Goal: Task Accomplishment & Management: Manage account settings

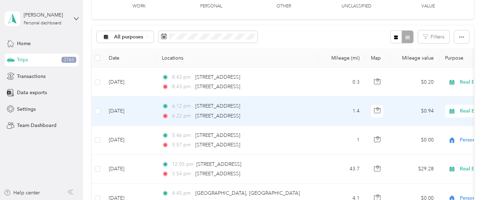
scroll to position [53, 0]
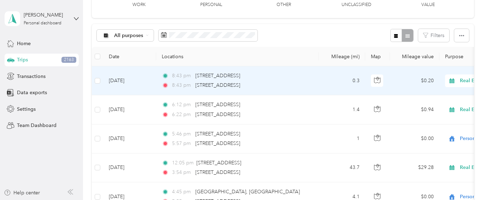
click at [297, 85] on div "8:43 pm [STREET_ADDRESS]" at bounding box center [236, 86] width 148 height 8
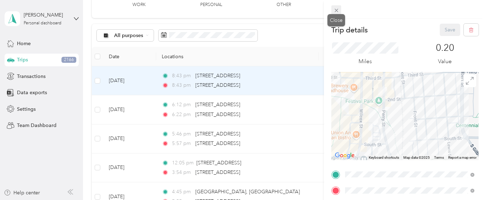
click at [334, 11] on icon at bounding box center [337, 10] width 6 height 6
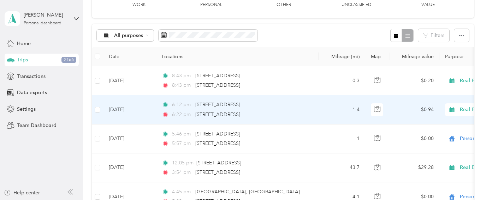
scroll to position [72, 0]
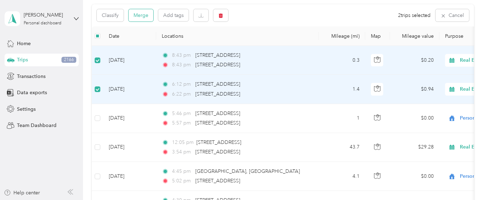
click at [142, 16] on button "Merge" at bounding box center [141, 15] width 25 height 12
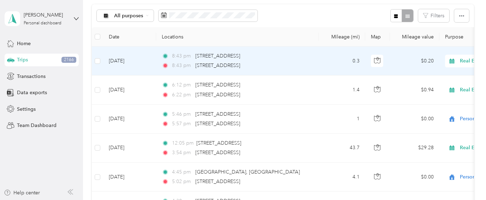
click at [329, 62] on td "0.3" at bounding box center [342, 61] width 47 height 29
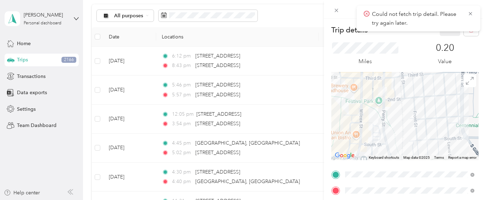
click at [372, 94] on div at bounding box center [404, 116] width 147 height 88
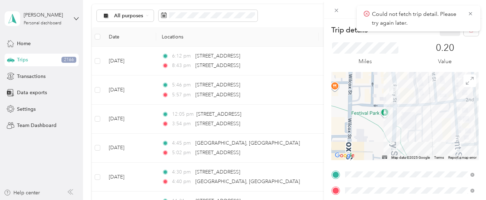
click at [377, 94] on div at bounding box center [404, 116] width 147 height 88
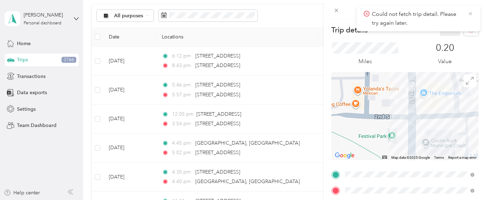
click at [469, 13] on icon at bounding box center [471, 14] width 6 height 6
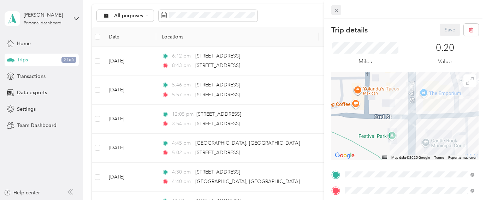
click at [335, 11] on icon at bounding box center [337, 10] width 6 height 6
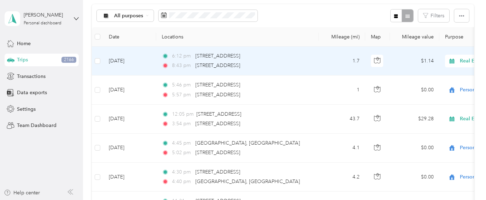
click at [298, 54] on div "6:12 pm [STREET_ADDRESS]" at bounding box center [236, 56] width 148 height 8
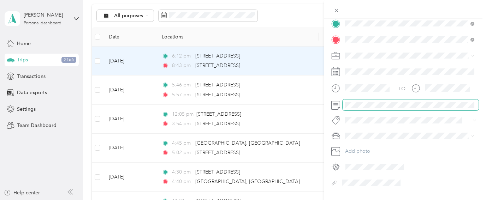
scroll to position [139, 0]
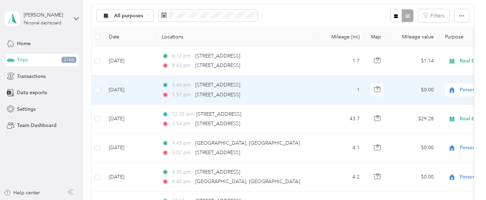
click at [295, 86] on div "5:46 pm [STREET_ADDRESS]" at bounding box center [236, 85] width 148 height 8
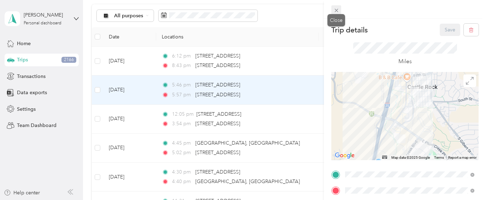
click at [337, 10] on icon at bounding box center [337, 11] width 4 height 4
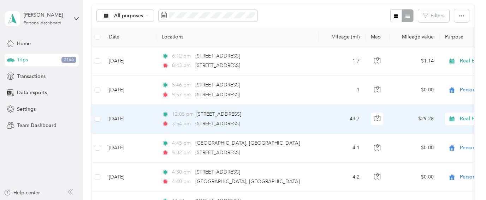
click at [304, 115] on div "12:05 pm [STREET_ADDRESS]" at bounding box center [236, 115] width 148 height 8
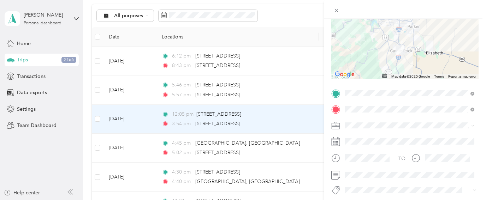
scroll to position [1, 0]
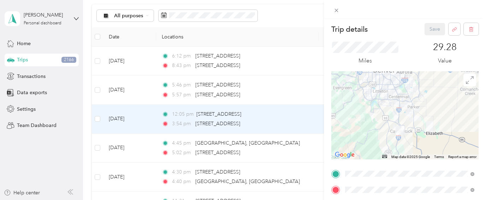
click at [384, 134] on div at bounding box center [404, 115] width 147 height 88
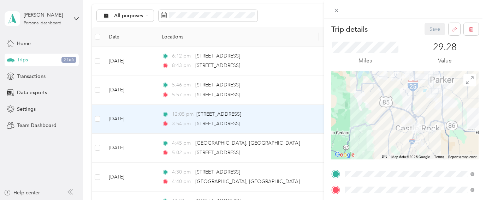
click at [390, 129] on div at bounding box center [404, 115] width 147 height 88
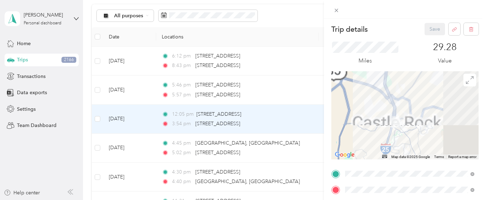
drag, startPoint x: 419, startPoint y: 131, endPoint x: 370, endPoint y: 125, distance: 49.9
click at [370, 125] on div at bounding box center [404, 115] width 147 height 88
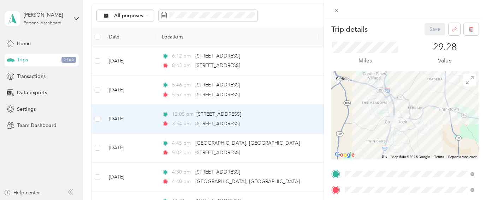
click at [384, 130] on div at bounding box center [404, 115] width 147 height 88
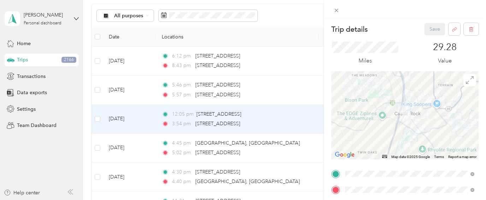
click at [384, 130] on div at bounding box center [404, 115] width 147 height 88
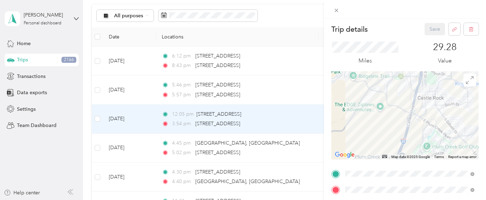
click at [400, 118] on div at bounding box center [404, 115] width 147 height 88
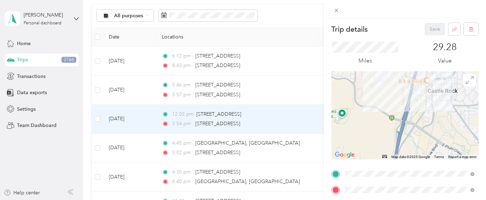
drag, startPoint x: 407, startPoint y: 106, endPoint x: 388, endPoint y: 121, distance: 24.2
click at [388, 121] on div at bounding box center [404, 115] width 147 height 88
click at [336, 10] on icon at bounding box center [337, 10] width 6 height 6
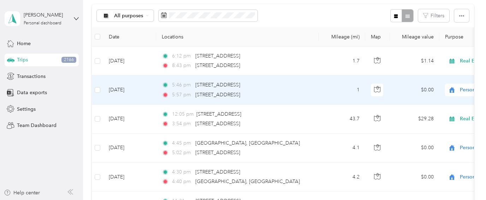
click at [315, 89] on td "5:46 pm 456–[STREET_ADDRESS] 5:57 pm [STREET_ADDRESS]" at bounding box center [237, 90] width 163 height 29
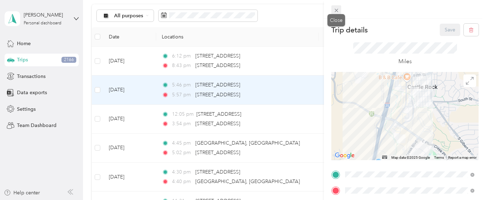
click at [339, 10] on icon at bounding box center [337, 10] width 6 height 6
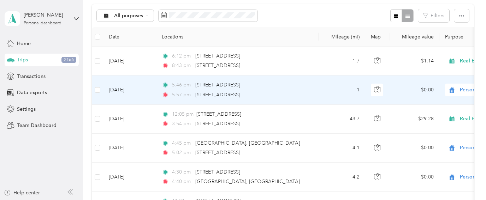
click at [469, 89] on span "Personal" at bounding box center [492, 90] width 65 height 8
click at [431, 138] on span "Real Estate" at bounding box center [448, 139] width 65 height 7
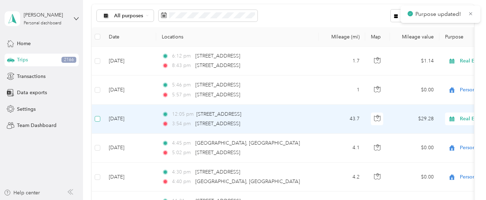
click at [99, 118] on span at bounding box center [98, 119] width 6 height 6
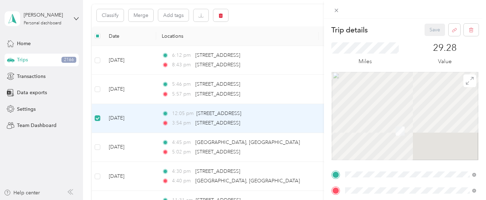
click at [99, 89] on div "Trip details Save This trip cannot be edited because it is either under review,…" at bounding box center [243, 100] width 486 height 200
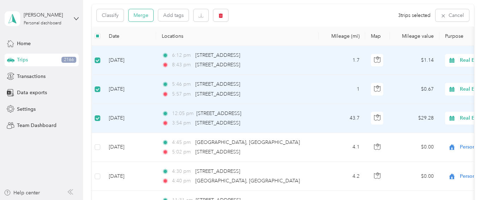
click at [143, 15] on button "Merge" at bounding box center [141, 15] width 25 height 12
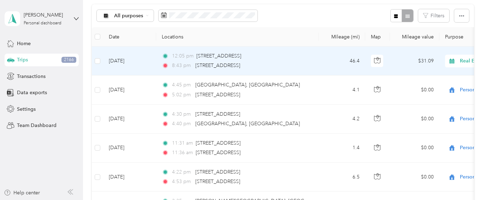
click at [303, 62] on div "8:43 pm [STREET_ADDRESS]" at bounding box center [236, 66] width 148 height 8
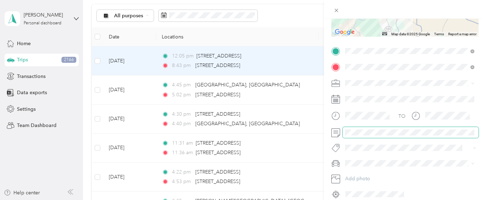
scroll to position [0, 0]
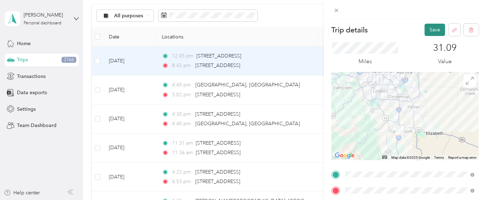
click at [435, 35] on button "Save" at bounding box center [435, 30] width 20 height 12
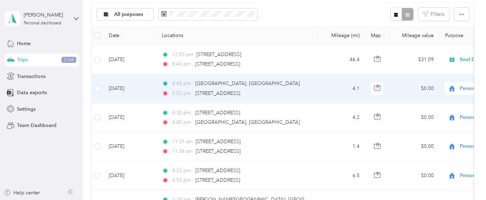
scroll to position [78, 0]
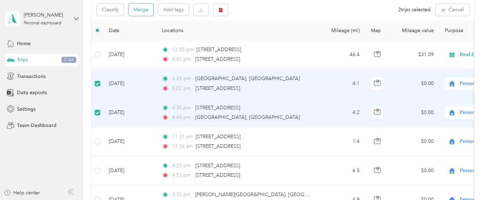
click at [138, 6] on button "Merge" at bounding box center [141, 10] width 25 height 12
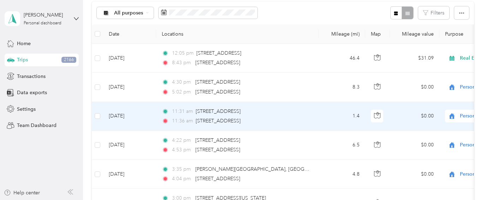
scroll to position [75, 0]
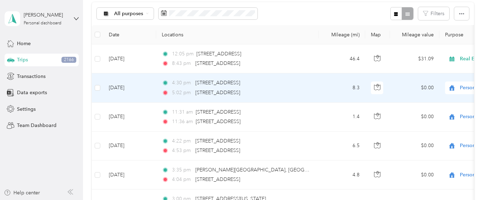
click at [306, 89] on div "5:02 pm [STREET_ADDRESS]" at bounding box center [236, 93] width 148 height 8
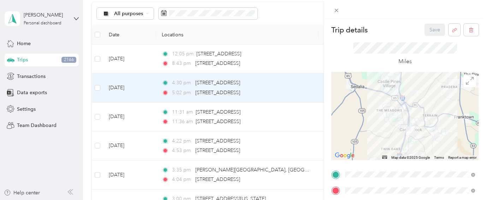
scroll to position [152, 0]
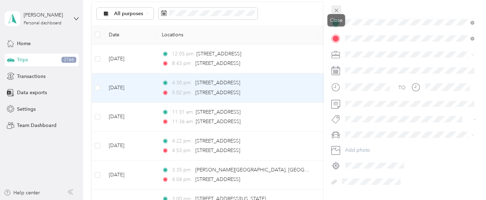
click at [334, 11] on icon at bounding box center [337, 10] width 6 height 6
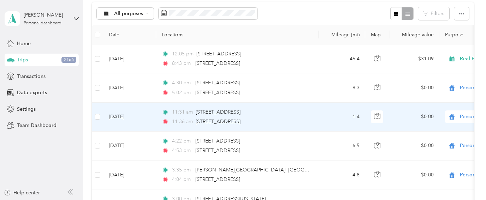
click at [306, 120] on div "11:36 am [STREET_ADDRESS]" at bounding box center [236, 122] width 148 height 8
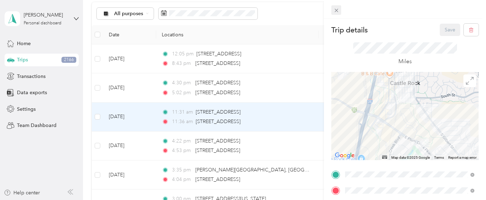
click at [338, 8] on icon at bounding box center [337, 10] width 6 height 6
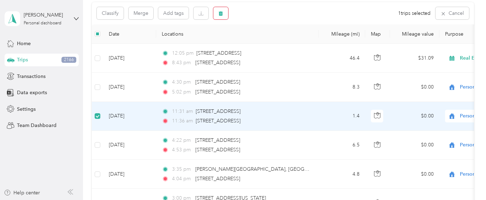
click at [217, 19] on button "button" at bounding box center [220, 13] width 15 height 12
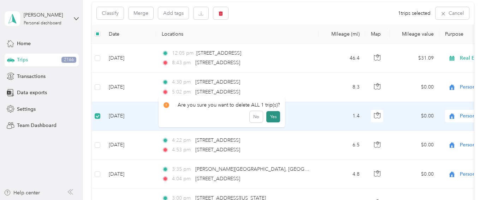
click at [275, 118] on button "Yes" at bounding box center [273, 116] width 14 height 11
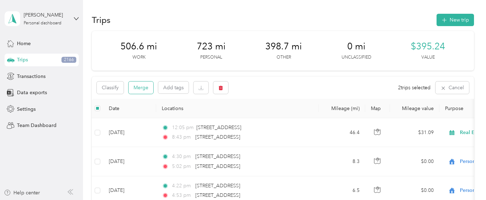
click at [146, 87] on button "Merge" at bounding box center [141, 88] width 25 height 12
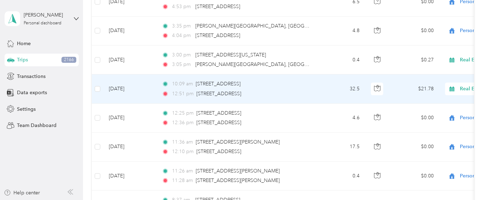
scroll to position [194, 0]
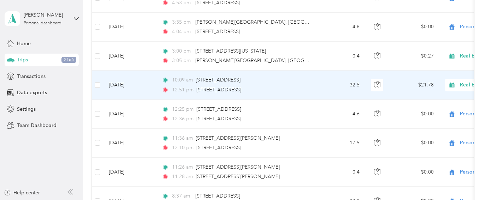
click at [284, 92] on div "12:51 pm [STREET_ADDRESS]" at bounding box center [236, 90] width 148 height 8
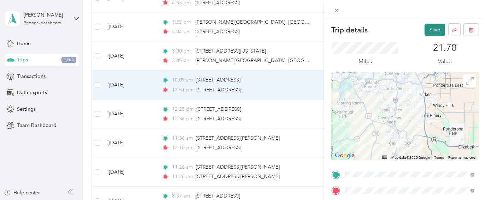
click at [432, 28] on button "Save" at bounding box center [435, 30] width 20 height 12
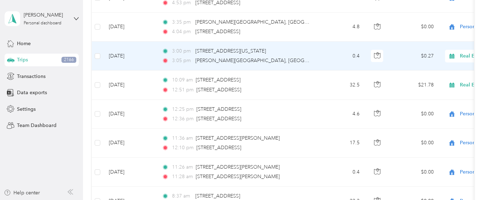
click at [320, 58] on td "0.4" at bounding box center [342, 56] width 47 height 29
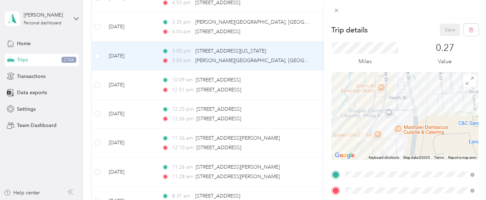
click at [372, 147] on div at bounding box center [404, 116] width 147 height 88
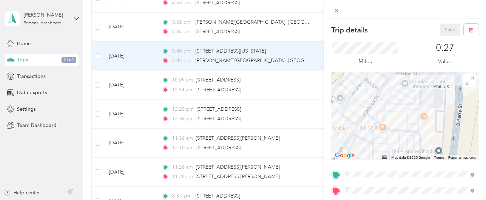
drag, startPoint x: 365, startPoint y: 139, endPoint x: 381, endPoint y: 139, distance: 15.5
click at [381, 139] on div at bounding box center [404, 116] width 147 height 88
click at [313, 61] on div "Trip details Save This trip cannot be edited because it is either under review,…" at bounding box center [243, 100] width 486 height 200
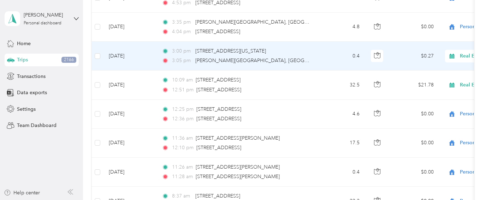
click at [337, 13] on icon at bounding box center [337, 10] width 6 height 6
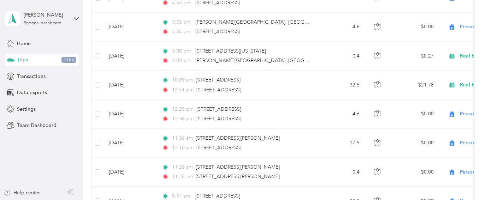
click at [337, 12] on div at bounding box center [243, 100] width 486 height 200
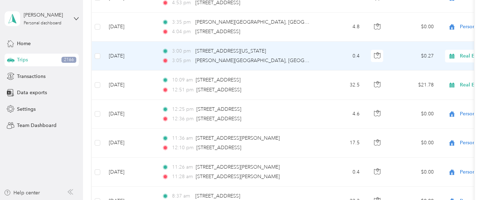
click at [463, 61] on div "Real Estate" at bounding box center [489, 56] width 88 height 13
click at [430, 80] on span "Personal" at bounding box center [448, 81] width 65 height 7
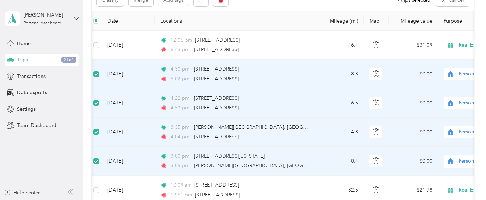
scroll to position [75, 0]
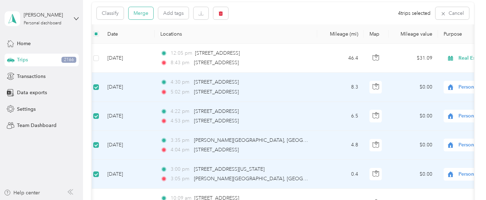
click at [140, 15] on button "Merge" at bounding box center [141, 13] width 25 height 12
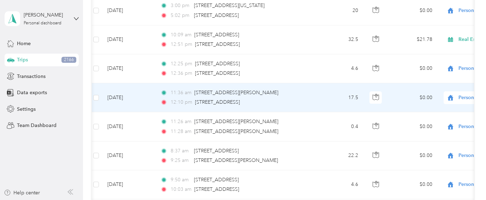
scroll to position [157, 0]
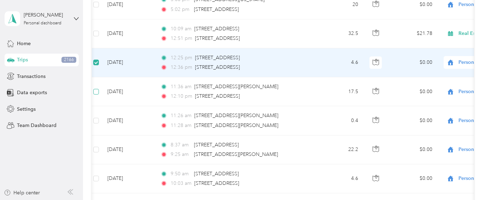
click at [98, 93] on span at bounding box center [96, 92] width 6 height 6
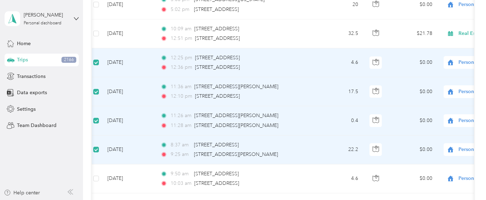
scroll to position [0, 0]
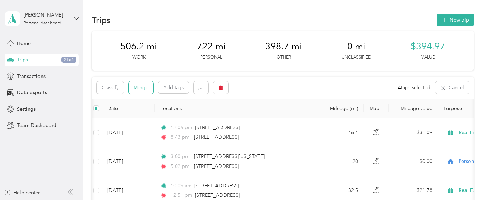
click at [142, 87] on button "Merge" at bounding box center [141, 88] width 25 height 12
click at [135, 90] on button "Merge" at bounding box center [141, 88] width 25 height 12
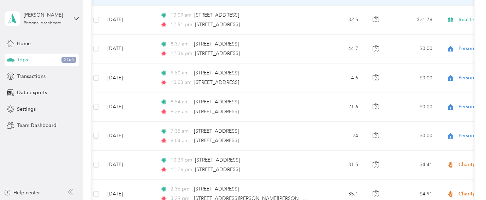
scroll to position [175, 0]
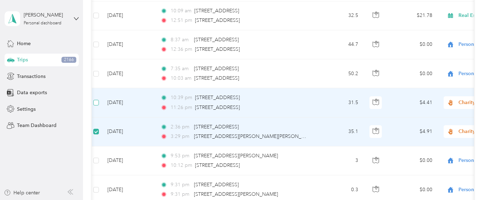
click at [98, 103] on span at bounding box center [96, 103] width 6 height 6
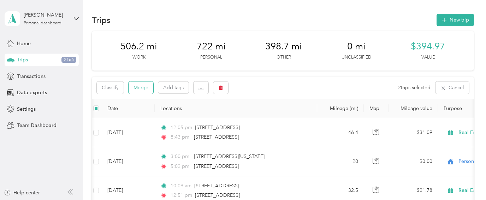
scroll to position [0, 0]
click at [139, 90] on button "Merge" at bounding box center [141, 88] width 25 height 12
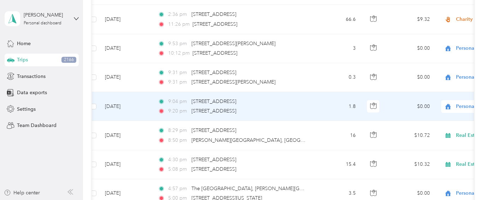
scroll to position [282, 0]
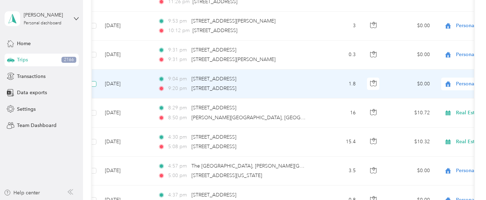
click at [94, 86] on span at bounding box center [94, 84] width 6 height 6
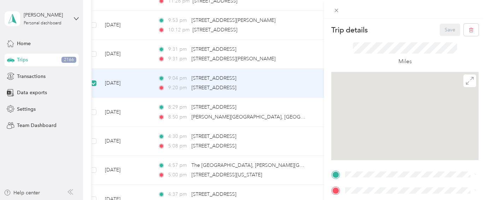
scroll to position [0, 1]
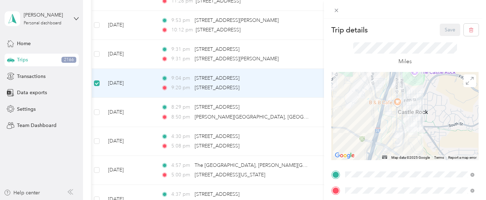
click at [97, 84] on div "Trip details Save This trip cannot be edited because it is either under review,…" at bounding box center [243, 100] width 486 height 200
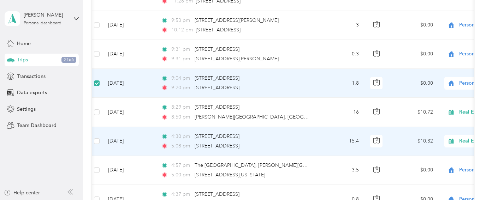
scroll to position [312, 0]
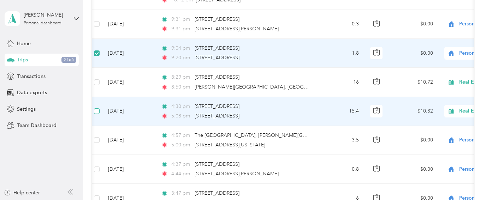
click at [99, 109] on span at bounding box center [97, 111] width 6 height 6
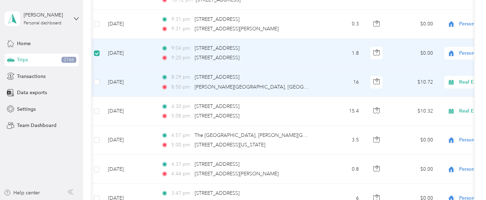
click at [297, 88] on div "8:50 pm [PERSON_NAME][GEOGRAPHIC_DATA], [GEOGRAPHIC_DATA], [GEOGRAPHIC_DATA]" at bounding box center [235, 87] width 148 height 8
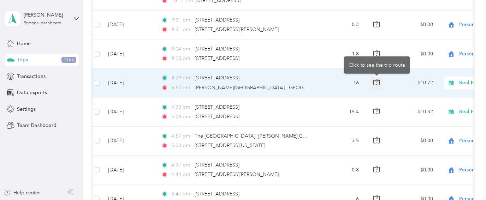
click at [377, 82] on icon "button" at bounding box center [377, 82] width 2 height 4
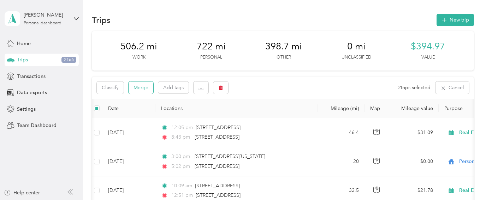
scroll to position [0, 0]
click at [136, 88] on button "Merge" at bounding box center [141, 88] width 25 height 12
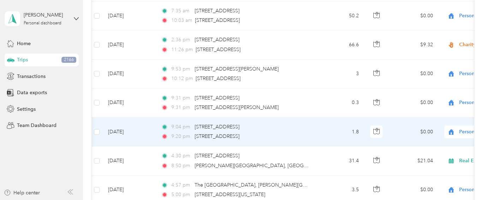
scroll to position [293, 0]
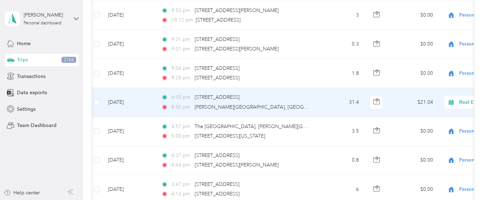
click at [294, 109] on div "8:50 pm [PERSON_NAME][GEOGRAPHIC_DATA], [GEOGRAPHIC_DATA], [GEOGRAPHIC_DATA]" at bounding box center [235, 108] width 148 height 8
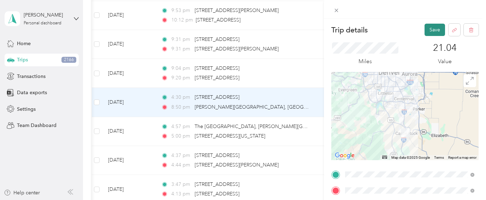
click at [426, 33] on button "Save" at bounding box center [435, 30] width 20 height 12
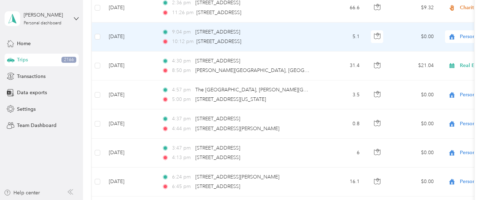
scroll to position [273, 0]
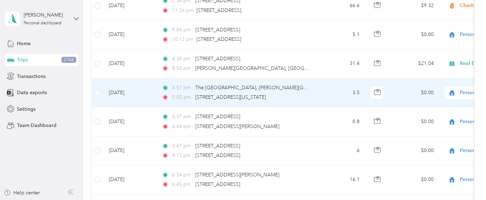
click at [94, 92] on td at bounding box center [97, 92] width 11 height 29
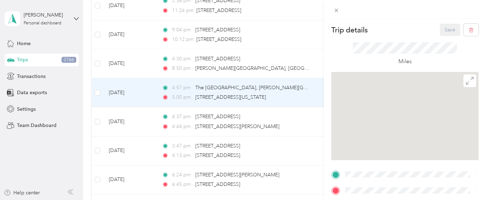
click at [97, 122] on div "Trip details Save This trip cannot be edited because it is either under review,…" at bounding box center [243, 100] width 486 height 200
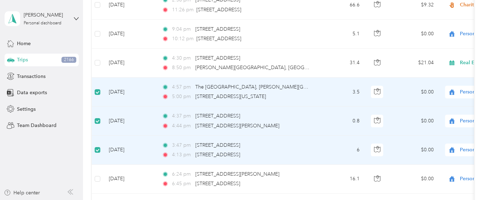
scroll to position [-1, 0]
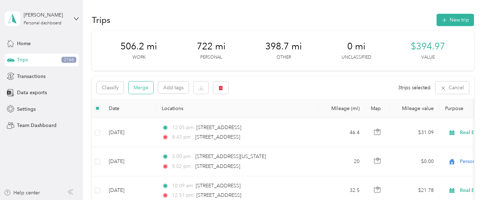
click at [144, 86] on button "Merge" at bounding box center [141, 88] width 25 height 12
click at [141, 87] on button "Merge" at bounding box center [141, 88] width 25 height 12
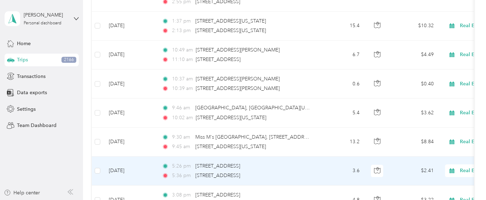
scroll to position [514, 0]
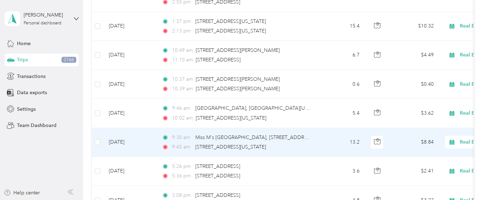
click at [324, 141] on td "13.2" at bounding box center [342, 142] width 47 height 29
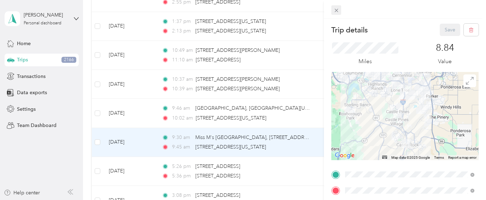
click at [336, 11] on icon at bounding box center [337, 11] width 4 height 4
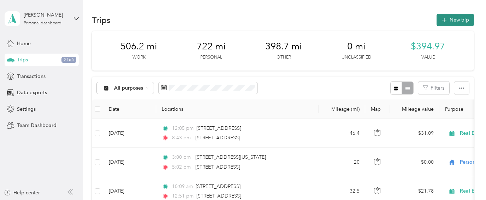
click at [458, 21] on button "New trip" at bounding box center [455, 20] width 37 height 12
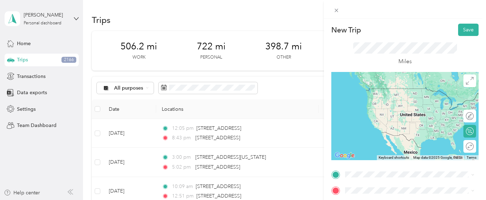
click at [373, 93] on div "Home [STREET_ADDRESS]" at bounding box center [381, 95] width 45 height 15
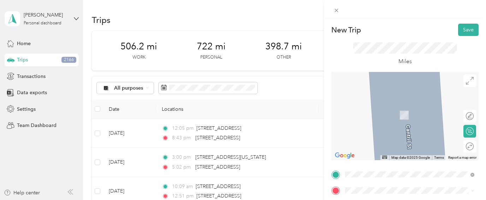
click at [340, 88] on div at bounding box center [404, 116] width 147 height 88
click at [337, 8] on icon at bounding box center [337, 10] width 6 height 6
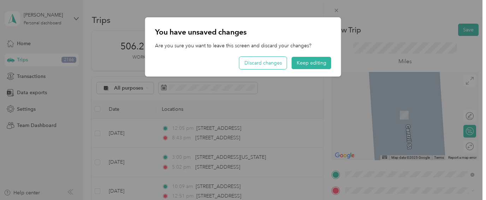
click at [273, 63] on button "Discard changes" at bounding box center [263, 63] width 47 height 12
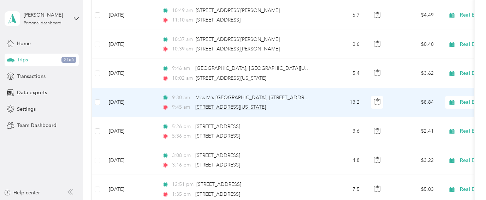
scroll to position [551, 0]
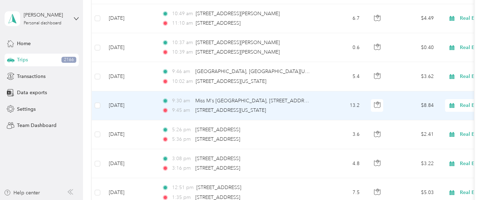
click at [311, 103] on td "9:30 am [GEOGRAPHIC_DATA], [GEOGRAPHIC_DATA][US_STATE] 9:45 am [STREET_ADDRESS]…" at bounding box center [237, 106] width 163 height 29
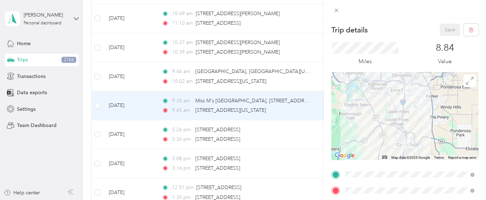
click at [394, 97] on span "[STREET_ADDRESS]" at bounding box center [381, 99] width 45 height 6
click at [450, 29] on button "Save" at bounding box center [450, 30] width 20 height 12
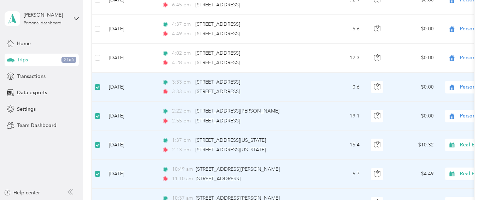
scroll to position [394, 0]
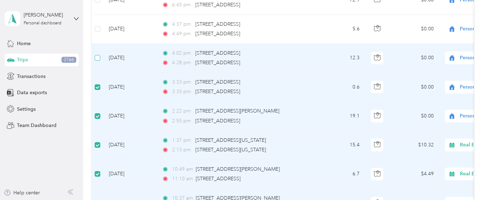
click at [98, 54] on label at bounding box center [98, 58] width 6 height 8
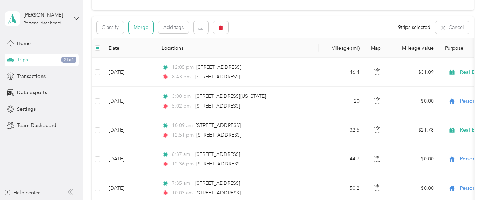
scroll to position [57, 0]
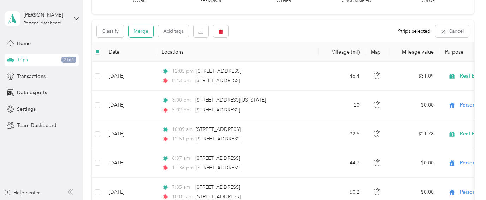
click at [140, 33] on button "Merge" at bounding box center [141, 31] width 25 height 12
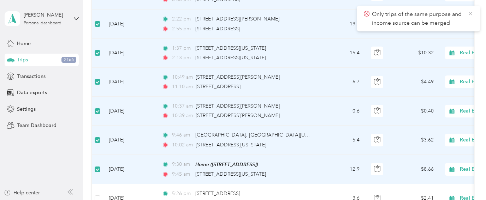
scroll to position [490, 0]
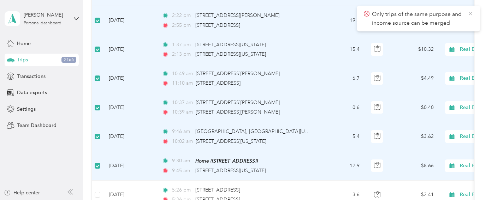
click at [471, 11] on icon at bounding box center [471, 14] width 6 height 6
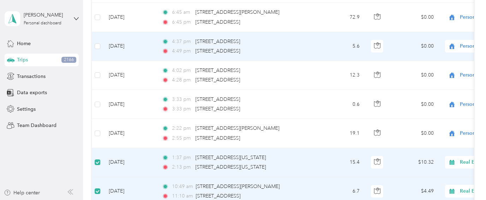
scroll to position [385, 0]
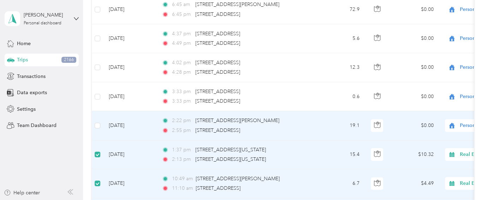
click at [466, 129] on div "Personal" at bounding box center [489, 125] width 88 height 13
click at [439, 62] on span "Real Estate" at bounding box center [448, 62] width 65 height 7
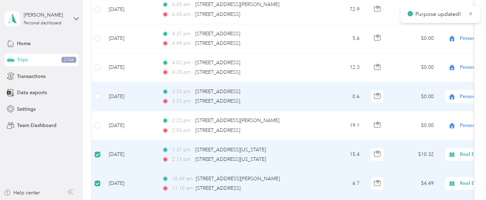
click at [465, 96] on span "Personal" at bounding box center [492, 97] width 65 height 8
click at [430, 143] on span "Real Estate" at bounding box center [448, 146] width 65 height 7
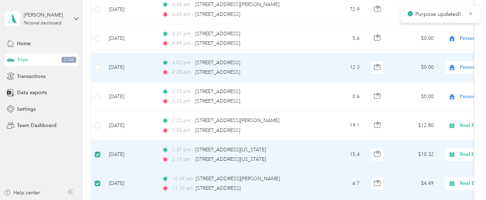
click at [471, 67] on span "Personal" at bounding box center [492, 68] width 65 height 8
click at [431, 118] on li "Real Estate" at bounding box center [443, 117] width 88 height 12
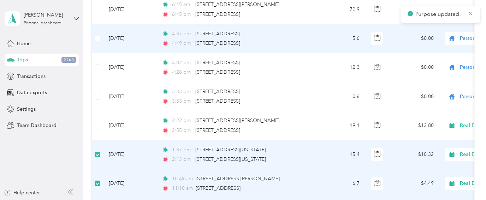
click at [464, 40] on span "Personal" at bounding box center [492, 39] width 65 height 8
click at [430, 86] on span "Real Estate" at bounding box center [448, 84] width 65 height 7
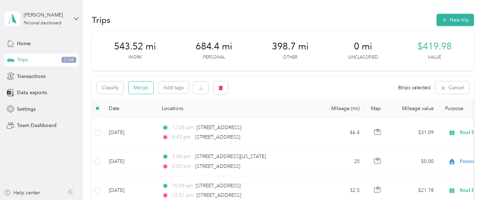
scroll to position [0, 0]
click at [142, 85] on button "Merge" at bounding box center [141, 88] width 25 height 12
click at [145, 87] on button "Merge" at bounding box center [141, 88] width 25 height 12
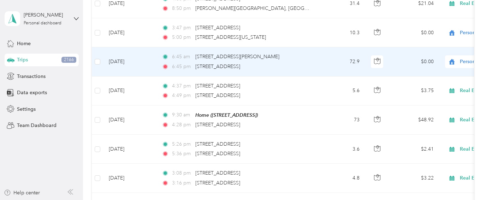
scroll to position [336, 0]
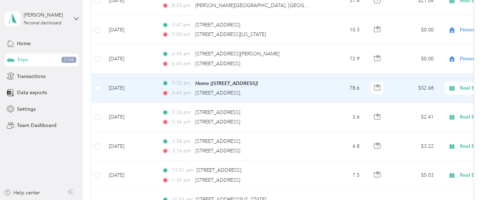
click at [325, 86] on td "78.6" at bounding box center [342, 88] width 47 height 29
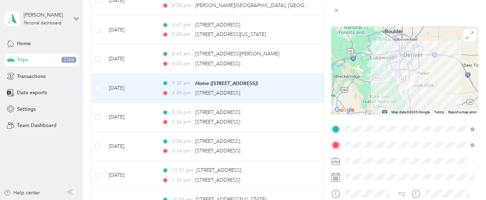
scroll to position [9, 0]
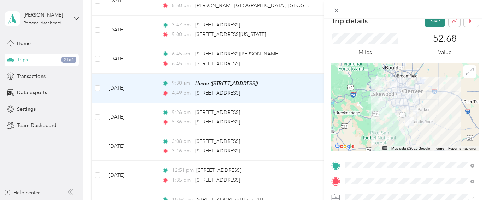
click at [436, 25] on button "Save" at bounding box center [435, 20] width 20 height 12
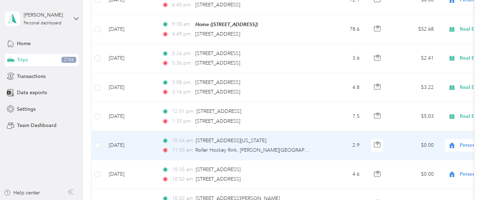
scroll to position [396, 0]
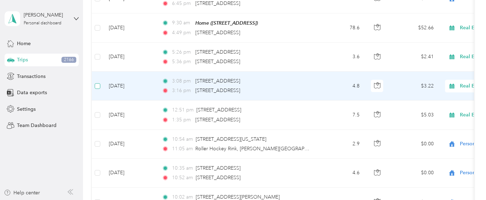
click at [100, 86] on span at bounding box center [98, 86] width 6 height 6
click at [97, 57] on div "Trip details Save This trip cannot be edited because it is either under review,…" at bounding box center [328, 100] width 486 height 200
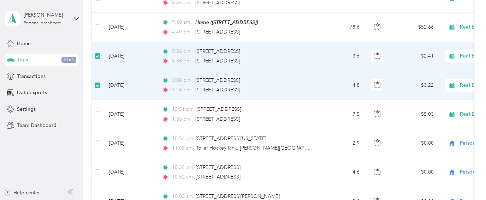
scroll to position [153, 0]
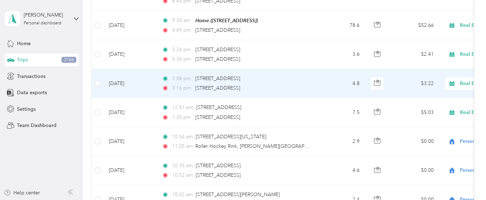
scroll to position [406, 0]
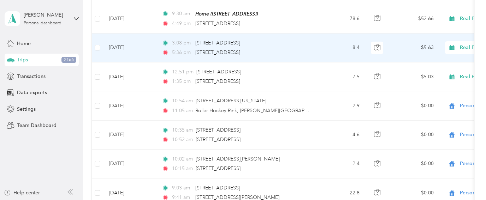
click at [309, 51] on div "5:36 pm [STREET_ADDRESS]" at bounding box center [236, 53] width 148 height 8
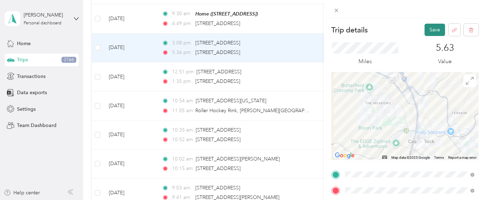
click at [428, 31] on button "Save" at bounding box center [435, 30] width 20 height 12
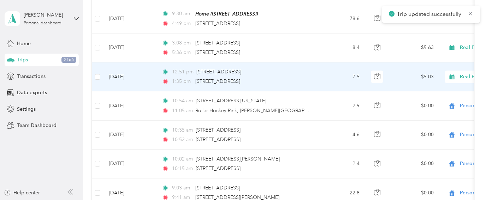
click at [468, 76] on span "Real Estate" at bounding box center [492, 77] width 65 height 8
click at [434, 105] on ol "Work Personal Doordash Real Estate Other Charity Medical Moving Commute Errands" at bounding box center [443, 132] width 88 height 99
click at [472, 75] on span "Real Estate" at bounding box center [492, 77] width 65 height 8
click at [431, 104] on li "Personal" at bounding box center [443, 102] width 88 height 12
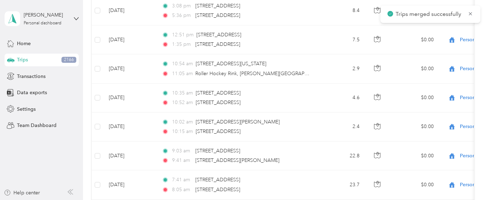
scroll to position [443, 0]
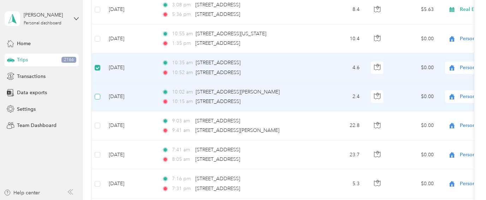
click at [97, 99] on span at bounding box center [98, 97] width 6 height 6
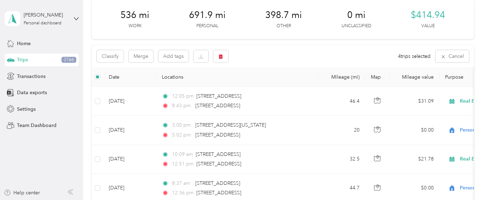
scroll to position [30, 0]
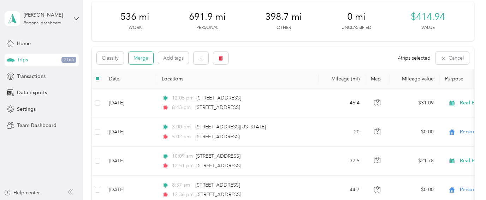
click at [144, 57] on button "Merge" at bounding box center [141, 58] width 25 height 12
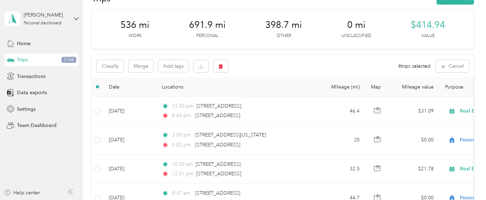
scroll to position [18, 0]
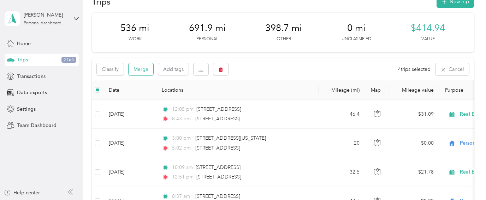
click at [144, 67] on button "Merge" at bounding box center [141, 69] width 25 height 12
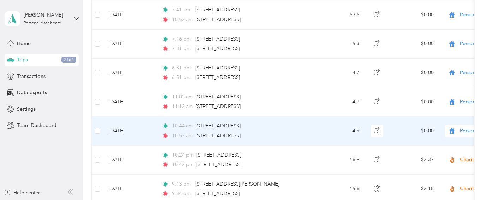
scroll to position [499, 0]
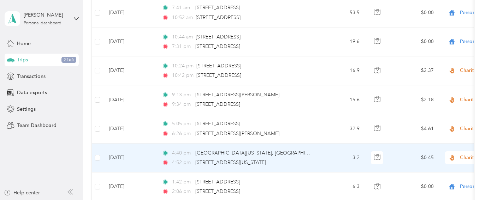
click at [330, 162] on td "3.2" at bounding box center [342, 158] width 47 height 29
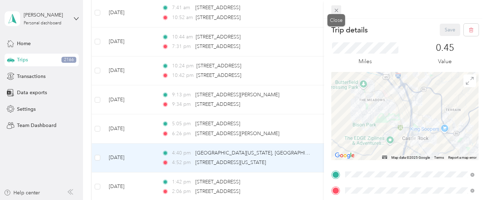
click at [336, 8] on icon at bounding box center [337, 10] width 6 height 6
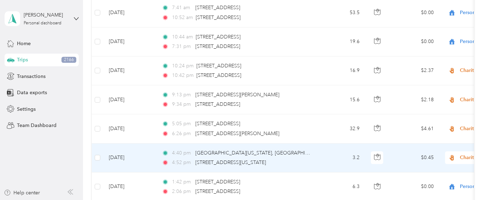
click at [465, 156] on span "Charity" at bounding box center [492, 158] width 65 height 8
click at [441, 74] on ol "Work Personal Doordash Real Estate Other Charity Medical Moving Commute Errands" at bounding box center [443, 96] width 88 height 99
click at [458, 154] on span "Charity" at bounding box center [486, 158] width 77 height 8
click at [430, 69] on span "Personal" at bounding box center [448, 66] width 65 height 7
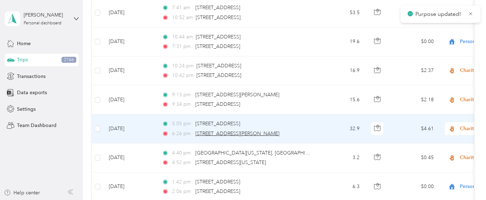
scroll to position [518, 0]
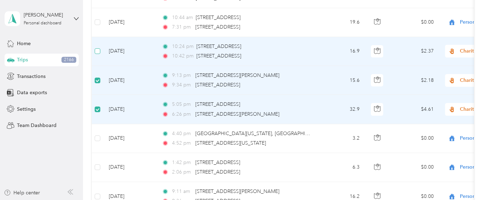
click at [99, 51] on span at bounding box center [98, 51] width 6 height 6
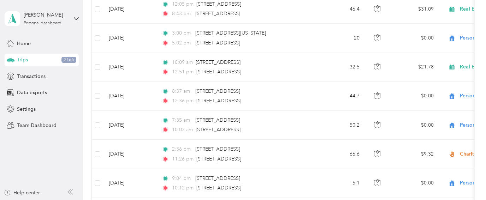
scroll to position [53, 0]
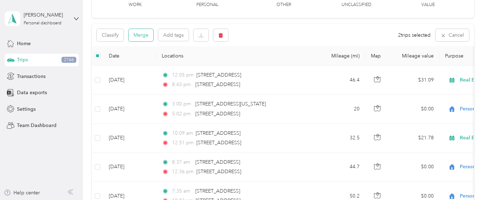
click at [143, 35] on button "Merge" at bounding box center [141, 35] width 25 height 12
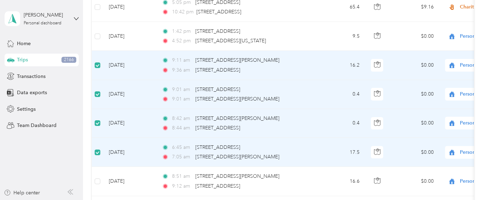
scroll to position [-1, 0]
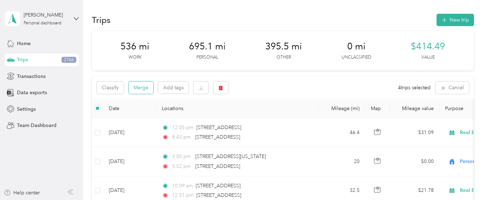
click at [145, 89] on button "Merge" at bounding box center [141, 88] width 25 height 12
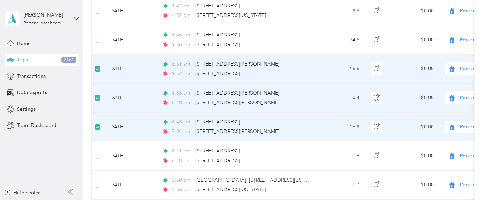
scroll to position [23, 0]
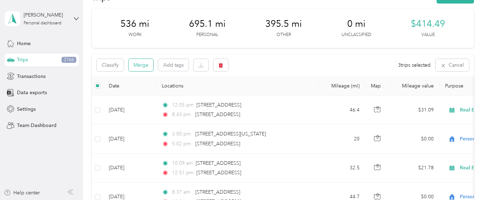
click at [146, 63] on button "Merge" at bounding box center [141, 65] width 25 height 12
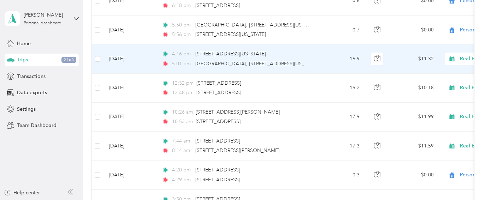
scroll to position [683, 0]
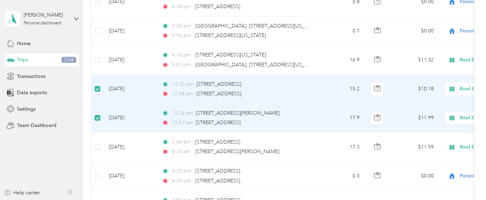
click at [98, 114] on label at bounding box center [98, 118] width 6 height 8
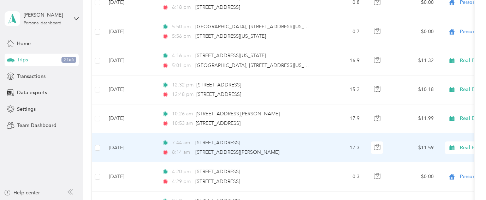
click at [320, 142] on td "17.3" at bounding box center [342, 148] width 47 height 29
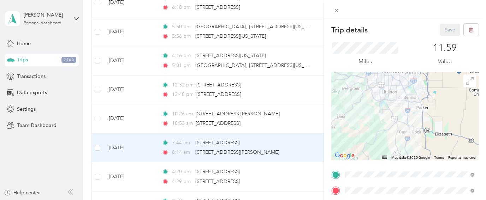
click at [314, 124] on div "Trip details Save This trip cannot be edited because it is either under review,…" at bounding box center [243, 100] width 486 height 200
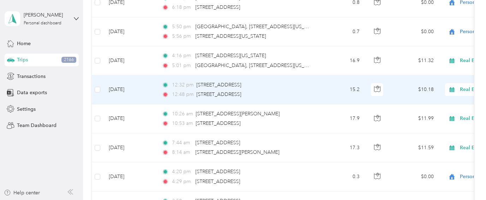
click at [314, 89] on td "12:32 pm [STREET_ADDRESS] 12:48 pm [STREET_ADDRESS]" at bounding box center [237, 90] width 163 height 29
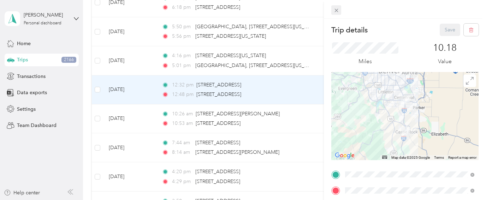
click at [335, 13] on icon at bounding box center [337, 10] width 6 height 6
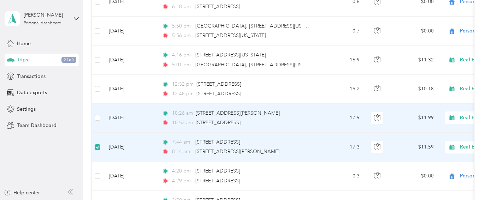
click at [468, 146] on span "Real Estate" at bounding box center [492, 147] width 65 height 8
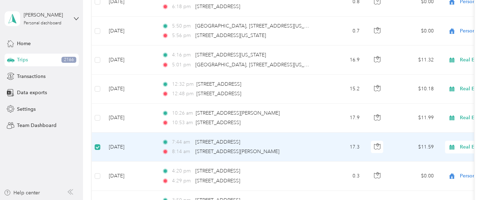
click at [434, 60] on li "Personal" at bounding box center [443, 59] width 88 height 12
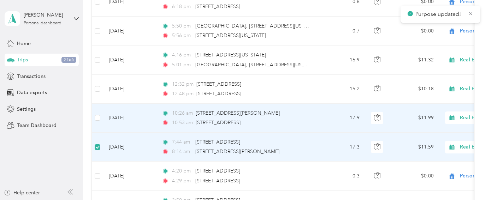
click at [467, 117] on span "Real Estate" at bounding box center [492, 118] width 65 height 8
click at [436, 28] on span "Personal" at bounding box center [448, 28] width 65 height 7
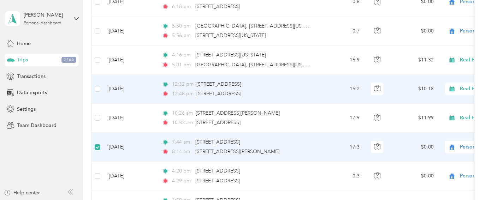
click at [466, 89] on span "Real Estate" at bounding box center [492, 89] width 65 height 8
click at [440, 113] on span "Personal" at bounding box center [448, 113] width 65 height 7
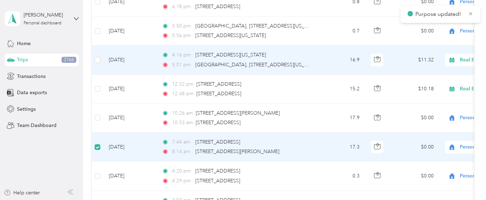
click at [467, 56] on span "Real Estate" at bounding box center [492, 60] width 65 height 8
click at [436, 82] on span "Personal" at bounding box center [448, 84] width 65 height 7
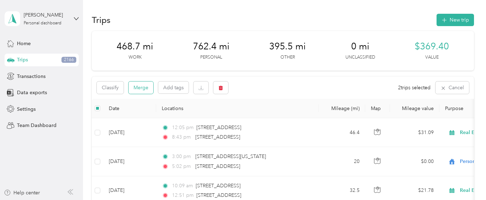
click at [140, 86] on button "Merge" at bounding box center [141, 88] width 25 height 12
click at [143, 86] on button "Merge" at bounding box center [141, 88] width 25 height 12
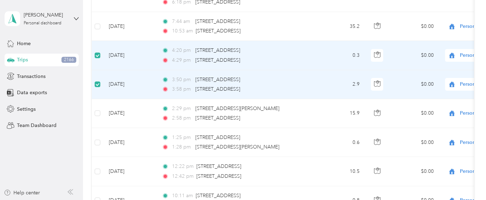
scroll to position [81, 0]
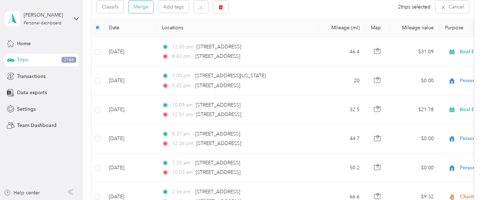
click at [136, 13] on button "Merge" at bounding box center [141, 7] width 25 height 12
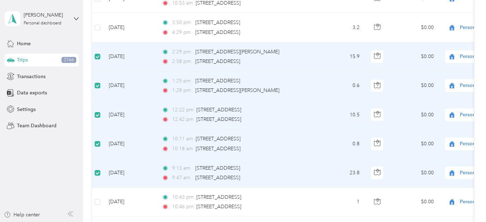
scroll to position [292, 0]
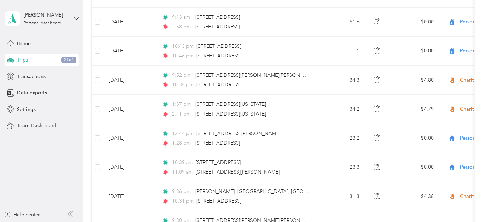
scroll to position [746, 0]
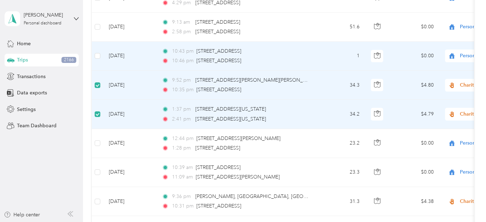
click at [464, 56] on span "Personal" at bounding box center [492, 56] width 65 height 8
click at [425, 128] on span "Charity" at bounding box center [448, 130] width 65 height 7
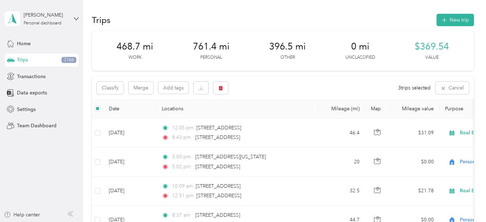
scroll to position [0, 0]
click at [143, 89] on button "Merge" at bounding box center [141, 88] width 25 height 12
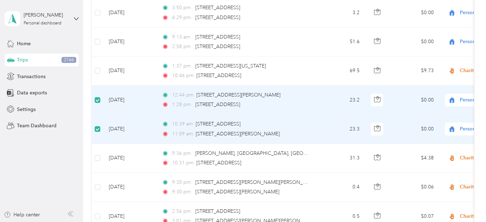
scroll to position [739, 0]
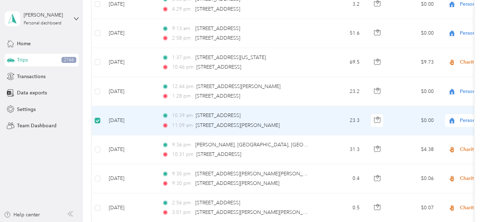
click at [326, 126] on td "23.3" at bounding box center [342, 120] width 47 height 29
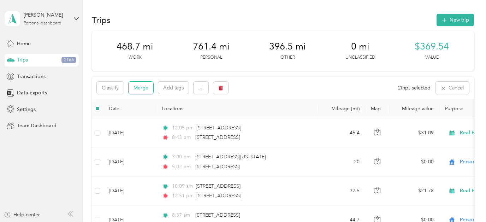
scroll to position [0, 0]
click at [139, 90] on button "Merge" at bounding box center [141, 88] width 25 height 12
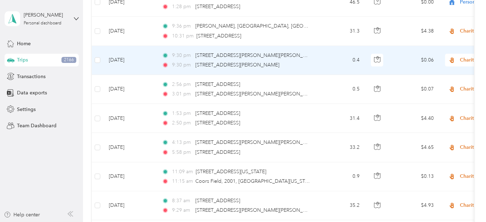
scroll to position [832, 0]
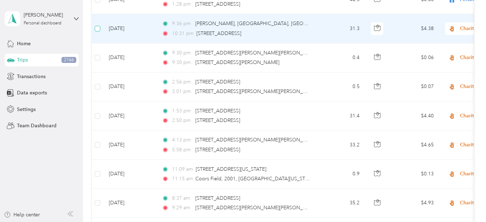
click at [99, 27] on span at bounding box center [98, 29] width 6 height 6
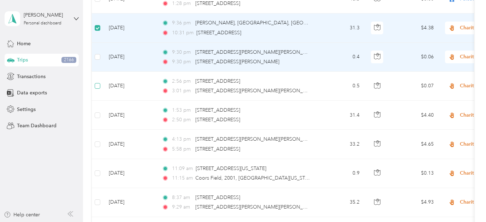
click at [98, 87] on span at bounding box center [98, 86] width 6 height 6
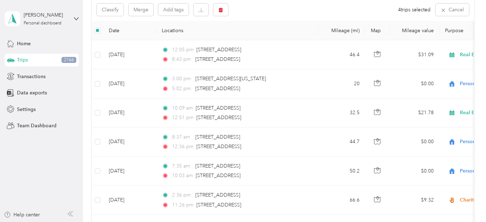
scroll to position [6, 0]
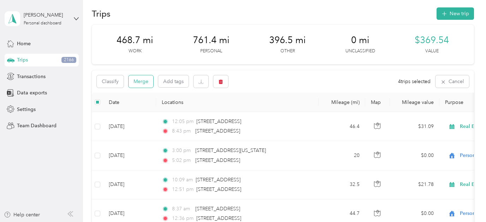
click at [136, 86] on button "Merge" at bounding box center [141, 81] width 25 height 12
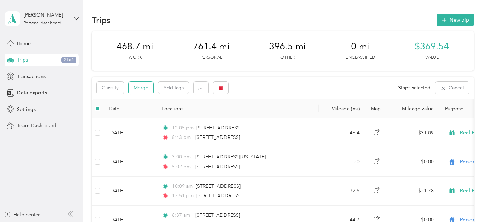
scroll to position [0, 0]
click at [142, 87] on button "Merge" at bounding box center [141, 88] width 25 height 12
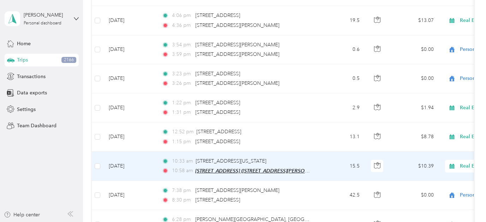
scroll to position [954, 0]
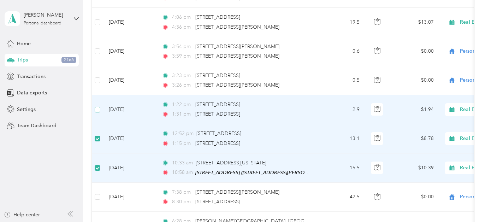
click at [97, 110] on span at bounding box center [98, 110] width 6 height 6
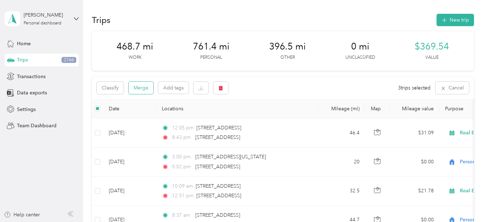
scroll to position [0, 0]
click at [145, 89] on button "Merge" at bounding box center [141, 88] width 25 height 12
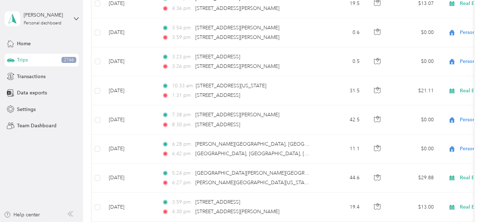
scroll to position [911, 0]
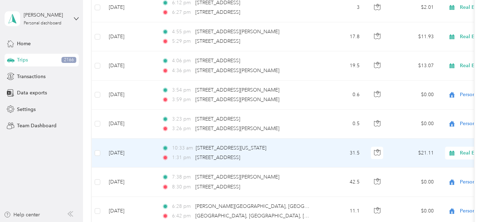
click at [326, 153] on td "31.5" at bounding box center [342, 153] width 47 height 29
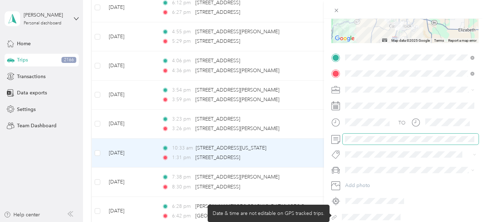
scroll to position [-1, 0]
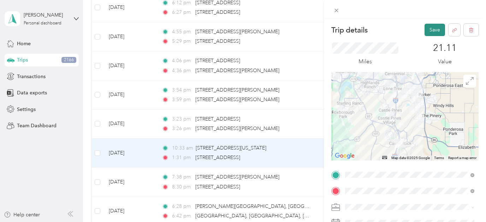
click at [435, 27] on button "Save" at bounding box center [435, 30] width 20 height 12
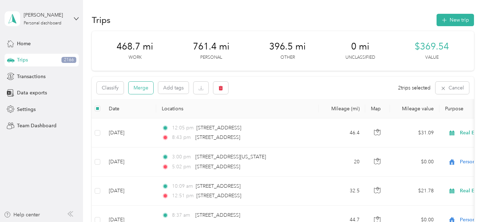
click at [141, 85] on button "Merge" at bounding box center [141, 88] width 25 height 12
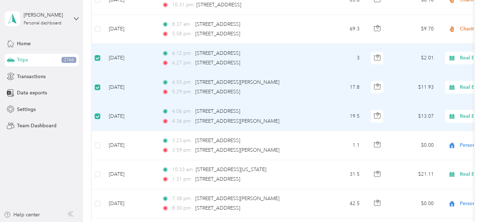
scroll to position [-2, 0]
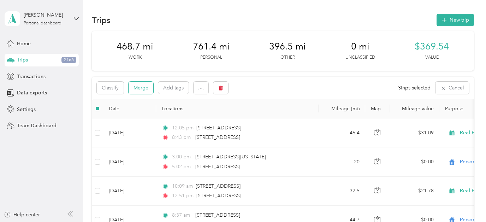
click at [143, 84] on button "Merge" at bounding box center [141, 88] width 25 height 12
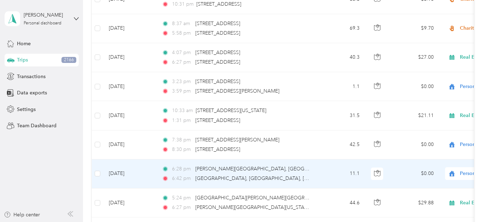
scroll to position [861, 0]
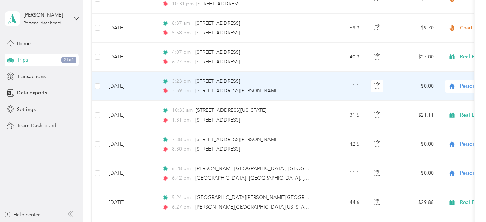
click at [319, 89] on td "1.1" at bounding box center [342, 86] width 47 height 29
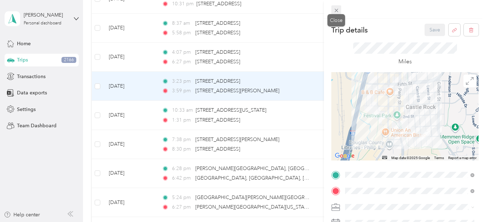
click at [336, 12] on icon at bounding box center [337, 10] width 6 height 6
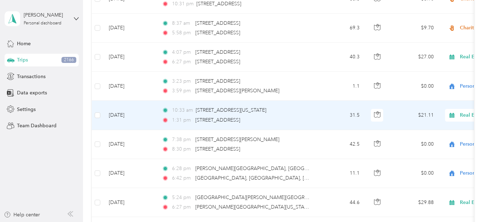
click at [320, 117] on td "31.5" at bounding box center [342, 115] width 47 height 29
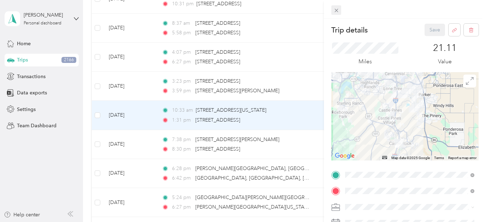
click at [335, 10] on icon at bounding box center [337, 10] width 6 height 6
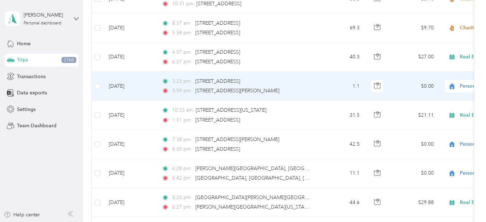
scroll to position [836, 0]
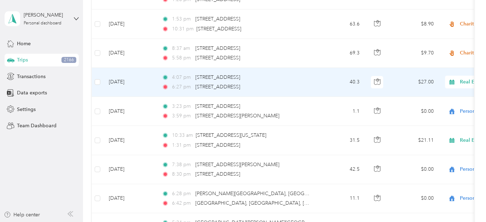
click at [288, 84] on div "6:27 pm [STREET_ADDRESS]" at bounding box center [236, 87] width 148 height 8
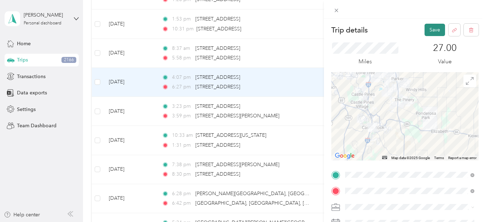
click at [434, 32] on button "Save" at bounding box center [435, 30] width 20 height 12
click at [431, 28] on button "Save" at bounding box center [435, 30] width 20 height 12
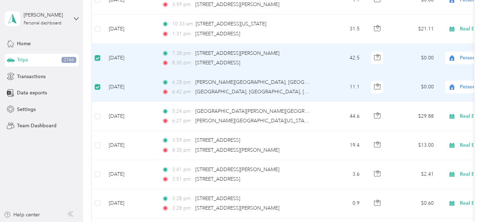
scroll to position [227, 0]
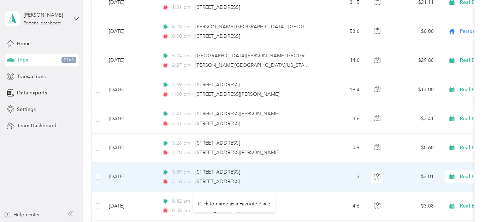
scroll to position [925, 0]
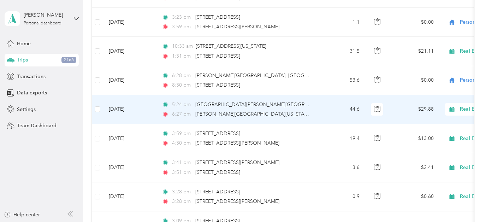
click at [315, 108] on td "5:24 pm [GEOGRAPHIC_DATA][PERSON_NAME][GEOGRAPHIC_DATA][US_STATE] 6:[GEOGRAPHIC…" at bounding box center [237, 109] width 163 height 29
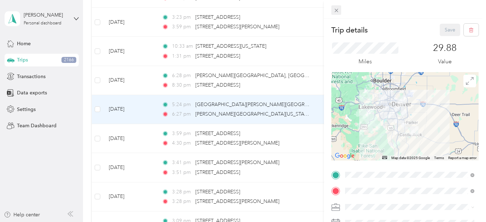
click at [336, 11] on icon at bounding box center [337, 10] width 6 height 6
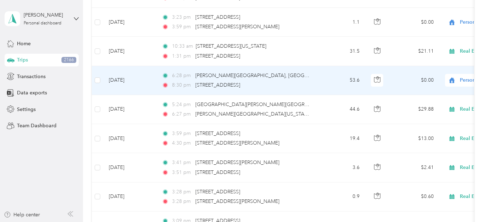
click at [463, 77] on span "Personal" at bounding box center [492, 80] width 65 height 8
click at [437, 129] on span "Real Estate" at bounding box center [448, 125] width 65 height 7
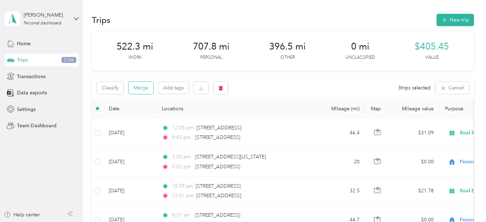
click at [140, 86] on button "Merge" at bounding box center [141, 88] width 25 height 12
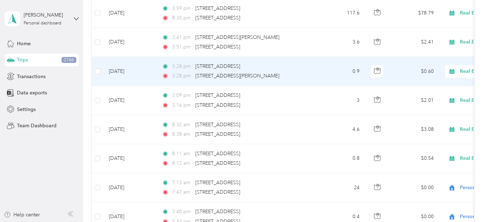
scroll to position [941, 0]
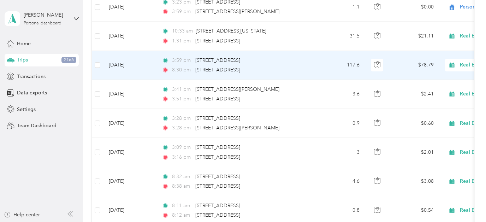
click at [301, 67] on div "8:30 pm [STREET_ADDRESS]" at bounding box center [236, 70] width 148 height 8
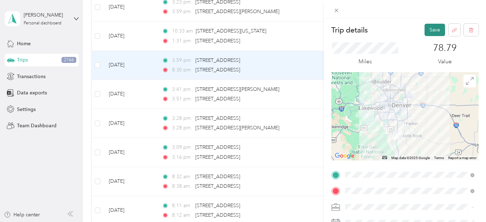
click at [434, 32] on button "Save" at bounding box center [435, 30] width 20 height 12
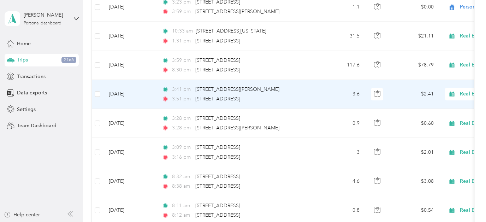
click at [306, 95] on div "3:51 pm [STREET_ADDRESS]" at bounding box center [236, 99] width 148 height 8
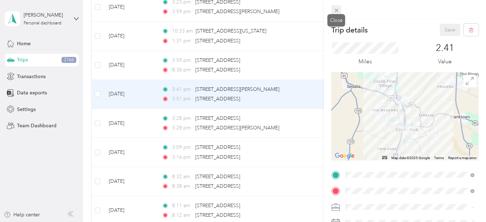
click at [335, 9] on icon at bounding box center [337, 11] width 4 height 4
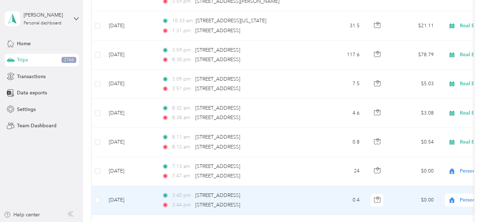
scroll to position [976, 0]
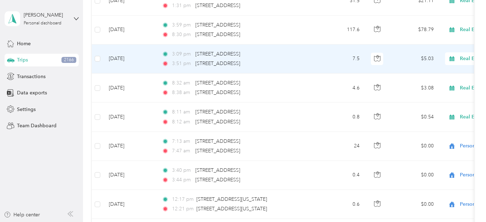
click at [325, 56] on td "7.5" at bounding box center [342, 59] width 47 height 29
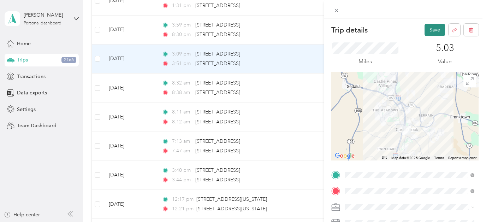
click at [437, 31] on button "Save" at bounding box center [435, 30] width 20 height 12
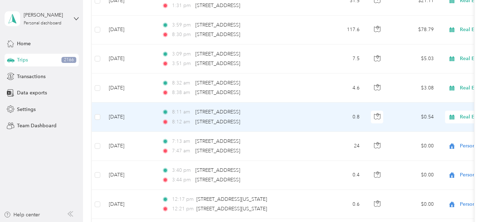
click at [326, 119] on td "0.8" at bounding box center [342, 116] width 47 height 29
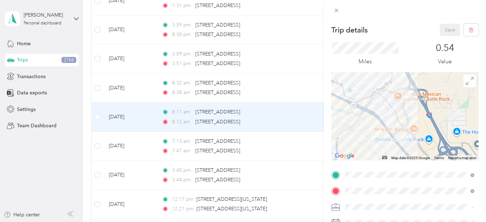
click at [391, 112] on div at bounding box center [404, 116] width 147 height 88
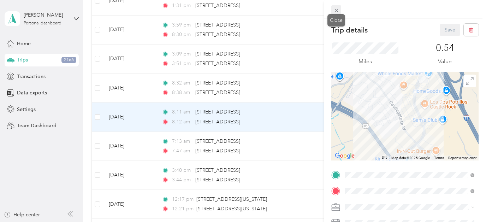
click at [339, 11] on icon at bounding box center [337, 10] width 6 height 6
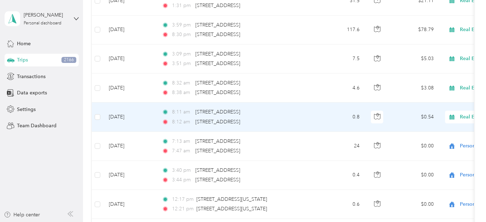
click at [469, 117] on span "Real Estate" at bounding box center [492, 117] width 65 height 8
click at [438, 28] on span "Personal" at bounding box center [448, 26] width 65 height 7
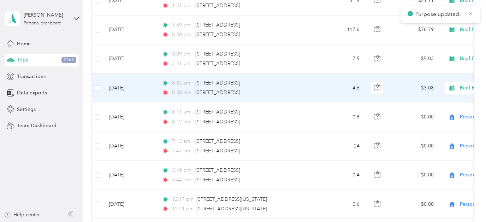
click at [467, 86] on span "Real Estate" at bounding box center [492, 88] width 65 height 8
click at [431, 112] on span "Personal" at bounding box center [448, 108] width 65 height 7
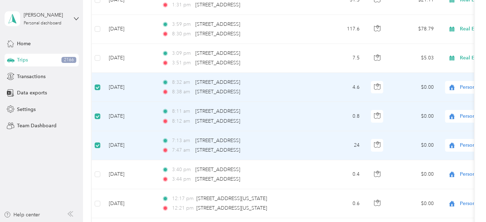
scroll to position [-3, 0]
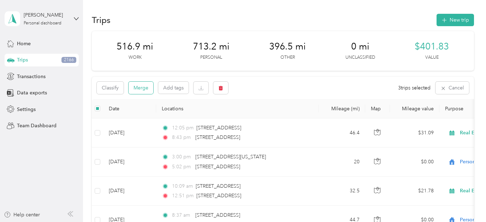
click at [145, 88] on button "Merge" at bounding box center [141, 88] width 25 height 12
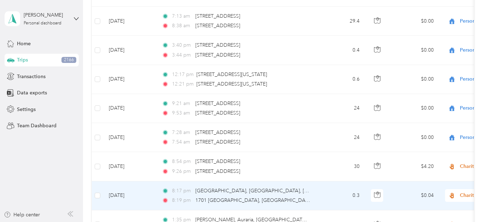
scroll to position [1038, 0]
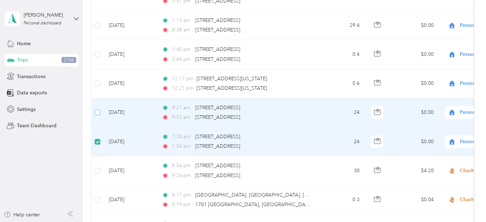
click at [99, 111] on span at bounding box center [98, 113] width 6 height 6
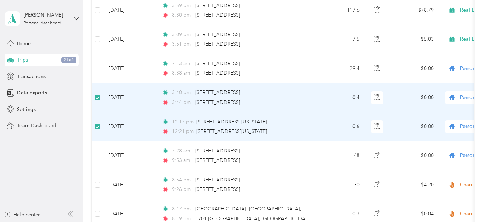
scroll to position [66, 0]
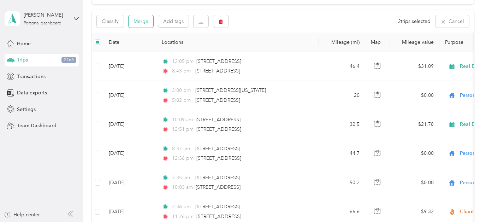
click at [136, 28] on button "Merge" at bounding box center [141, 21] width 25 height 12
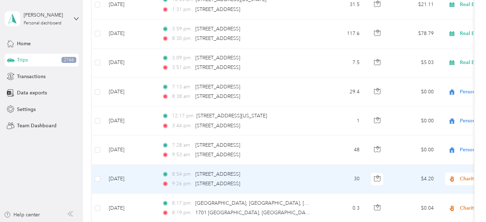
scroll to position [967, 0]
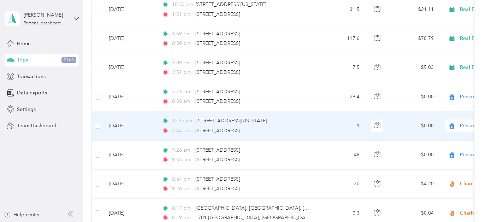
click at [469, 125] on span "Personal" at bounding box center [492, 126] width 65 height 8
click at [438, 63] on span "Real Estate" at bounding box center [448, 62] width 65 height 7
click at [333, 126] on td "1" at bounding box center [342, 125] width 47 height 29
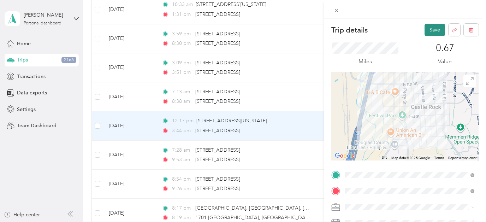
click at [431, 28] on button "Save" at bounding box center [435, 30] width 20 height 12
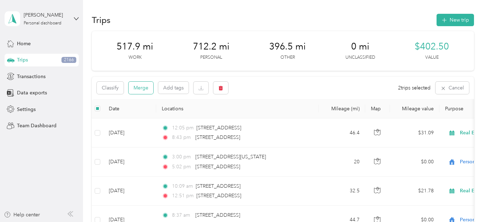
click at [138, 87] on button "Merge" at bounding box center [141, 88] width 25 height 12
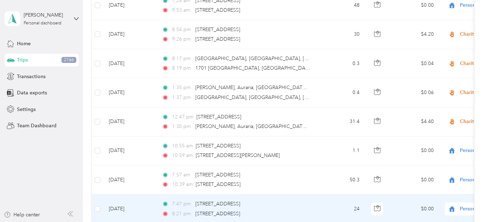
scroll to position [1113, 0]
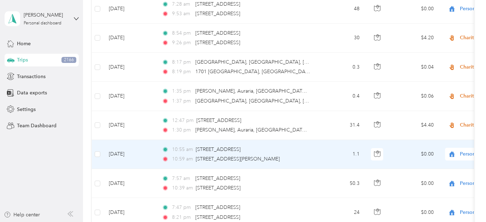
click at [464, 153] on span "Personal" at bounding box center [492, 154] width 65 height 8
click at [322, 151] on td "1.1" at bounding box center [342, 154] width 47 height 29
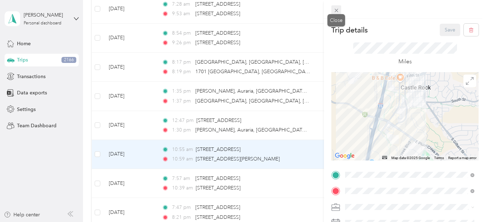
click at [337, 11] on icon at bounding box center [337, 11] width 4 height 4
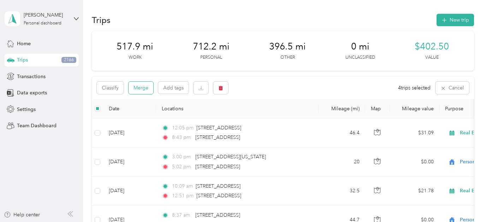
click at [139, 87] on button "Merge" at bounding box center [141, 88] width 25 height 12
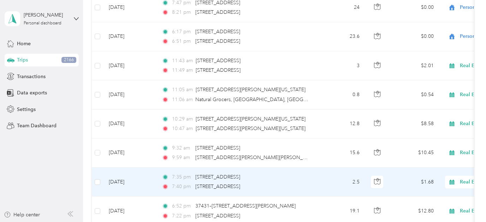
scroll to position [1226, 0]
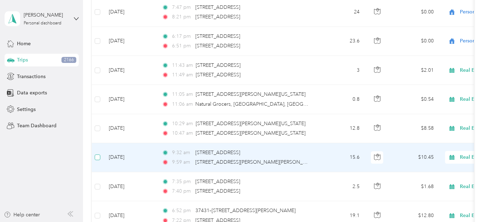
click at [100, 157] on span at bounding box center [98, 157] width 6 height 6
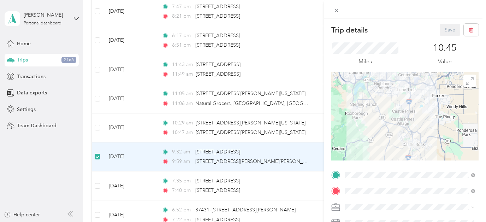
click at [98, 126] on div "Trip details Save This trip cannot be edited because it is either under review,…" at bounding box center [243, 111] width 486 height 222
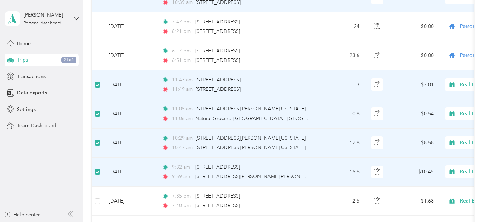
scroll to position [1113, 0]
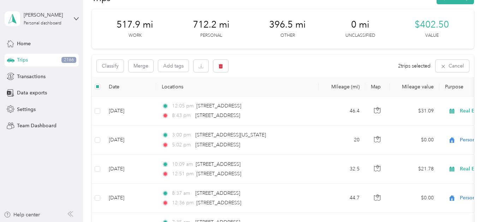
scroll to position [23, 0]
click at [139, 65] on button "Merge" at bounding box center [141, 65] width 25 height 12
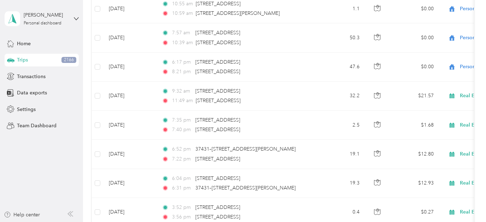
scroll to position [1172, 0]
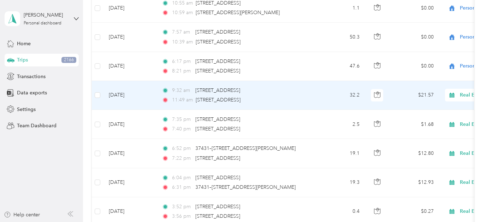
click at [311, 95] on td "9:32 am [STREET_ADDRESS] 11:49 am [STREET_ADDRESS]" at bounding box center [237, 95] width 163 height 29
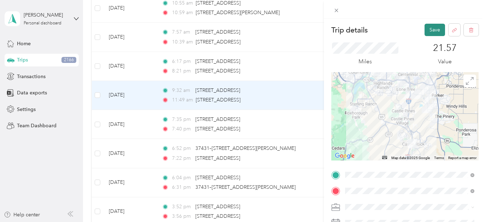
click at [437, 34] on button "Save" at bounding box center [435, 30] width 20 height 12
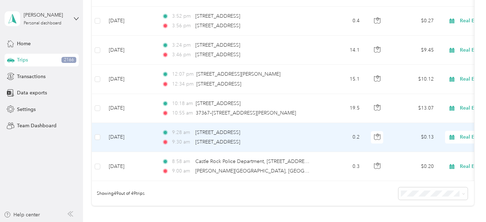
scroll to position [1364, 0]
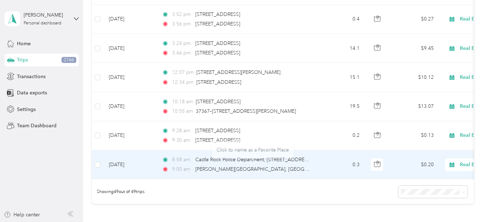
click at [352, 161] on td "0.3" at bounding box center [342, 164] width 47 height 29
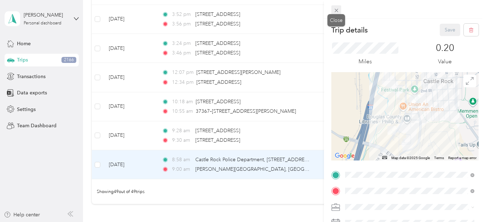
click at [335, 10] on icon at bounding box center [337, 10] width 6 height 6
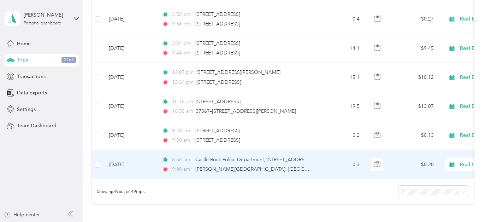
click at [458, 164] on span "Real Estate" at bounding box center [486, 165] width 77 height 8
click at [433, 75] on span "Personal" at bounding box center [448, 74] width 65 height 7
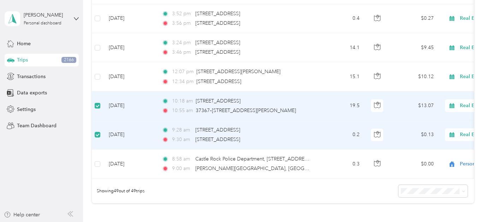
click at [99, 104] on span at bounding box center [98, 106] width 6 height 6
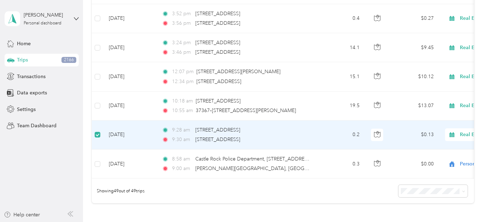
click at [466, 135] on span "Real Estate" at bounding box center [492, 135] width 65 height 8
click at [430, 48] on li "Personal" at bounding box center [443, 46] width 88 height 12
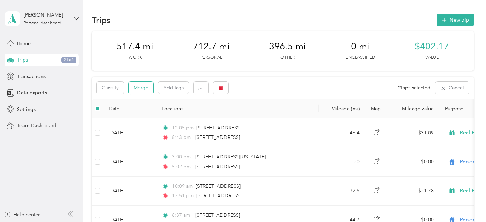
click at [144, 87] on button "Merge" at bounding box center [141, 88] width 25 height 12
click at [145, 83] on button "Merge" at bounding box center [141, 88] width 25 height 12
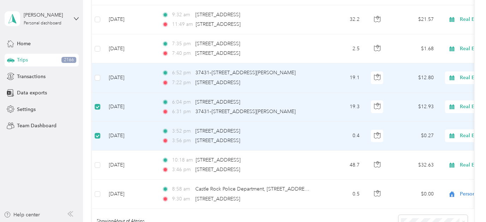
scroll to position [321, 0]
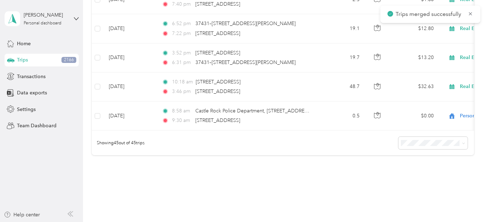
scroll to position [1214, 0]
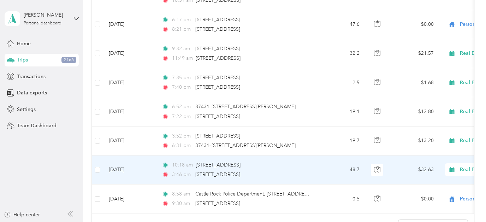
click at [302, 175] on div "3:46 pm [STREET_ADDRESS]" at bounding box center [236, 175] width 148 height 8
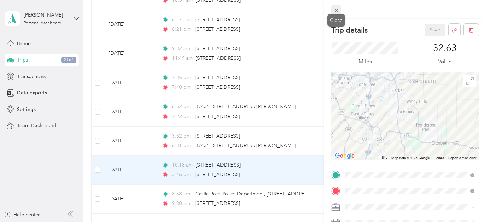
click at [335, 10] on icon at bounding box center [337, 10] width 6 height 6
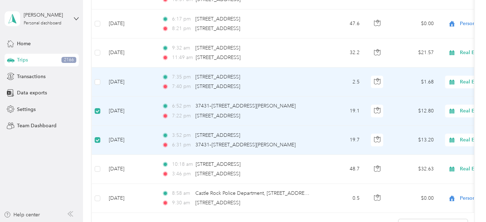
scroll to position [117, 0]
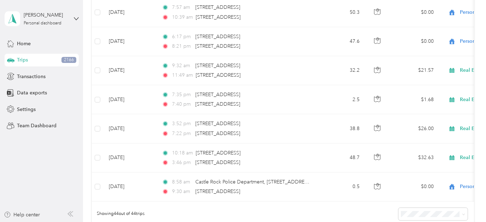
scroll to position [1225, 0]
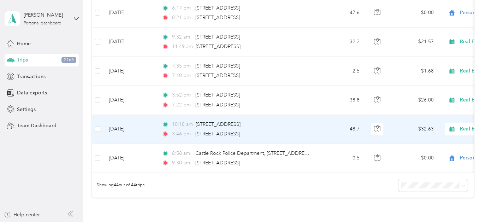
click at [313, 127] on td "10:18 am [STREET_ADDRESS] 3:46 pm [STREET_ADDRESS]" at bounding box center [237, 129] width 163 height 29
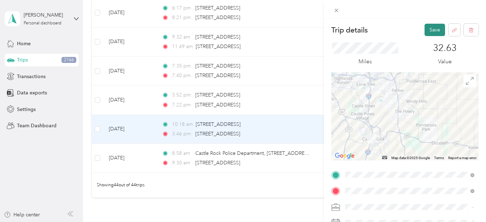
click at [430, 29] on button "Save" at bounding box center [435, 30] width 20 height 12
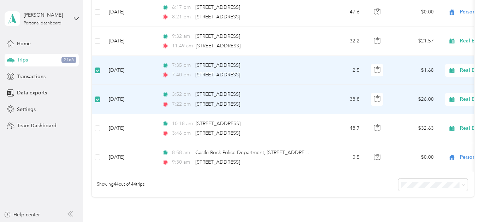
scroll to position [179, 0]
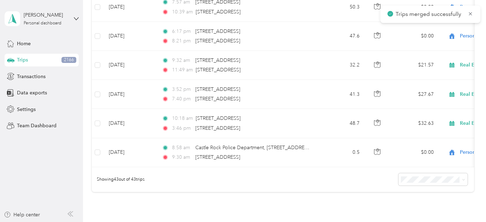
scroll to position [1177, 0]
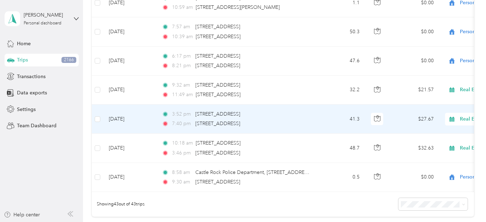
click at [298, 114] on div "3:52 pm [STREET_ADDRESS]" at bounding box center [236, 114] width 148 height 8
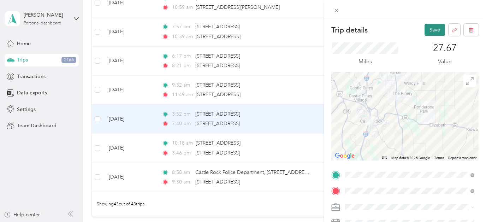
click at [428, 28] on button "Save" at bounding box center [435, 30] width 20 height 12
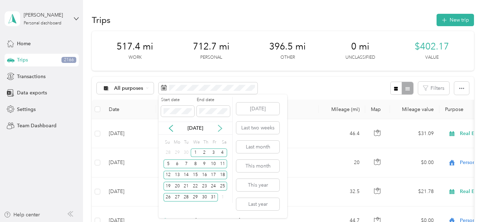
click at [218, 129] on icon at bounding box center [220, 128] width 7 height 7
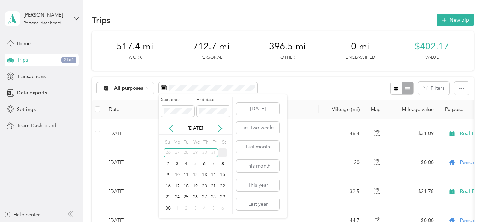
click at [222, 155] on div "1" at bounding box center [222, 152] width 9 height 9
click at [168, 209] on div "30" at bounding box center [168, 208] width 9 height 9
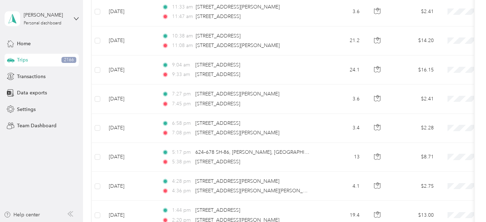
scroll to position [0, 0]
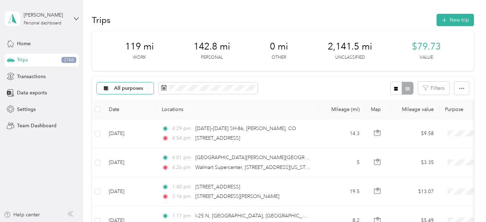
click at [131, 88] on span "All purposes" at bounding box center [128, 88] width 29 height 5
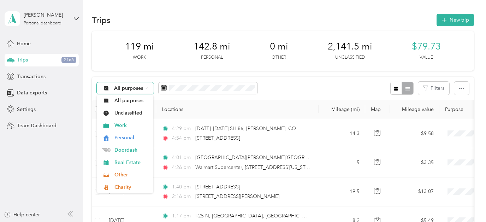
scroll to position [0, 0]
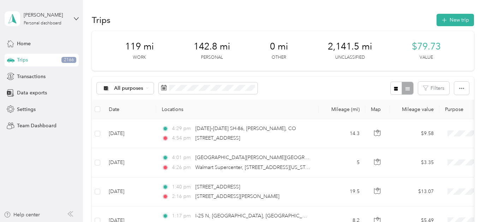
click at [136, 113] on span "Unclassified" at bounding box center [131, 108] width 34 height 7
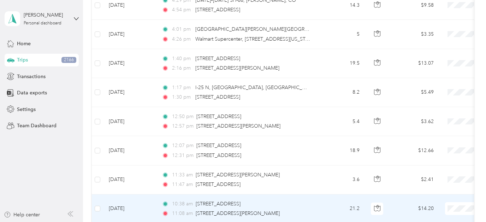
scroll to position [161, 0]
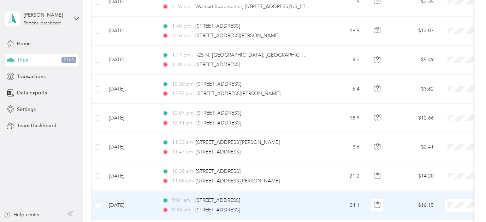
click at [325, 191] on td "24.1" at bounding box center [342, 205] width 47 height 29
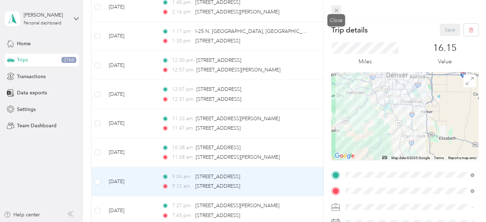
click at [336, 11] on icon at bounding box center [337, 11] width 4 height 4
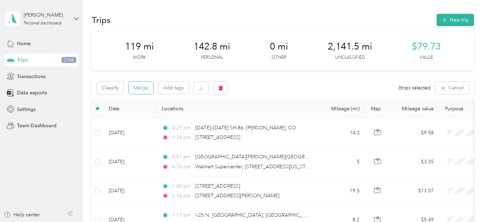
click at [140, 84] on button "Merge" at bounding box center [141, 88] width 25 height 12
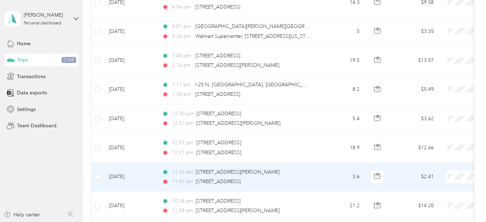
scroll to position [192, 0]
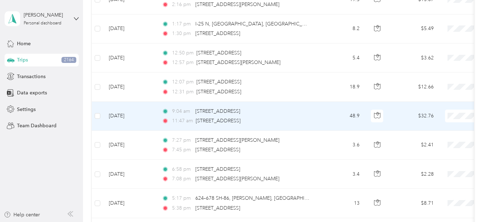
click at [328, 118] on td "48.9" at bounding box center [342, 116] width 47 height 29
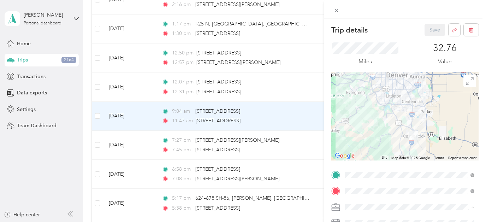
scroll to position [101, 0]
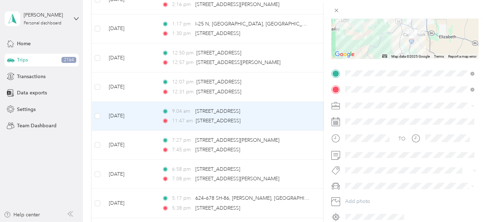
click at [363, 124] on li "Personal" at bounding box center [410, 126] width 134 height 12
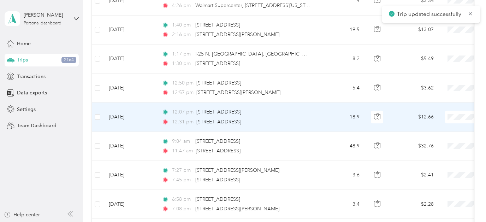
scroll to position [109, 0]
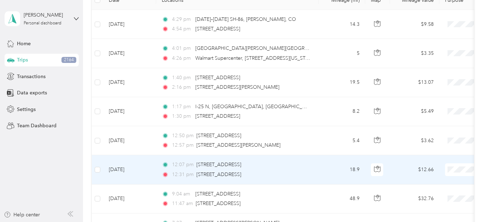
click at [322, 169] on td "18.9" at bounding box center [342, 169] width 47 height 29
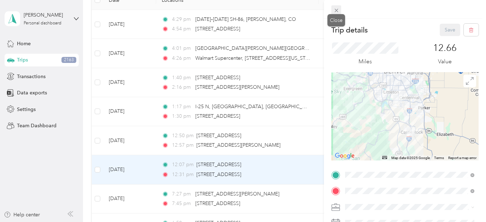
click at [337, 8] on icon at bounding box center [337, 10] width 6 height 6
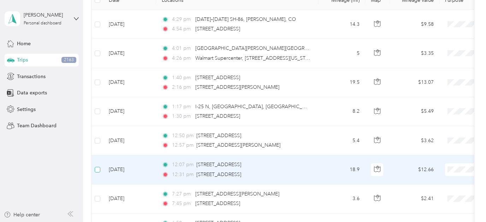
click at [100, 168] on span at bounding box center [98, 170] width 6 height 6
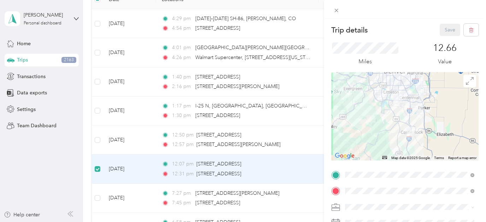
click at [99, 140] on div "Trip details Save This trip cannot be edited because it is either under review,…" at bounding box center [243, 111] width 486 height 222
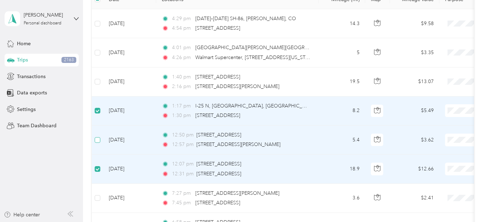
click at [99, 139] on span at bounding box center [98, 140] width 6 height 6
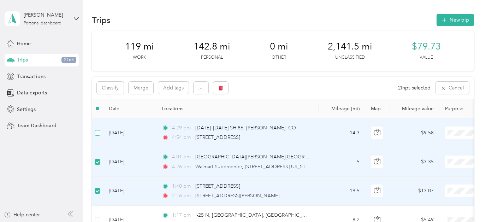
click at [98, 134] on span at bounding box center [98, 133] width 6 height 6
click at [141, 88] on button "Merge" at bounding box center [141, 88] width 25 height 12
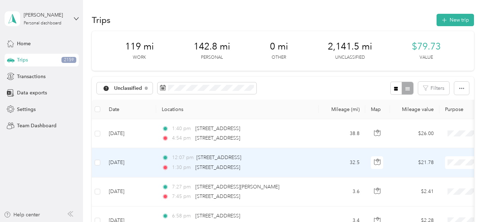
click at [292, 161] on div "12:07 pm [STREET_ADDRESS]" at bounding box center [236, 158] width 148 height 8
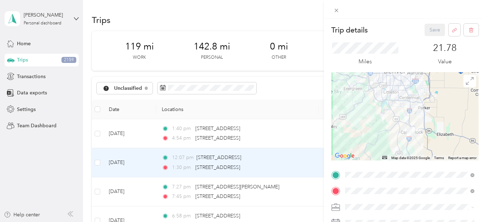
click at [392, 115] on div at bounding box center [404, 116] width 147 height 88
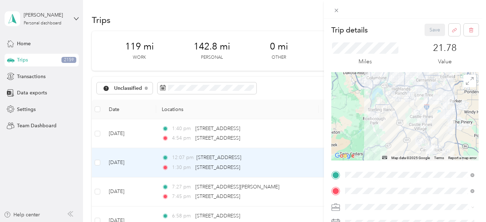
click at [402, 102] on div at bounding box center [404, 116] width 147 height 88
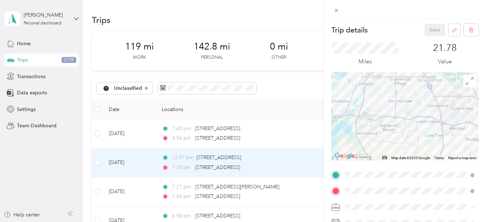
drag, startPoint x: 408, startPoint y: 92, endPoint x: 397, endPoint y: 142, distance: 51.3
click at [397, 142] on div at bounding box center [404, 116] width 147 height 88
click at [399, 127] on div at bounding box center [404, 116] width 147 height 88
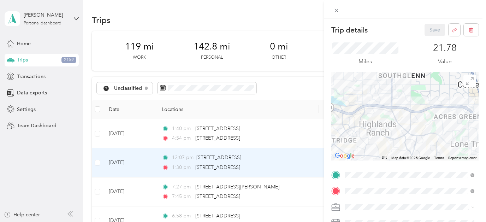
click at [394, 116] on div at bounding box center [404, 116] width 147 height 88
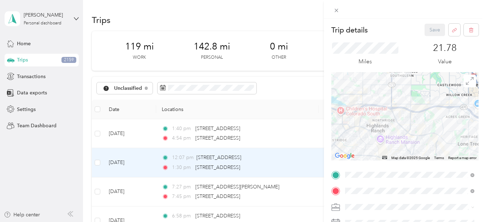
click at [394, 116] on div at bounding box center [404, 116] width 147 height 88
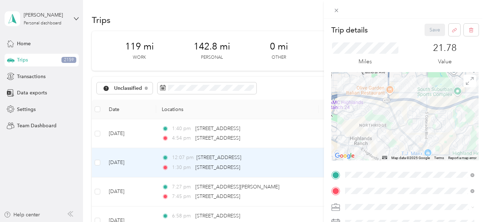
click at [394, 114] on div at bounding box center [404, 116] width 147 height 88
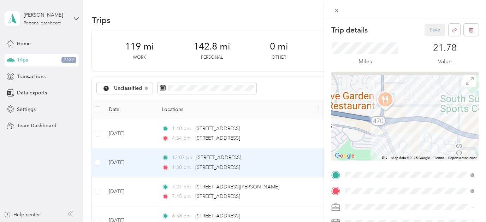
drag, startPoint x: 394, startPoint y: 112, endPoint x: 395, endPoint y: 146, distance: 34.6
click at [395, 146] on div at bounding box center [404, 116] width 147 height 88
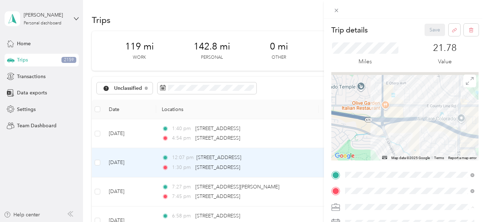
click at [369, 121] on li "Personal" at bounding box center [410, 120] width 134 height 12
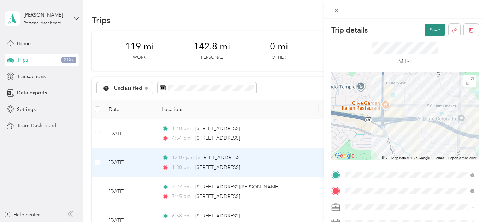
click at [430, 31] on button "Save" at bounding box center [435, 30] width 20 height 12
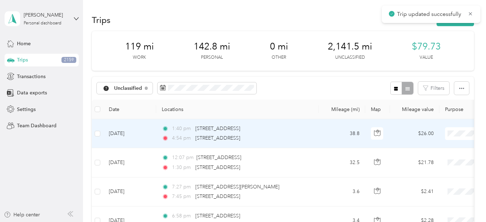
click at [304, 136] on div "4:54 pm [STREET_ADDRESS]" at bounding box center [236, 138] width 148 height 8
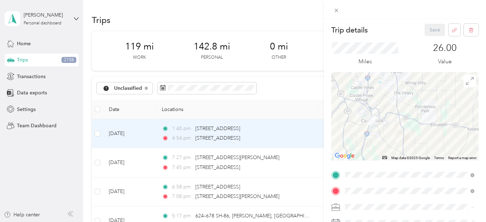
scroll to position [78, 0]
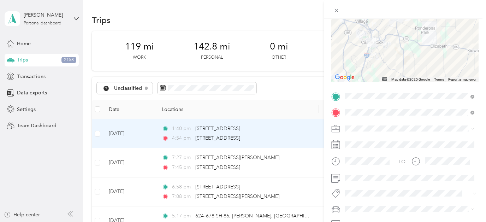
click at [364, 65] on span "Real Estate" at bounding box center [360, 65] width 24 height 6
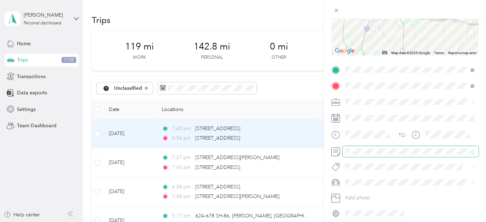
scroll to position [-5, 0]
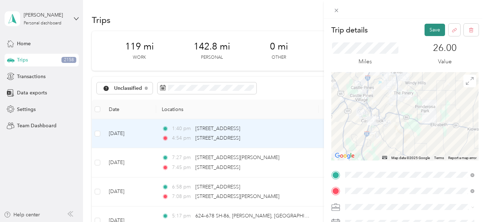
click at [433, 29] on button "Save" at bounding box center [435, 30] width 20 height 12
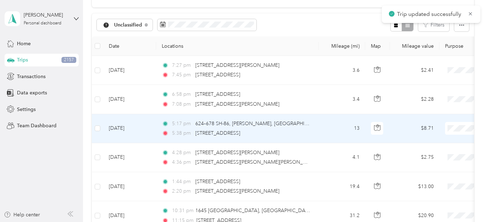
scroll to position [63, 0]
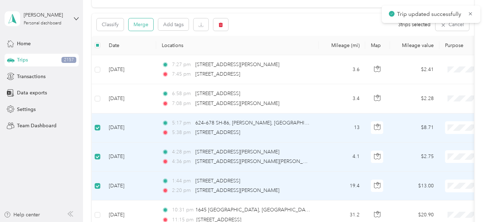
click at [143, 24] on button "Merge" at bounding box center [141, 24] width 25 height 12
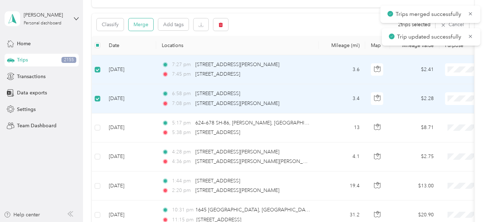
click at [139, 25] on button "Merge" at bounding box center [141, 24] width 25 height 12
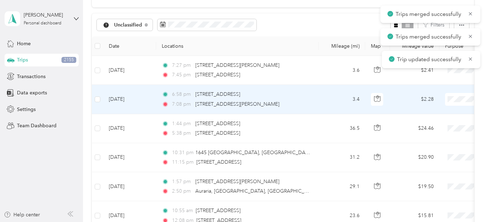
click at [315, 104] on td "6:58 pm [STREET_ADDRESS] 7:08 pm [STREET_ADDRESS][PERSON_NAME]" at bounding box center [237, 99] width 163 height 29
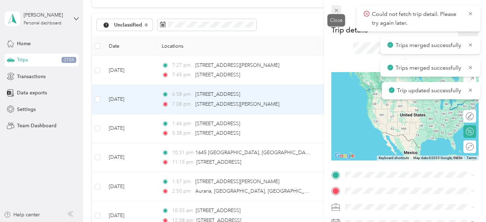
click at [337, 8] on icon at bounding box center [337, 10] width 6 height 6
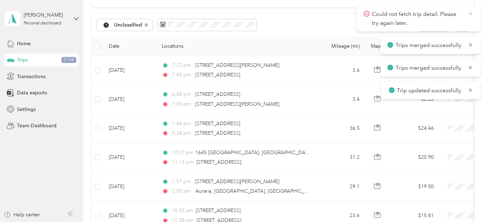
click at [471, 14] on icon at bounding box center [471, 14] width 6 height 6
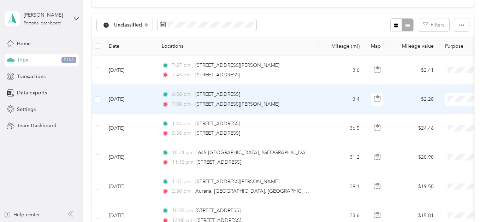
click at [301, 95] on div "6:58 pm [STREET_ADDRESS]" at bounding box center [236, 94] width 148 height 8
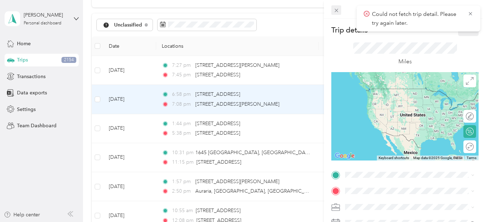
click at [339, 10] on icon at bounding box center [337, 10] width 6 height 6
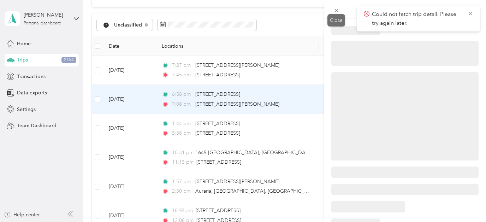
click at [100, 99] on span at bounding box center [98, 99] width 6 height 6
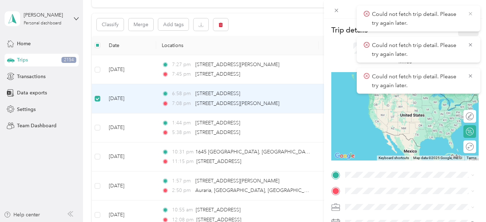
click at [470, 13] on icon at bounding box center [471, 14] width 6 height 6
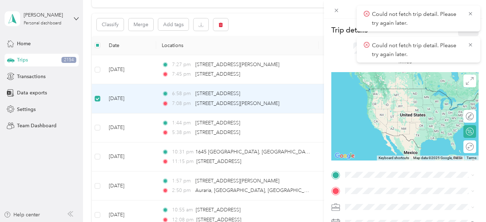
click at [470, 13] on icon at bounding box center [471, 14] width 6 height 6
click at [470, 13] on icon at bounding box center [470, 13] width 3 height 3
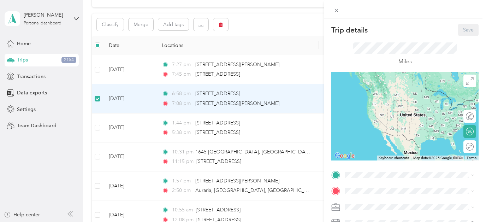
click at [98, 69] on div "Trip details Save This trip cannot be edited because it is either under review,…" at bounding box center [243, 111] width 486 height 222
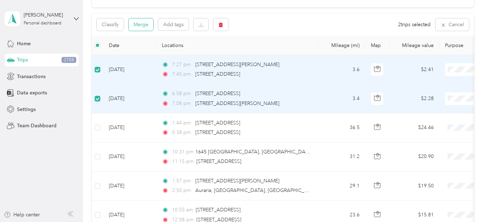
click at [142, 24] on button "Merge" at bounding box center [141, 24] width 25 height 12
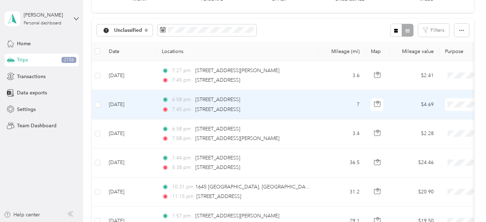
scroll to position [60, 0]
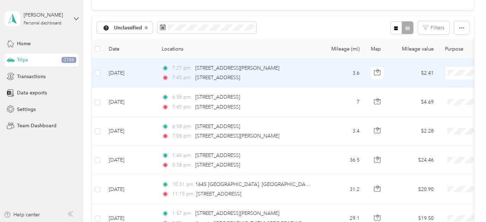
click at [301, 72] on div "7:27 pm [STREET_ADDRESS][PERSON_NAME] 7:45 pm [STREET_ADDRESS]" at bounding box center [236, 72] width 148 height 17
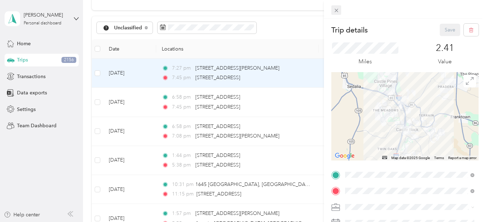
click at [337, 8] on icon at bounding box center [337, 10] width 6 height 6
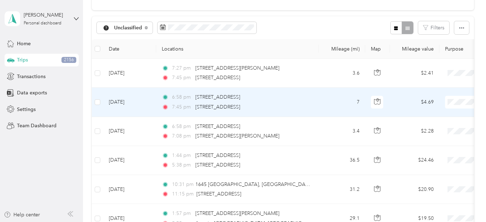
click at [302, 104] on div "7:45 pm [STREET_ADDRESS]" at bounding box center [236, 107] width 148 height 8
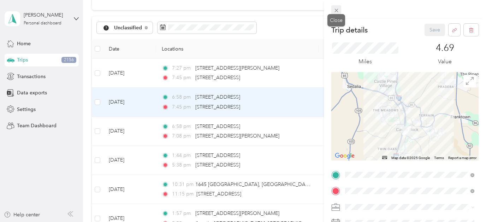
click at [335, 7] on span at bounding box center [336, 10] width 10 height 10
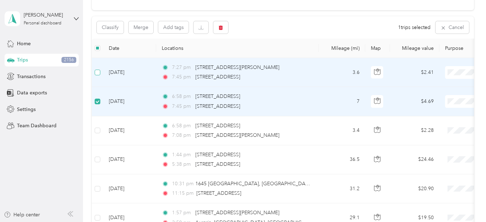
click at [98, 73] on span at bounding box center [98, 73] width 6 height 6
click at [144, 33] on button "Merge" at bounding box center [141, 27] width 25 height 12
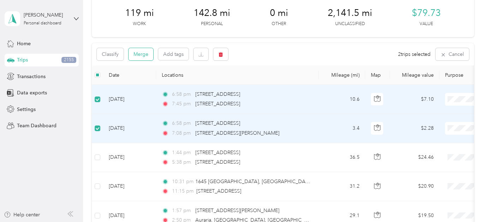
scroll to position [47, 0]
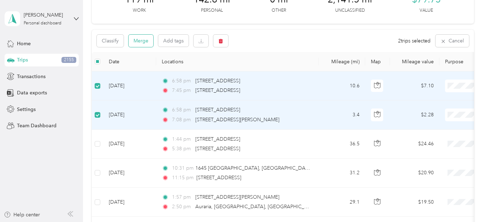
click at [142, 42] on button "Merge" at bounding box center [141, 41] width 25 height 12
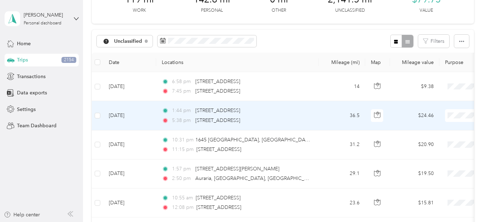
click at [298, 112] on div "1:44 pm [STREET_ADDRESS]" at bounding box center [236, 111] width 148 height 8
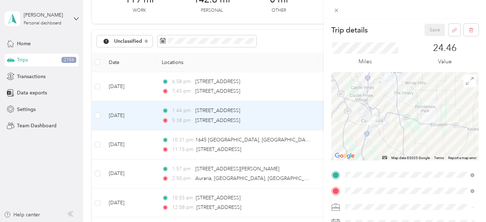
click at [365, 141] on div "Real Estate" at bounding box center [410, 142] width 124 height 7
click at [435, 29] on button "Save" at bounding box center [435, 30] width 20 height 12
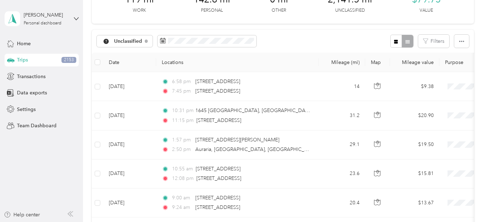
click at [315, 84] on td "6:58 pm [STREET_ADDRESS] 7:45 pm [STREET_ADDRESS]" at bounding box center [237, 86] width 163 height 29
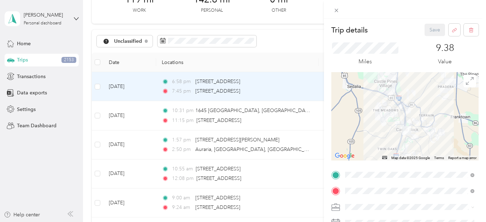
click at [360, 120] on li "Personal" at bounding box center [410, 116] width 134 height 12
click at [431, 28] on button "Save" at bounding box center [435, 30] width 20 height 12
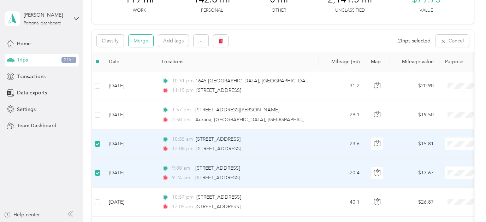
click at [138, 41] on button "Merge" at bounding box center [141, 41] width 25 height 12
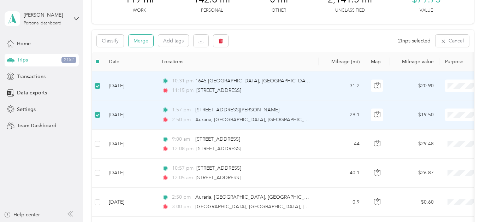
click at [144, 41] on button "Merge" at bounding box center [141, 41] width 25 height 12
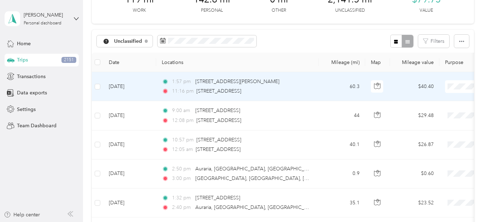
click at [301, 84] on div "1:57 pm [STREET_ADDRESS][PERSON_NAME]" at bounding box center [236, 82] width 148 height 8
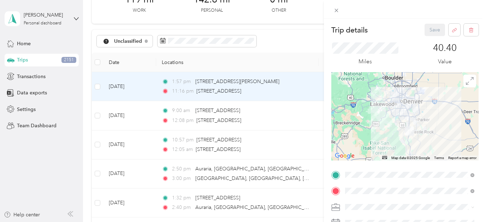
click at [354, 169] on span "Charity" at bounding box center [356, 169] width 16 height 6
click at [429, 31] on button "Save" at bounding box center [435, 30] width 20 height 12
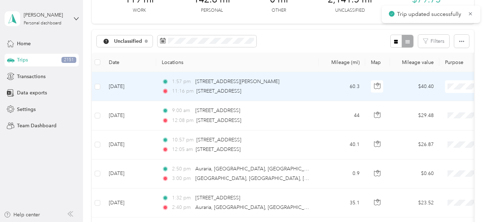
click at [296, 86] on div "1:57 pm [STREET_ADDRESS][PERSON_NAME] 11:16 pm [STREET_ADDRESS]" at bounding box center [236, 86] width 148 height 17
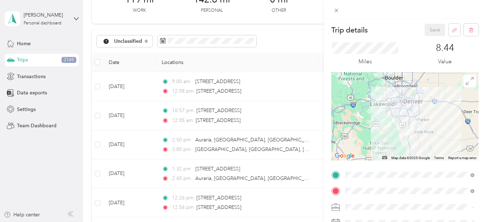
click at [309, 94] on div "Trip details Save This trip cannot be edited because it is either under review,…" at bounding box center [243, 111] width 486 height 222
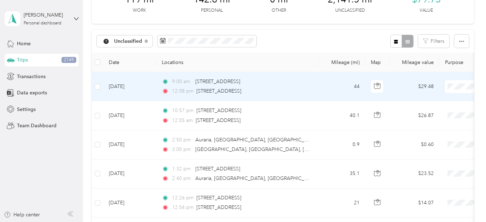
click at [306, 89] on div "12:08 pm [STREET_ADDRESS]" at bounding box center [236, 91] width 148 height 8
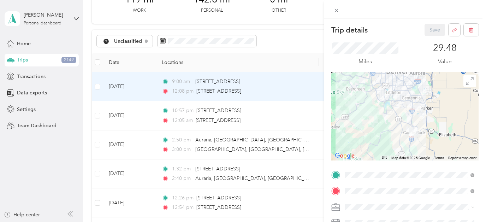
click at [354, 119] on div "Personal" at bounding box center [410, 116] width 124 height 7
click at [432, 33] on button "Save" at bounding box center [435, 30] width 20 height 12
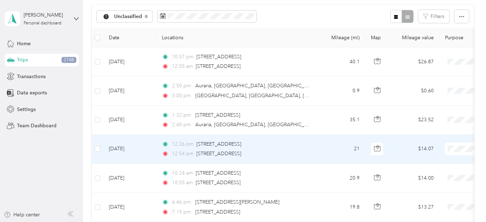
scroll to position [82, 0]
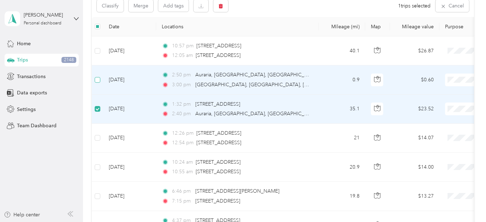
click at [99, 83] on span at bounding box center [98, 80] width 6 height 6
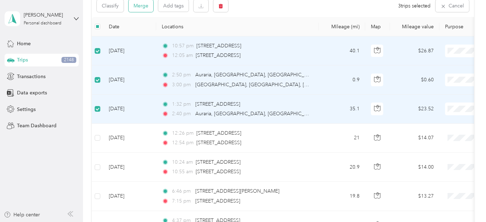
click at [141, 12] on button "Merge" at bounding box center [141, 6] width 25 height 12
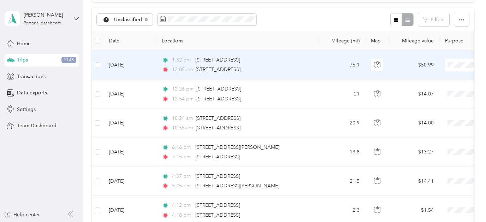
click at [307, 66] on div "12:05 am [STREET_ADDRESS]" at bounding box center [236, 70] width 148 height 8
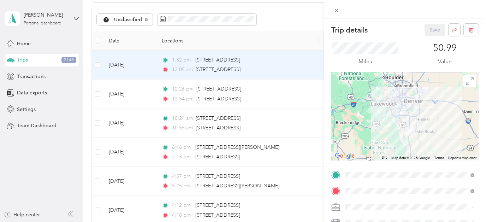
click at [358, 166] on span "Charity" at bounding box center [356, 168] width 16 height 6
click at [433, 31] on button "Save" at bounding box center [435, 30] width 20 height 12
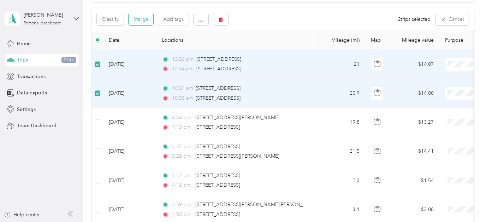
click at [145, 20] on button "Merge" at bounding box center [141, 19] width 25 height 12
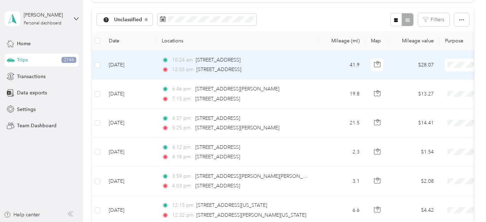
click at [292, 64] on div "10:24 am [STREET_ADDRESS] 12:55 pm [STREET_ADDRESS]" at bounding box center [236, 64] width 148 height 17
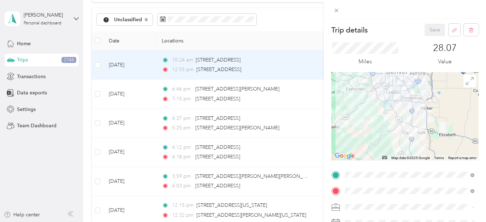
click at [357, 118] on span "Personal" at bounding box center [357, 116] width 19 height 6
click at [434, 25] on button "Save" at bounding box center [435, 30] width 20 height 12
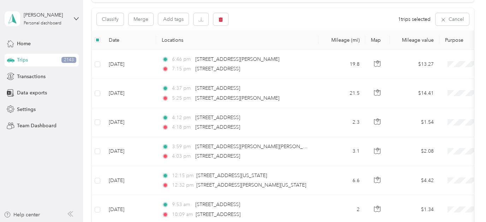
scroll to position [119, 0]
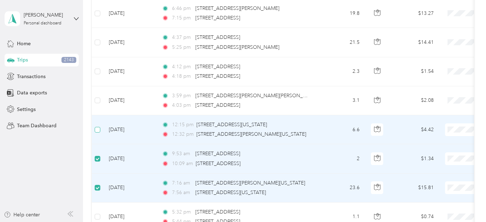
click at [96, 131] on span at bounding box center [98, 130] width 6 height 6
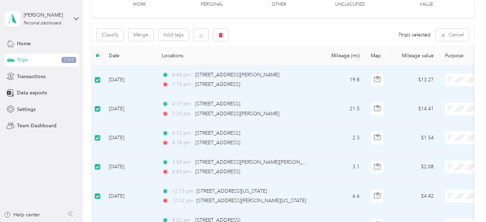
scroll to position [4, 0]
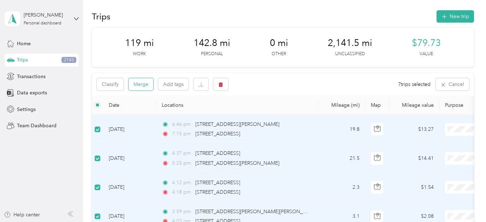
click at [139, 83] on button "Merge" at bounding box center [141, 84] width 25 height 12
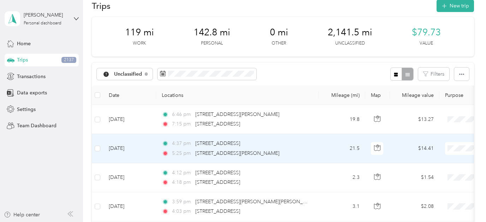
scroll to position [19, 0]
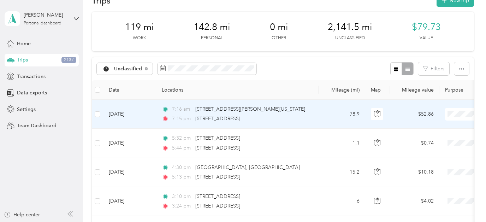
click at [316, 113] on td "7:16 am [STREET_ADDRESS][PERSON_NAME][US_STATE] 7:15 pm [GEOGRAPHIC_DATA], [GEO…" at bounding box center [237, 114] width 163 height 29
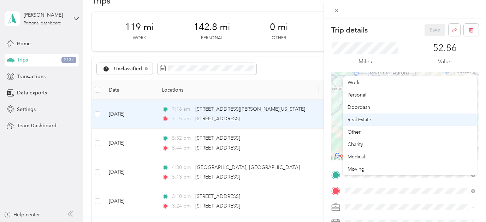
scroll to position [25, 0]
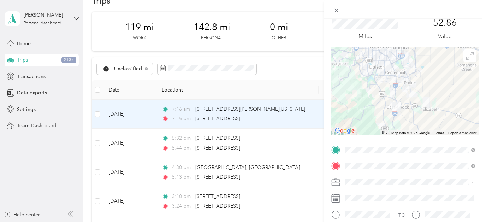
click at [362, 118] on span "Real Estate" at bounding box center [360, 120] width 24 height 6
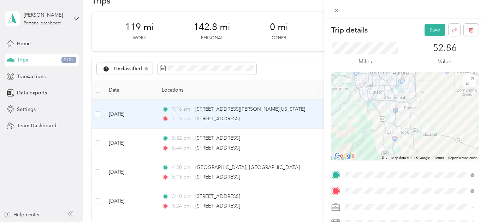
scroll to position [0, 0]
click at [430, 27] on button "Save" at bounding box center [435, 30] width 20 height 12
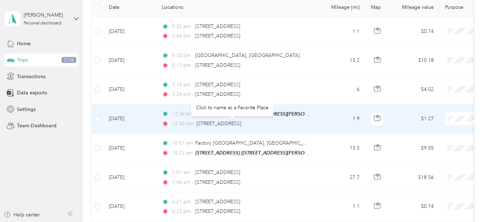
scroll to position [84, 0]
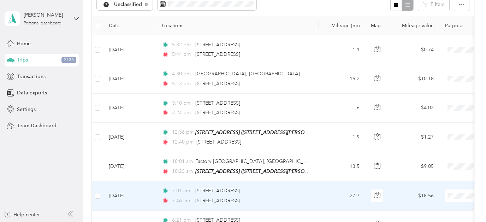
click at [328, 195] on td "27.7" at bounding box center [342, 195] width 47 height 29
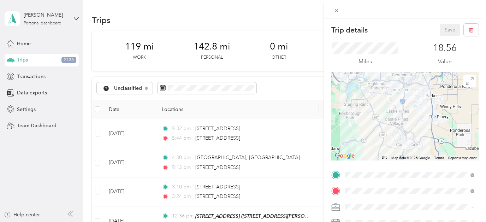
click at [366, 117] on div "Personal" at bounding box center [410, 119] width 124 height 7
click at [444, 30] on button "Save" at bounding box center [450, 30] width 20 height 12
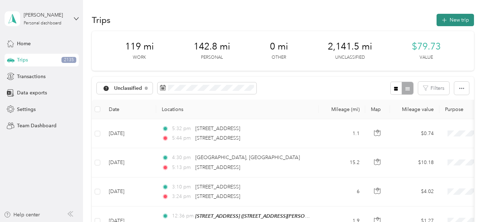
click at [454, 22] on button "New trip" at bounding box center [455, 20] width 37 height 12
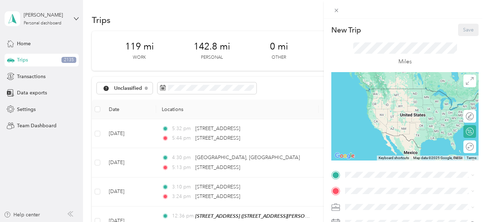
click at [365, 120] on strong "Home" at bounding box center [366, 119] width 14 height 6
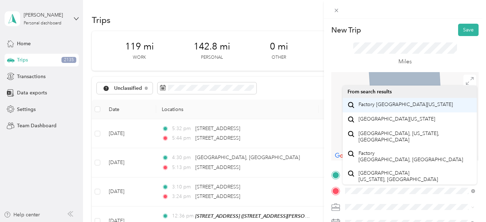
click at [394, 108] on span "Factory Shops Boulevard Castle Rock, Colorado 80108, United States" at bounding box center [406, 104] width 94 height 6
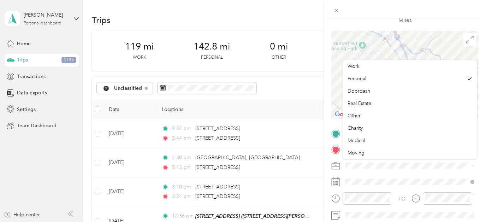
click at [473, 164] on icon at bounding box center [472, 165] width 3 height 3
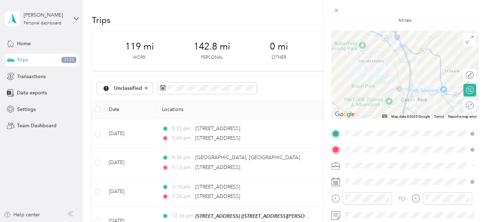
click at [472, 164] on icon at bounding box center [472, 165] width 3 height 3
click at [383, 101] on div "Real Estate" at bounding box center [410, 103] width 124 height 7
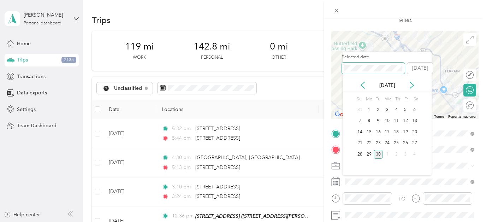
click at [338, 222] on div "New Trip Save This trip cannot be edited because it is either under review, app…" at bounding box center [241, 222] width 483 height 0
click at [378, 153] on div "25" at bounding box center [378, 154] width 9 height 9
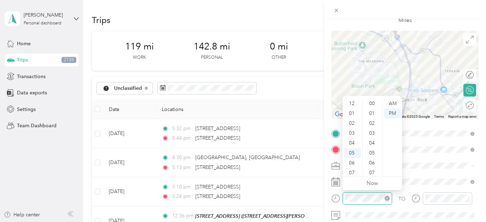
scroll to position [355, 0]
click at [394, 103] on div "AM" at bounding box center [392, 104] width 17 height 10
click at [355, 151] on div "09" at bounding box center [352, 150] width 17 height 10
click at [372, 170] on div "45" at bounding box center [372, 170] width 17 height 10
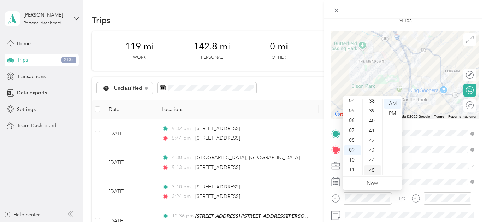
scroll to position [445, 0]
click at [413, 172] on div "TO Add photo" at bounding box center [404, 205] width 147 height 155
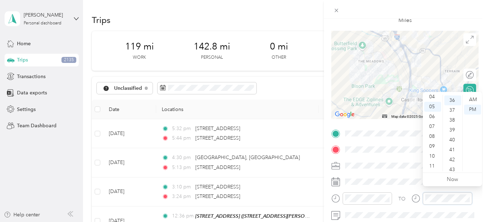
scroll to position [45, 0]
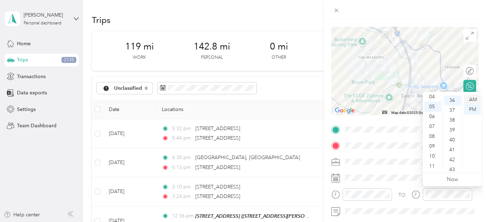
click at [473, 98] on div "AM" at bounding box center [472, 100] width 17 height 10
click at [434, 154] on div "10" at bounding box center [432, 156] width 17 height 10
click at [451, 98] on div "00" at bounding box center [453, 97] width 17 height 10
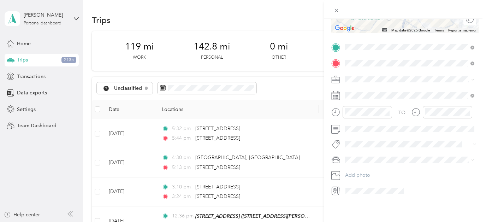
click at [451, 164] on div "TO Add photo" at bounding box center [404, 119] width 147 height 155
click at [354, 181] on span "Lexus" at bounding box center [354, 183] width 13 height 6
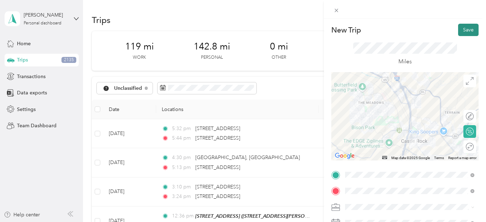
scroll to position [0, 0]
click at [469, 30] on button "Save" at bounding box center [468, 30] width 20 height 12
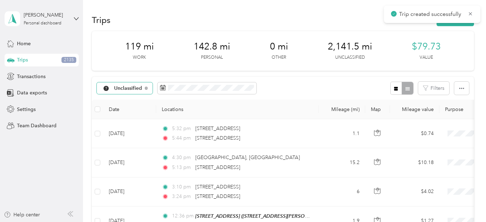
click at [142, 87] on span "Unclassified" at bounding box center [128, 88] width 28 height 5
click at [138, 104] on li "All purposes" at bounding box center [126, 100] width 59 height 12
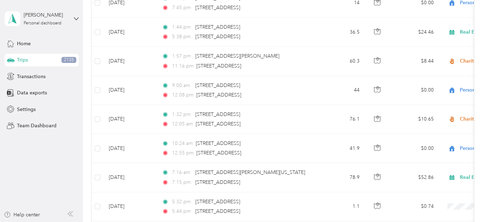
scroll to position [466, 0]
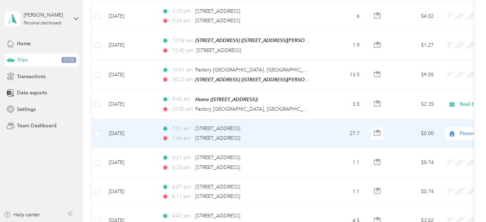
click at [466, 130] on span "Personal" at bounding box center [492, 134] width 65 height 8
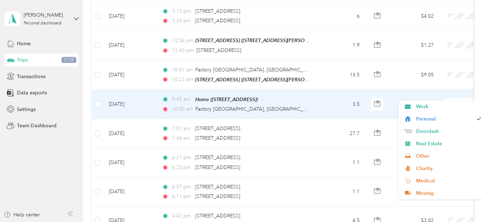
scroll to position [505, 0]
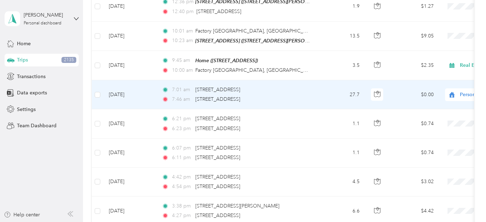
click at [308, 103] on div "7:01 am 602 South St, Castle Rock, CO 7:46 am 602 South St, Castle Rock, CO" at bounding box center [236, 94] width 148 height 17
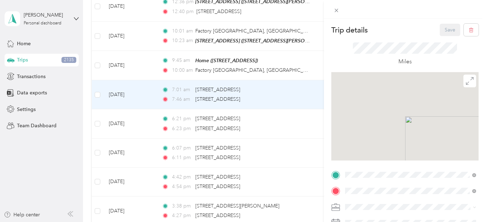
scroll to position [471, 0]
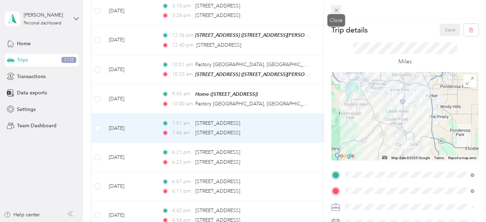
click at [337, 8] on icon at bounding box center [337, 10] width 6 height 6
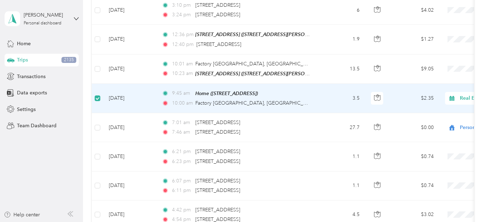
click at [454, 96] on icon at bounding box center [451, 98] width 5 height 5
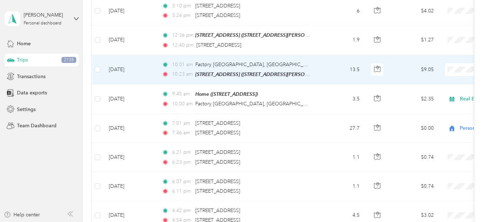
click at [425, 116] on span "Real Estate" at bounding box center [448, 115] width 65 height 7
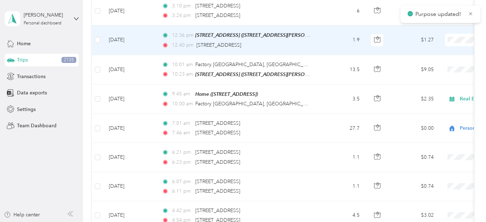
click at [426, 87] on span "Real Estate" at bounding box center [448, 89] width 65 height 7
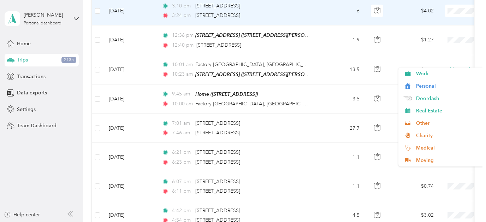
scroll to position [422, 0]
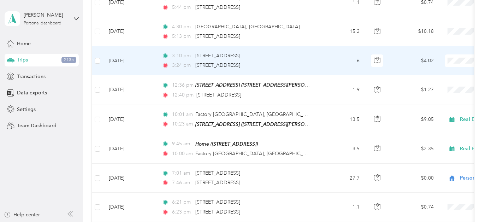
click at [429, 109] on span "Real Estate" at bounding box center [448, 106] width 65 height 7
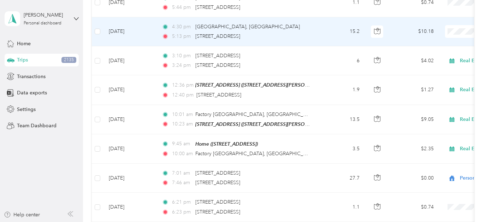
scroll to position [397, 0]
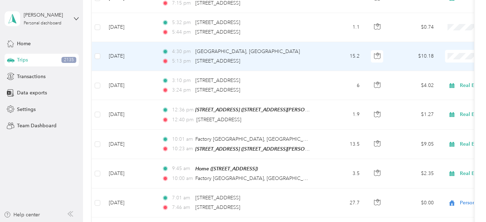
click at [433, 104] on span "Real Estate" at bounding box center [448, 102] width 65 height 7
click at [466, 54] on span "Real Estate" at bounding box center [492, 56] width 65 height 8
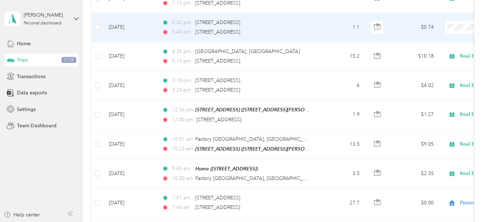
click at [300, 33] on div "5:44 pm 4 Cantril St, Castle Rock, CO" at bounding box center [236, 32] width 148 height 8
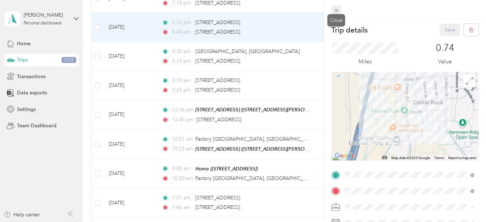
click at [336, 10] on icon at bounding box center [337, 11] width 4 height 4
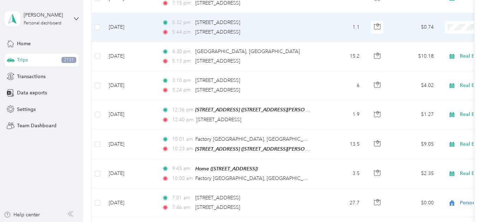
click at [429, 73] on li "Real Estate" at bounding box center [443, 73] width 88 height 12
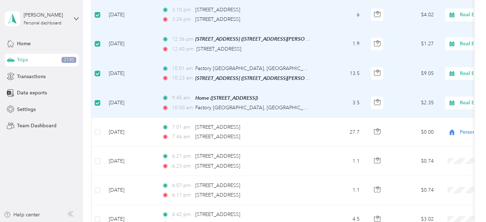
scroll to position [391, 0]
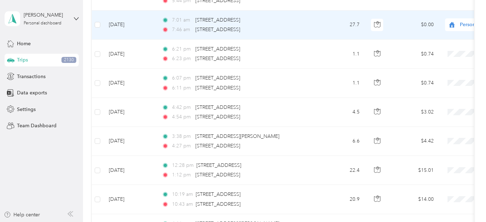
scroll to position [357, 0]
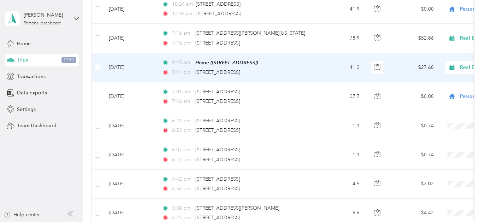
click at [304, 67] on div "9:45 am Home (4 Cantril St, Castle Rock, CO) 5:44 pm 4 Cantril St, Castle Rock,…" at bounding box center [236, 68] width 148 height 18
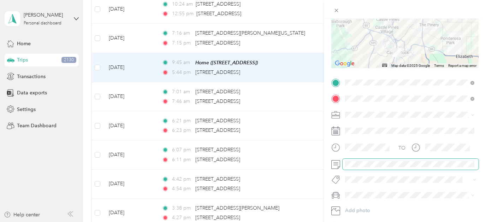
scroll to position [-3, 0]
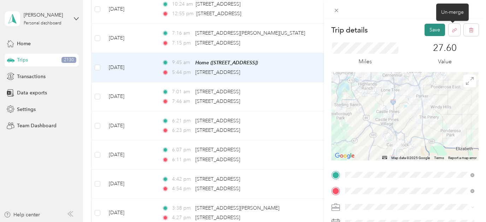
click at [431, 30] on button "Save" at bounding box center [435, 30] width 20 height 12
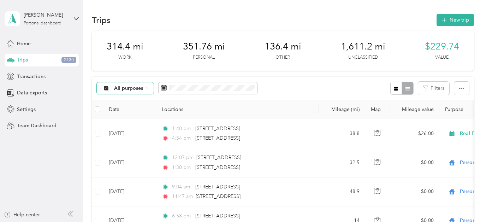
click at [146, 92] on div "All purposes" at bounding box center [125, 88] width 57 height 12
click at [132, 116] on li "Unclassified" at bounding box center [125, 113] width 57 height 12
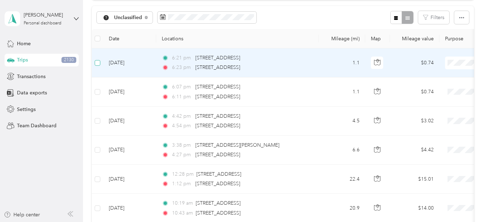
scroll to position [93, 0]
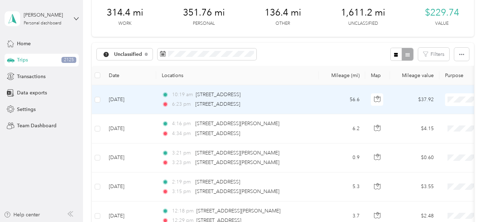
click at [426, 126] on li "Personal" at bounding box center [443, 125] width 88 height 12
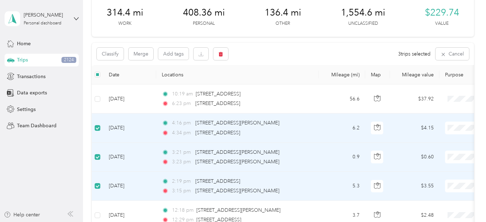
scroll to position [64, 0]
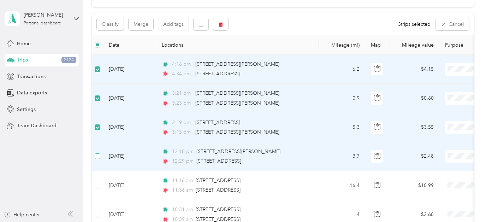
click at [97, 158] on span at bounding box center [98, 156] width 6 height 6
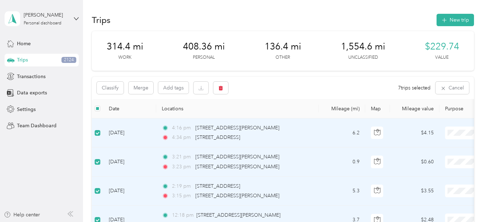
scroll to position [0, 0]
click at [141, 87] on button "Merge" at bounding box center [141, 88] width 25 height 12
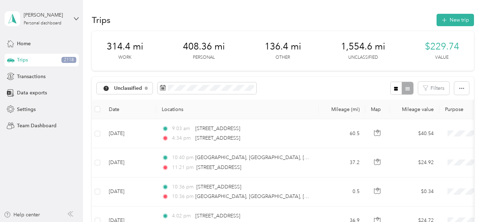
click at [323, 100] on th "Mileage (mi)" at bounding box center [342, 109] width 47 height 19
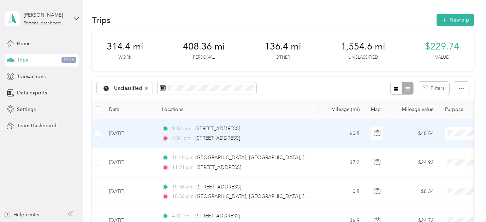
click at [424, 42] on span "Personal" at bounding box center [448, 45] width 65 height 7
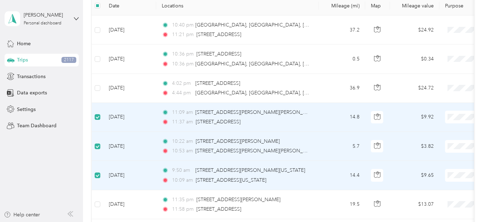
scroll to position [70, 0]
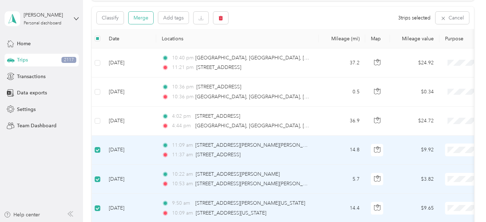
click at [139, 14] on button "Merge" at bounding box center [141, 18] width 25 height 12
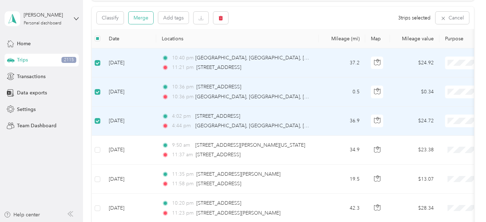
click at [142, 19] on button "Merge" at bounding box center [141, 18] width 25 height 12
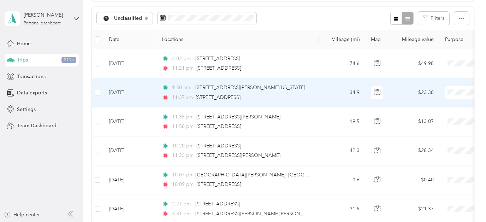
click at [317, 92] on td "9:50 am 7, North Lewis Street, Castle Rock, Douglas County, Colorado, 80104, US…" at bounding box center [237, 92] width 163 height 29
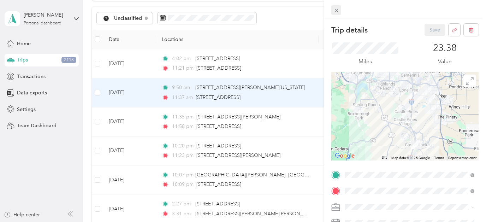
click at [336, 12] on icon at bounding box center [337, 10] width 6 height 6
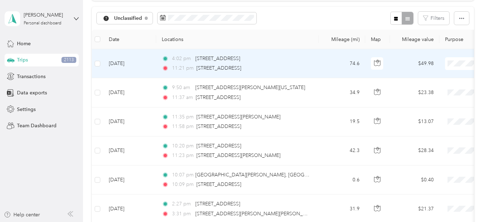
click at [423, 139] on li "Charity" at bounding box center [443, 134] width 88 height 12
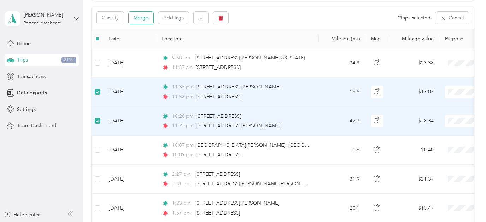
click at [146, 19] on button "Merge" at bounding box center [141, 18] width 25 height 12
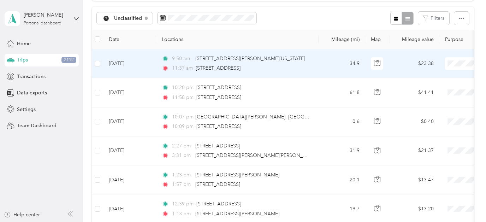
click at [328, 78] on td "34.9" at bounding box center [342, 63] width 47 height 29
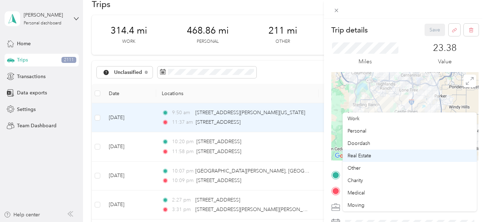
scroll to position [101, 0]
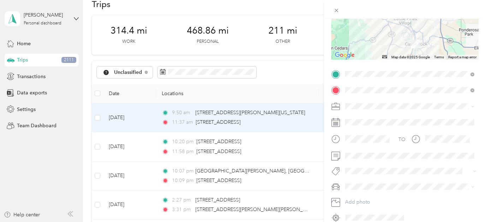
click at [359, 154] on span "Real Estate" at bounding box center [360, 156] width 24 height 6
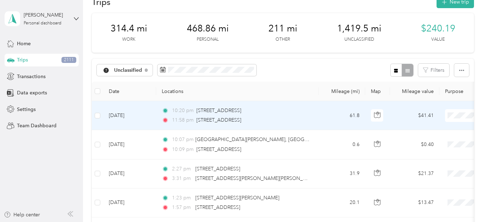
scroll to position [20, 0]
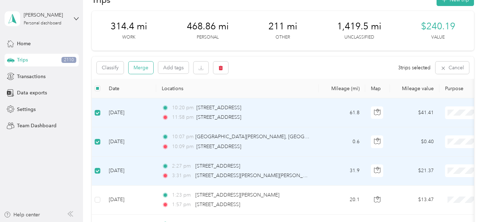
click at [143, 66] on button "Merge" at bounding box center [141, 67] width 25 height 12
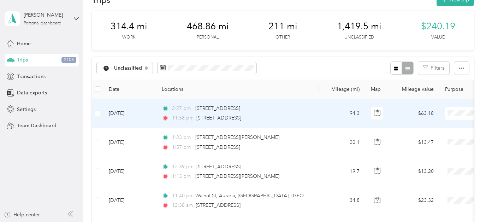
click at [328, 115] on td "94.3" at bounding box center [342, 113] width 47 height 29
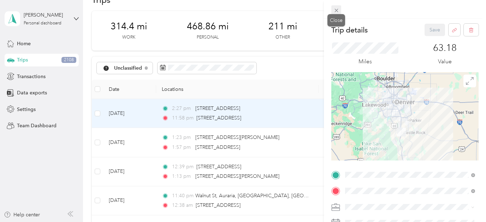
click at [337, 10] on icon at bounding box center [337, 10] width 6 height 6
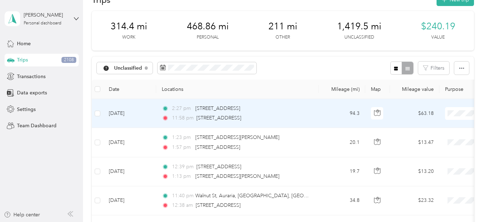
click at [422, 190] on li "Charity" at bounding box center [443, 188] width 88 height 12
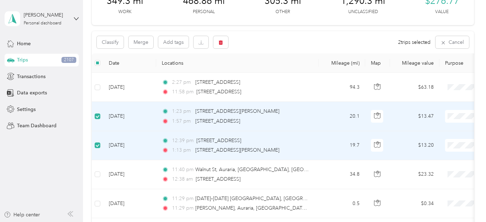
scroll to position [54, 0]
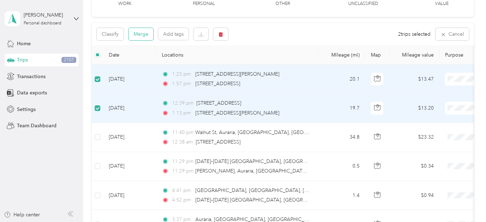
click at [134, 31] on button "Merge" at bounding box center [141, 34] width 25 height 12
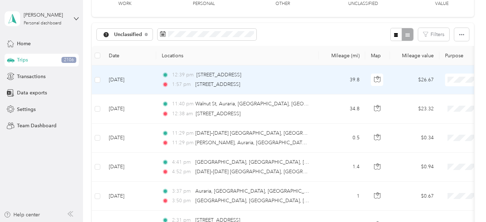
click at [326, 78] on td "39.8" at bounding box center [342, 79] width 47 height 29
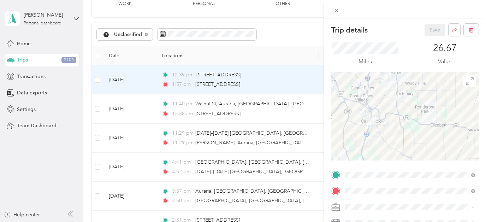
scroll to position [60, 0]
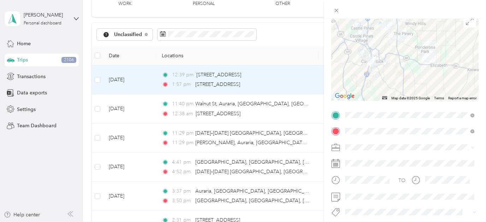
click at [370, 83] on span "Real Estate" at bounding box center [360, 81] width 24 height 6
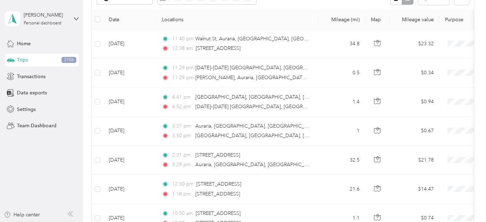
scroll to position [72, 0]
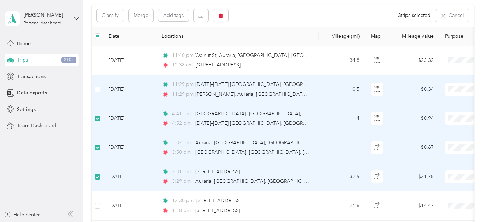
click at [98, 91] on span at bounding box center [98, 90] width 6 height 6
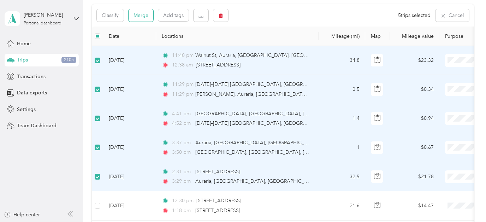
click at [143, 16] on button "Merge" at bounding box center [141, 15] width 25 height 12
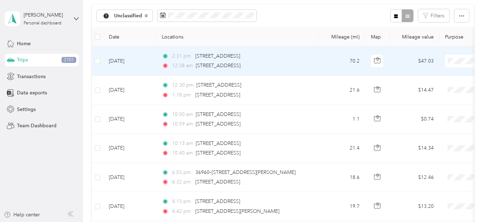
click at [433, 135] on span "Charity" at bounding box center [448, 132] width 65 height 7
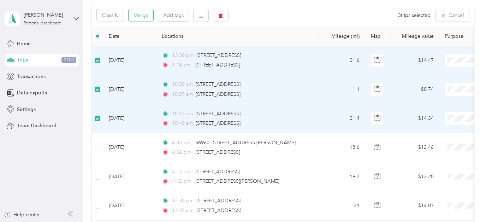
click at [141, 15] on button "Merge" at bounding box center [141, 15] width 25 height 12
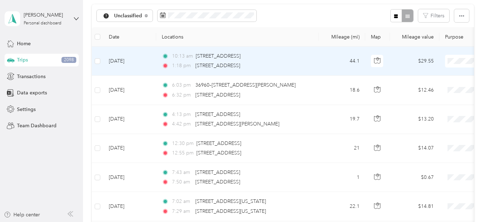
click at [431, 87] on li "Personal" at bounding box center [443, 82] width 88 height 12
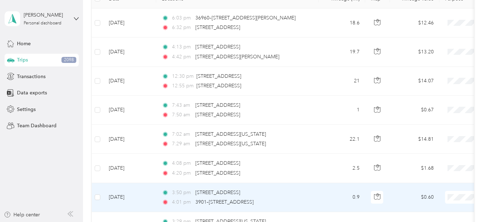
scroll to position [101, 0]
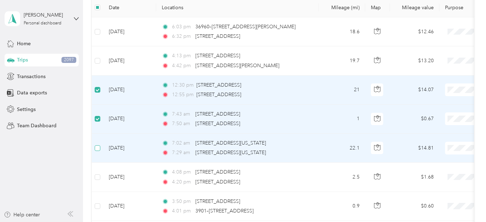
click at [99, 146] on span at bounding box center [98, 148] width 6 height 6
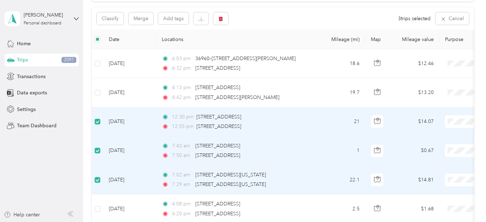
scroll to position [63, 0]
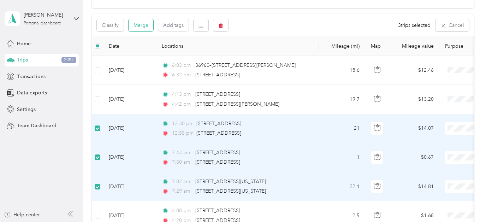
click at [139, 25] on button "Merge" at bounding box center [141, 25] width 25 height 12
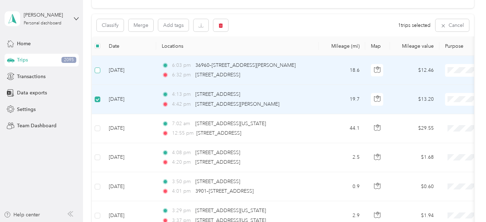
click at [99, 71] on span at bounding box center [98, 70] width 6 height 6
click at [141, 24] on button "Merge" at bounding box center [141, 25] width 25 height 12
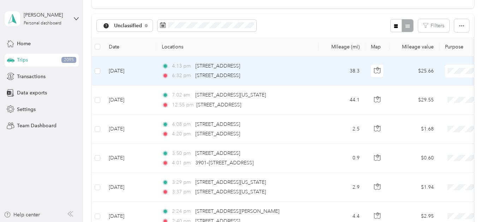
click at [333, 72] on td "38.3" at bounding box center [342, 71] width 47 height 29
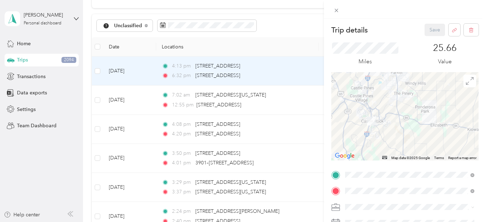
click at [364, 146] on li "Real Estate" at bounding box center [410, 145] width 134 height 12
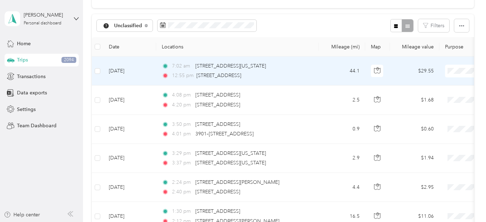
click at [325, 74] on td "44.1" at bounding box center [342, 71] width 47 height 29
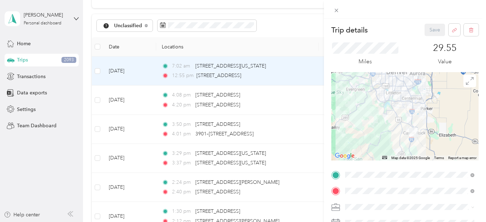
scroll to position [78, 0]
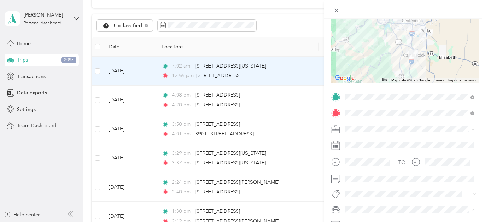
click at [369, 42] on li "Personal" at bounding box center [410, 42] width 134 height 12
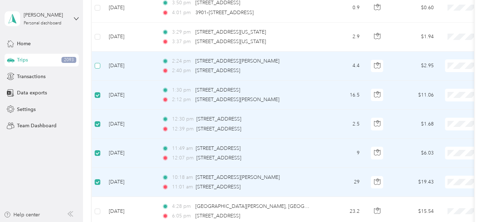
scroll to position [123, 0]
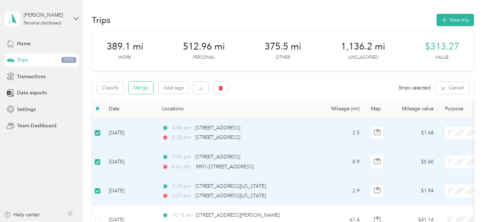
scroll to position [37, 0]
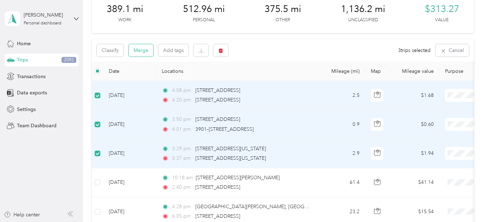
click at [141, 51] on button "Merge" at bounding box center [141, 50] width 25 height 12
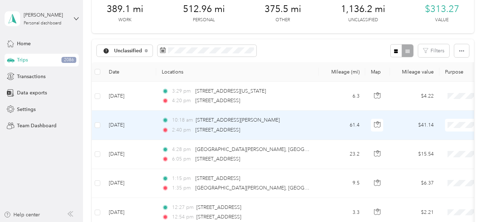
click at [308, 127] on div "2:40 pm 602 South St, Castle Rock, CO" at bounding box center [236, 130] width 148 height 8
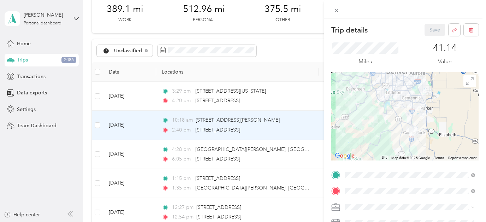
click at [370, 105] on span "[STREET_ADDRESS]" at bounding box center [381, 103] width 45 height 6
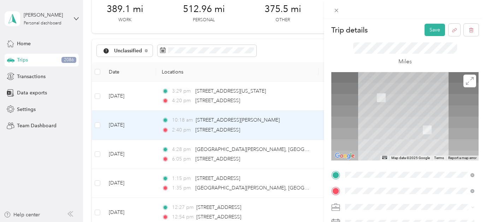
scroll to position [2, 0]
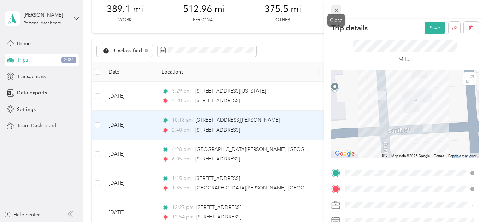
click at [336, 11] on icon at bounding box center [337, 10] width 6 height 6
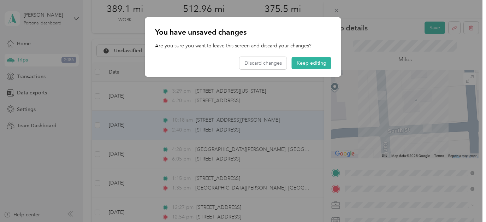
scroll to position [0, 0]
click at [267, 67] on button "Discard changes" at bounding box center [263, 63] width 47 height 12
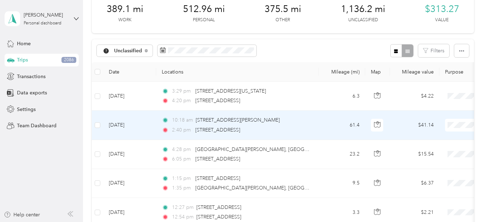
click at [323, 127] on td "61.4" at bounding box center [342, 125] width 47 height 29
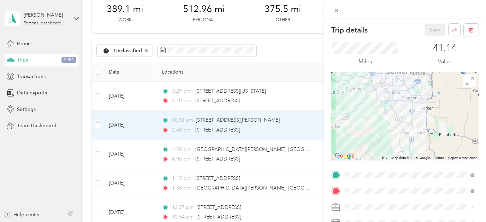
scroll to position [14, 0]
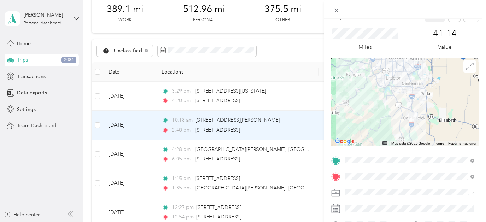
click at [362, 130] on div "Real Estate" at bounding box center [410, 126] width 124 height 7
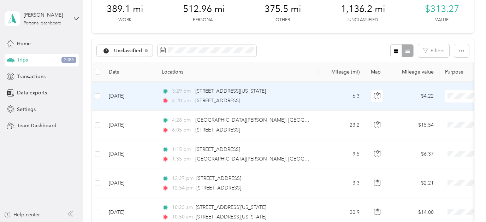
click at [313, 100] on td "3:29 pm 4, North Cantril Street, Castle Rock, Douglas County, Colorado, 80104, …" at bounding box center [237, 96] width 163 height 29
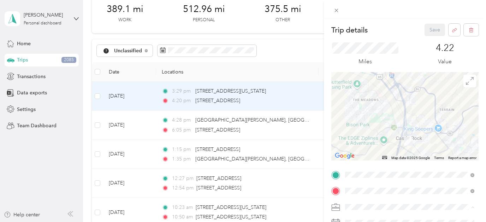
click at [360, 121] on li "Personal" at bounding box center [410, 120] width 134 height 12
click at [432, 27] on button "Save" at bounding box center [435, 30] width 20 height 12
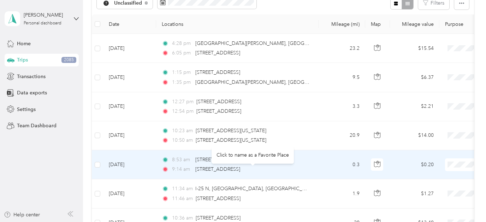
scroll to position [55, 0]
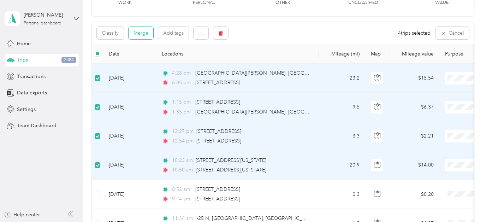
click at [146, 32] on button "Merge" at bounding box center [141, 33] width 25 height 12
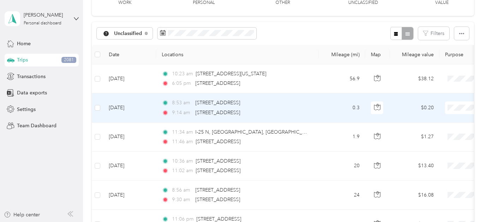
click at [318, 109] on td "8:53 am 420 Third St, Castle Rock, CO 9:14 am 2–84 S Cantril St, Castle Rock, CO" at bounding box center [237, 107] width 163 height 29
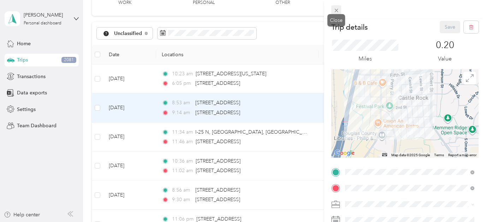
scroll to position [8, 0]
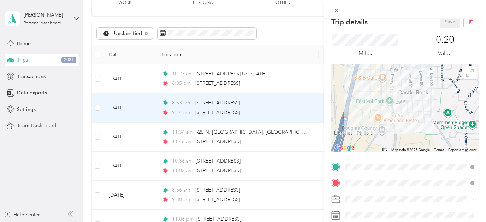
click at [363, 112] on span "Personal" at bounding box center [357, 112] width 19 height 6
click at [453, 23] on button "Save" at bounding box center [450, 22] width 20 height 12
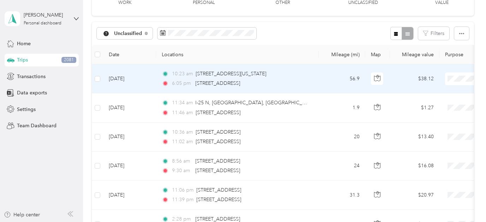
click at [321, 82] on td "56.9" at bounding box center [342, 78] width 47 height 29
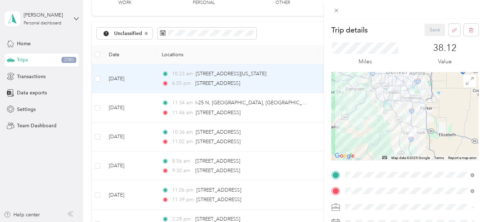
scroll to position [29, 0]
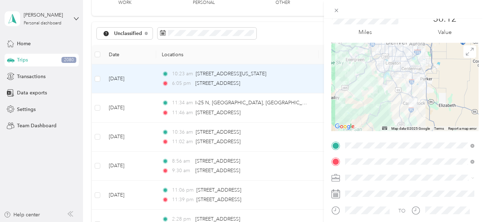
click at [358, 112] on span "Real Estate" at bounding box center [360, 115] width 24 height 6
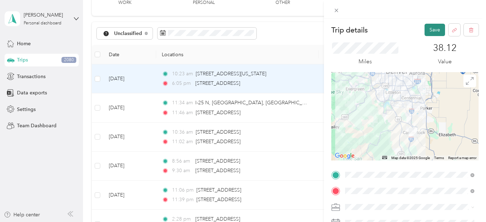
scroll to position [0, 0]
click at [430, 32] on button "Save" at bounding box center [435, 30] width 20 height 12
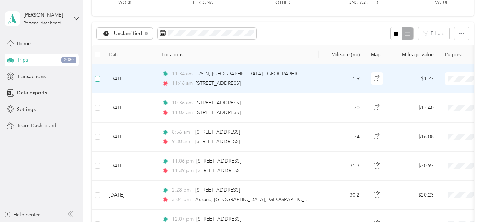
click at [95, 80] on span at bounding box center [98, 79] width 6 height 6
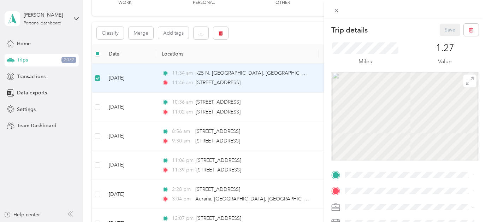
click at [98, 107] on div "Trip details Save This trip cannot be edited because it is either under review,…" at bounding box center [243, 111] width 486 height 222
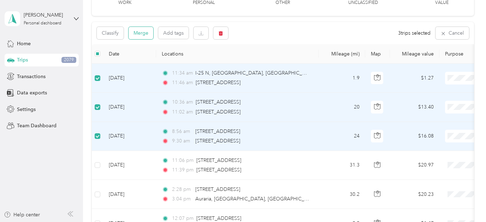
click at [142, 34] on button "Merge" at bounding box center [141, 33] width 25 height 12
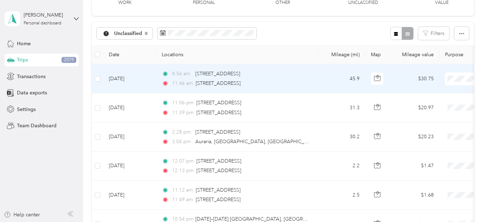
click at [434, 105] on li "Personal" at bounding box center [443, 100] width 88 height 12
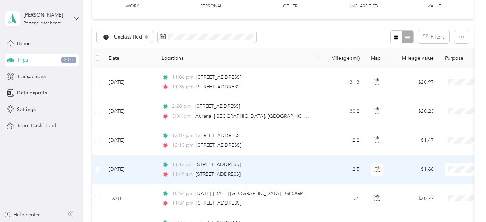
scroll to position [51, 0]
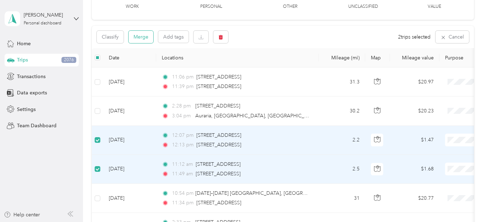
click at [140, 37] on button "Merge" at bounding box center [141, 37] width 25 height 12
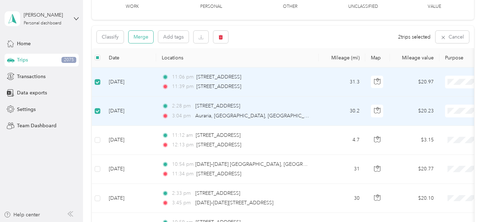
click at [143, 38] on button "Merge" at bounding box center [141, 37] width 25 height 12
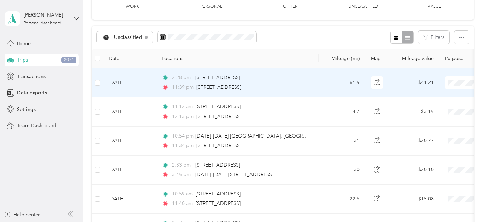
click at [426, 155] on span "Charity" at bounding box center [448, 157] width 65 height 7
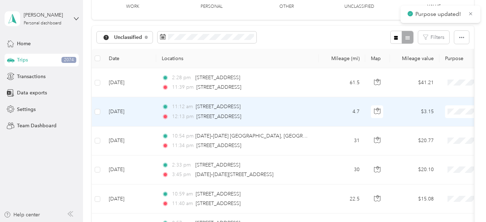
click at [327, 116] on td "4.7" at bounding box center [342, 111] width 47 height 29
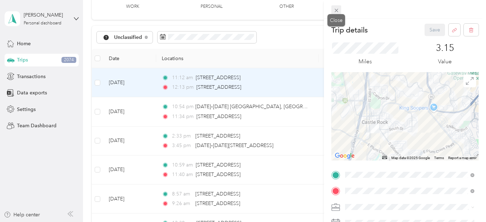
click at [336, 11] on icon at bounding box center [337, 10] width 6 height 6
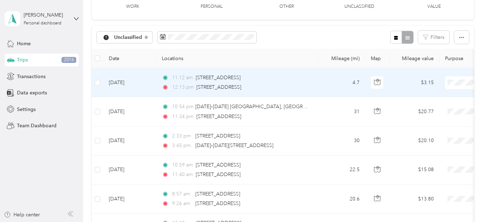
click at [430, 108] on span "Personal" at bounding box center [448, 104] width 65 height 7
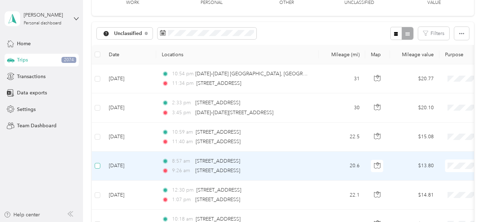
scroll to position [42, 0]
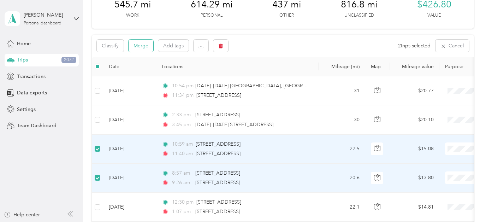
click at [143, 47] on button "Merge" at bounding box center [141, 46] width 25 height 12
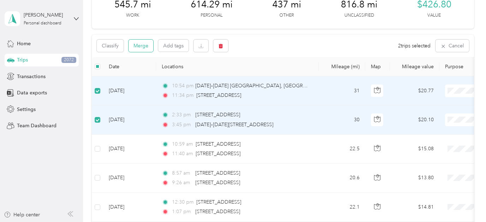
click at [146, 47] on button "Merge" at bounding box center [141, 46] width 25 height 12
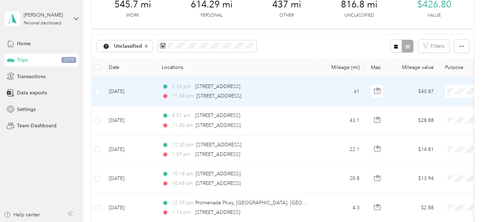
click at [418, 165] on span "Charity" at bounding box center [448, 166] width 65 height 7
click at [433, 118] on li "Personal" at bounding box center [443, 117] width 88 height 12
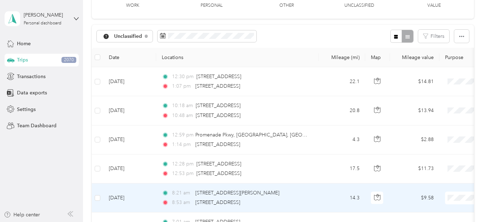
scroll to position [49, 0]
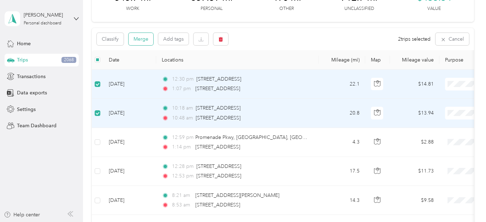
click at [140, 39] on button "Merge" at bounding box center [141, 39] width 25 height 12
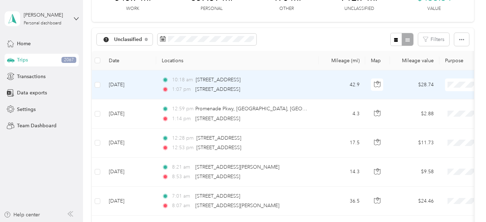
click at [432, 111] on li "Personal" at bounding box center [443, 106] width 88 height 12
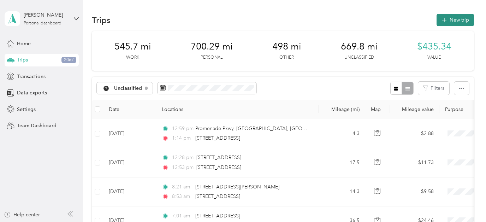
scroll to position [0, 0]
click at [466, 19] on button "New trip" at bounding box center [455, 20] width 37 height 12
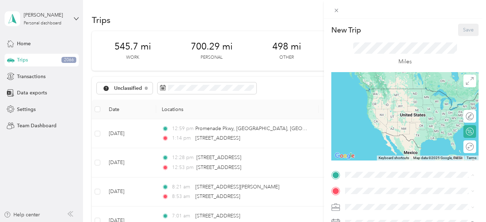
click at [365, 127] on div "Home [STREET_ADDRESS]" at bounding box center [381, 127] width 45 height 15
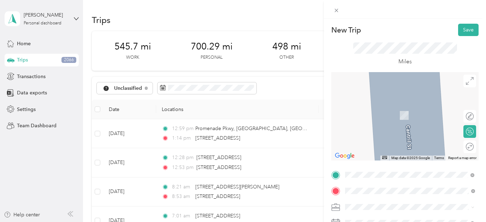
click at [384, 107] on span "2150 Curtis Street Denver, Colorado 80205, United States" at bounding box center [414, 104] width 110 height 6
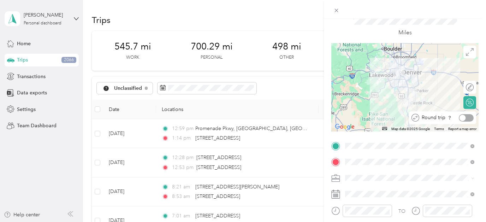
scroll to position [38, 0]
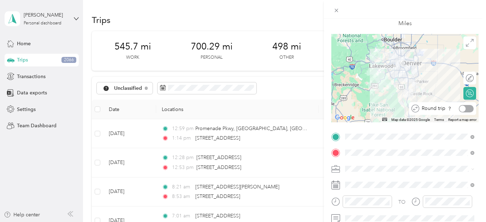
click at [464, 107] on div at bounding box center [466, 108] width 15 height 7
click at [363, 135] on ol "Work Personal Doordash Real Estate Other Charity Medical Moving Commute Errands" at bounding box center [410, 112] width 134 height 99
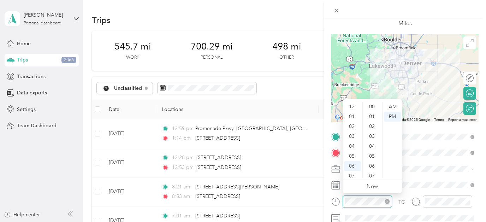
scroll to position [148, 0]
click at [354, 113] on div "05" at bounding box center [352, 114] width 17 height 10
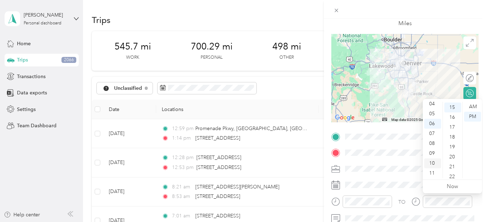
click at [434, 162] on div "10" at bounding box center [432, 163] width 17 height 10
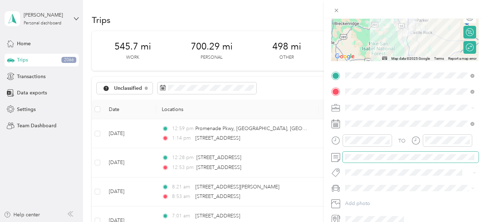
scroll to position [113, 0]
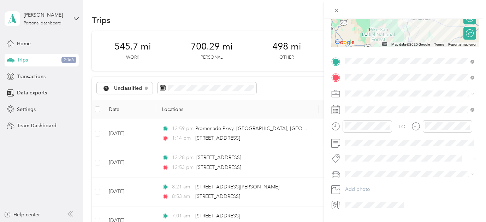
click at [358, 194] on li "Lexus" at bounding box center [410, 199] width 134 height 12
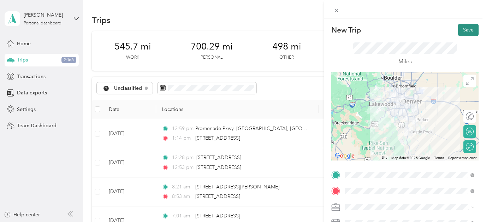
scroll to position [0, 0]
click at [466, 31] on button "Save" at bounding box center [468, 30] width 20 height 12
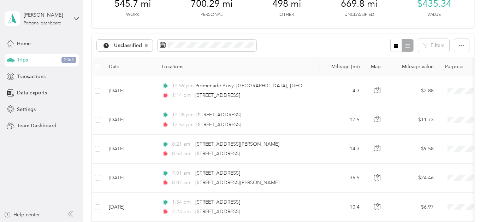
scroll to position [52, 0]
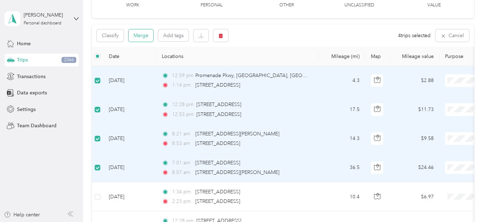
click at [145, 35] on button "Merge" at bounding box center [141, 35] width 25 height 12
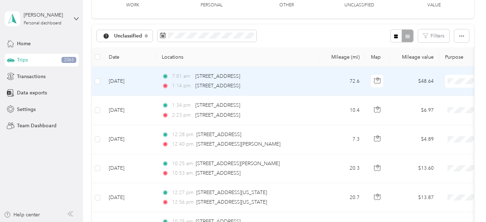
click at [433, 104] on span "Personal" at bounding box center [448, 103] width 65 height 7
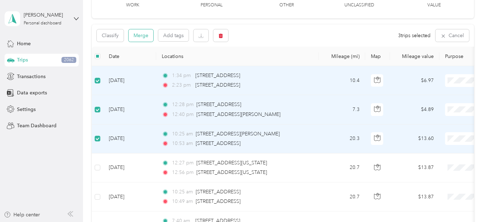
click at [141, 35] on button "Merge" at bounding box center [141, 35] width 25 height 12
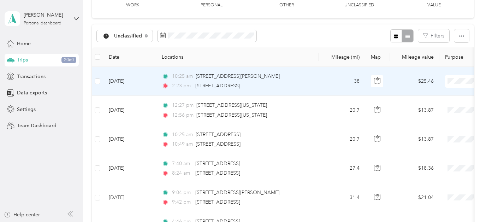
click at [299, 79] on div "10:25 am 522 Wilcox St, Castle Rock, CO" at bounding box center [236, 76] width 148 height 8
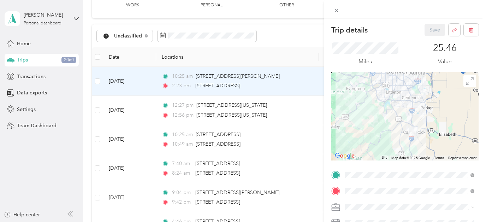
click at [358, 117] on span "Personal" at bounding box center [357, 119] width 19 height 6
click at [435, 28] on button "Save" at bounding box center [435, 30] width 20 height 12
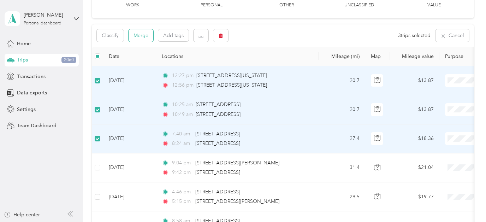
click at [143, 36] on button "Merge" at bounding box center [141, 35] width 25 height 12
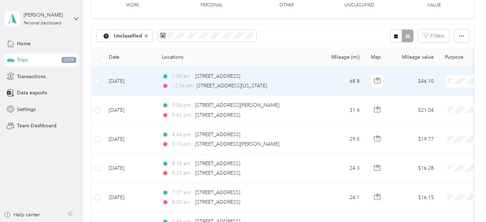
click at [431, 107] on li "Personal" at bounding box center [443, 106] width 88 height 12
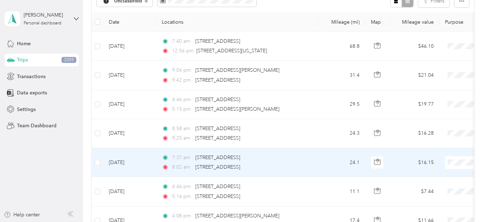
scroll to position [63, 0]
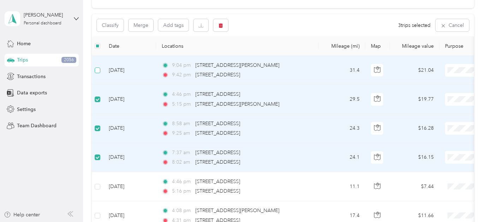
click at [100, 69] on span at bounding box center [98, 70] width 6 height 6
click at [140, 26] on button "Merge" at bounding box center [141, 25] width 25 height 12
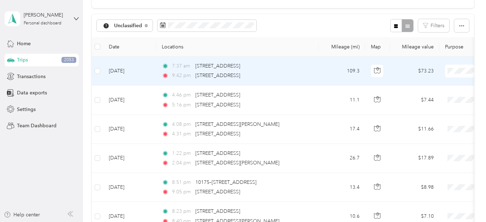
click at [327, 72] on td "109.3" at bounding box center [342, 71] width 47 height 29
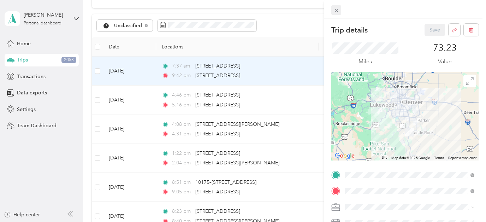
click at [336, 10] on icon at bounding box center [337, 10] width 6 height 6
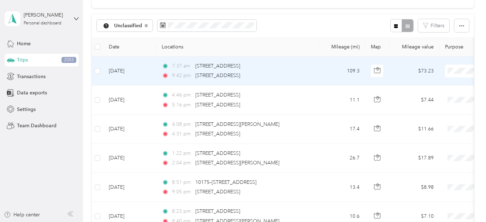
click at [428, 94] on span "Personal" at bounding box center [448, 96] width 65 height 7
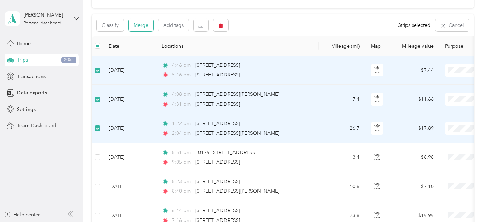
click at [142, 24] on button "Merge" at bounding box center [141, 25] width 25 height 12
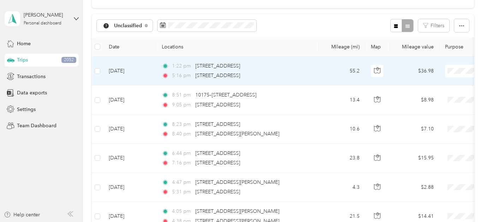
click at [340, 67] on td "55.2" at bounding box center [342, 71] width 47 height 29
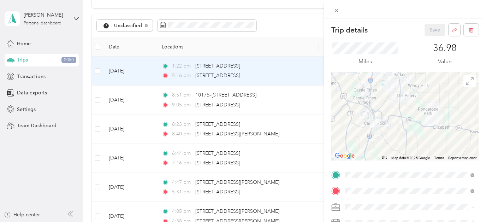
click at [366, 144] on span "Real Estate" at bounding box center [360, 145] width 24 height 6
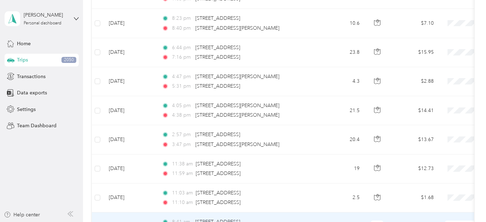
scroll to position [173, 0]
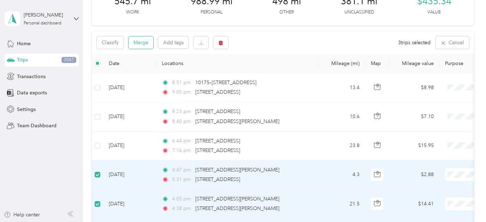
scroll to position [40, 0]
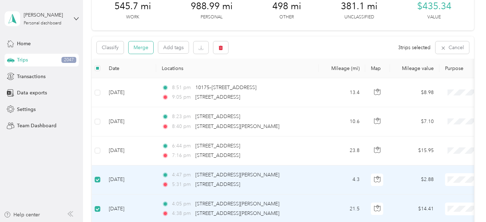
click at [139, 49] on button "Merge" at bounding box center [141, 47] width 25 height 12
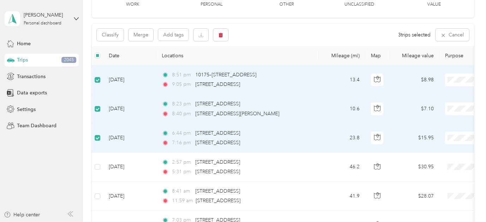
scroll to position [37, 0]
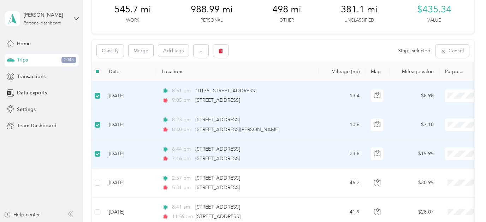
click at [140, 53] on button "Merge" at bounding box center [141, 51] width 25 height 12
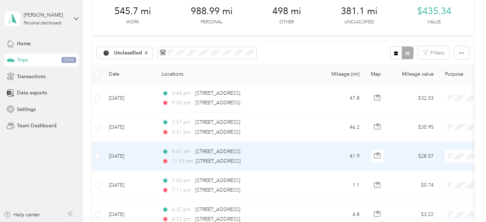
click at [329, 155] on td "41.9" at bounding box center [342, 156] width 47 height 29
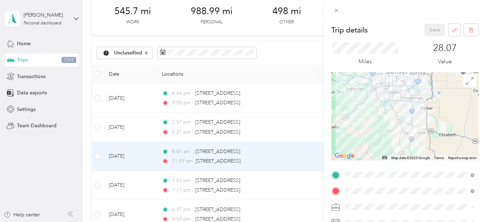
click at [368, 119] on div "Personal" at bounding box center [410, 119] width 124 height 7
click at [437, 26] on button "Save" at bounding box center [435, 30] width 20 height 12
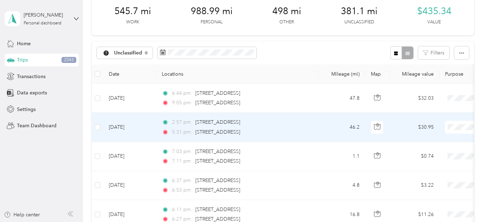
click at [300, 124] on div "2:57 pm 602 South St, Castle Rock, CO" at bounding box center [236, 122] width 148 height 8
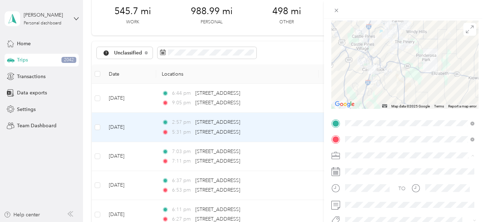
scroll to position [66, 0]
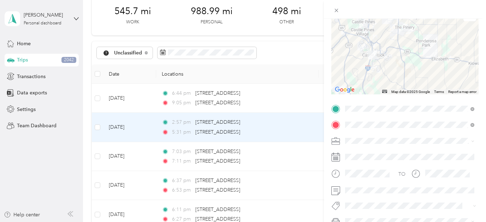
click at [357, 75] on li "Real Estate" at bounding box center [410, 76] width 134 height 12
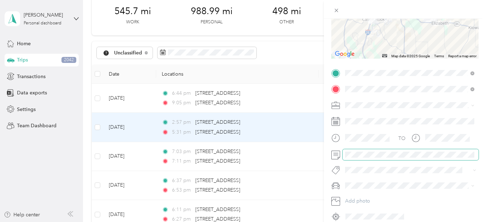
scroll to position [0, 0]
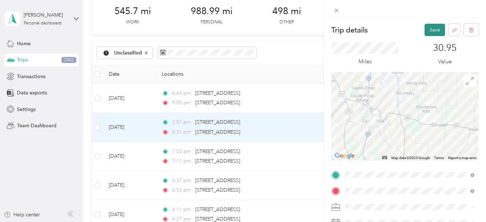
click at [436, 26] on button "Save" at bounding box center [435, 30] width 20 height 12
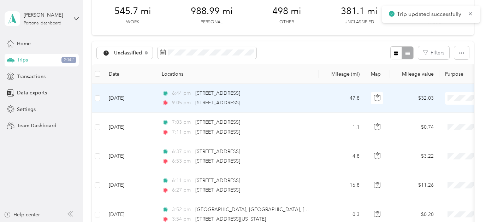
click at [300, 95] on div "6:44 pm 384–398 Fourth St, Castle Rock, CO" at bounding box center [236, 93] width 148 height 8
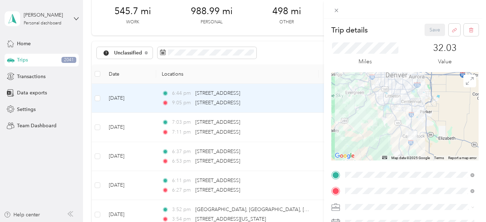
click at [367, 122] on li "Personal" at bounding box center [410, 116] width 134 height 12
click at [433, 25] on button "Save" at bounding box center [435, 30] width 20 height 12
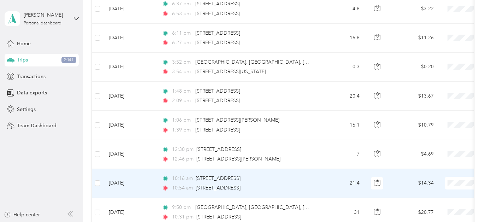
scroll to position [152, 0]
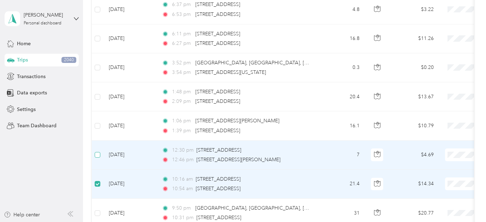
click at [100, 154] on span at bounding box center [98, 155] width 6 height 6
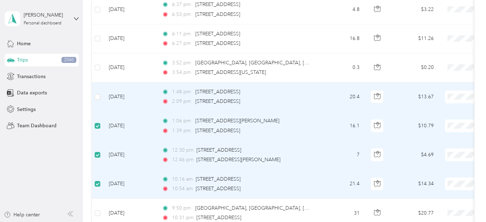
scroll to position [108, 0]
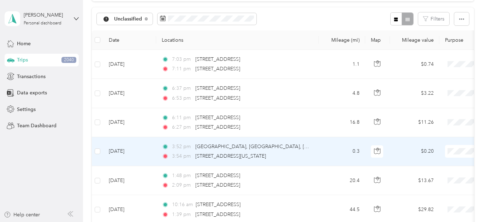
scroll to position [69, 0]
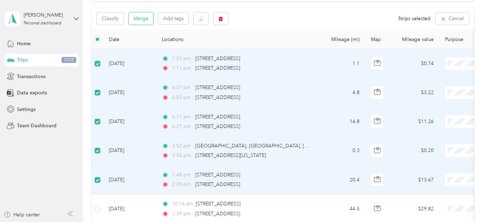
click at [138, 18] on button "Merge" at bounding box center [141, 18] width 25 height 12
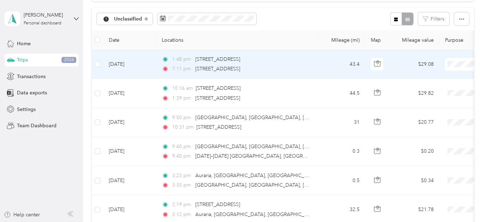
click at [325, 60] on td "43.4" at bounding box center [342, 64] width 47 height 29
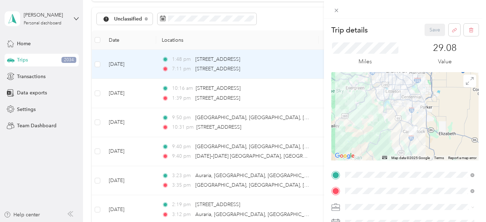
scroll to position [83, 0]
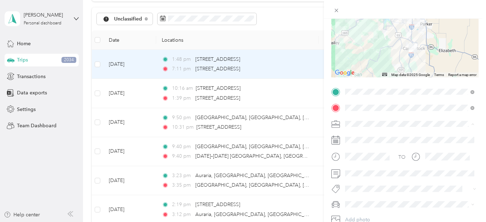
click at [362, 61] on li "Real Estate" at bounding box center [410, 61] width 134 height 12
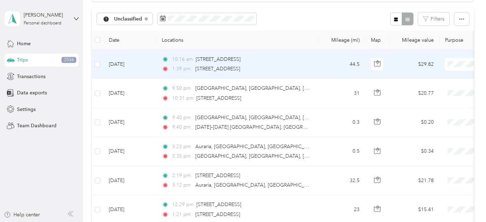
click at [334, 61] on td "44.5" at bounding box center [342, 64] width 47 height 29
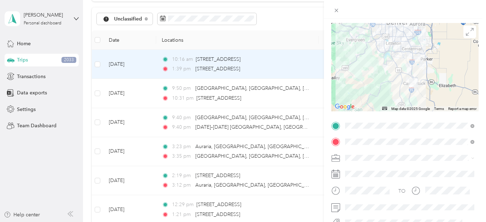
scroll to position [58, 0]
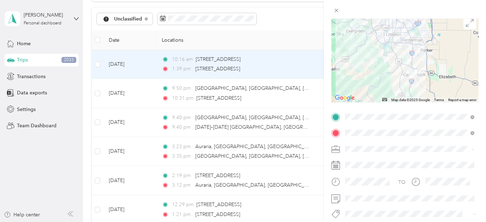
click at [143, 19] on div "Trip details Save This trip cannot be edited because it is either under review,…" at bounding box center [243, 111] width 486 height 222
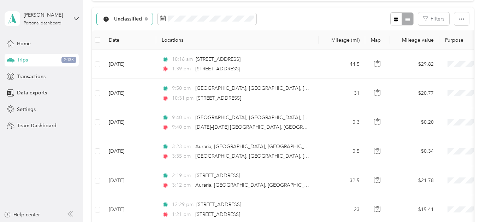
click at [142, 19] on div "Unclassified" at bounding box center [125, 19] width 56 height 12
click at [139, 32] on li "All purposes" at bounding box center [126, 31] width 59 height 12
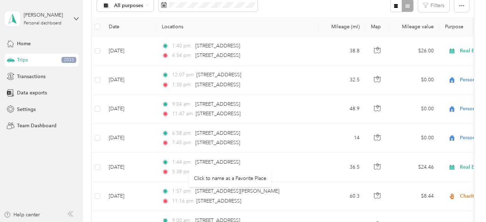
scroll to position [1310, 0]
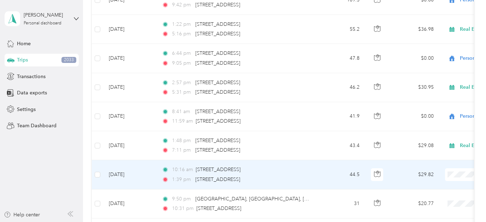
click at [431, 110] on span "Real Estate" at bounding box center [448, 109] width 65 height 7
click at [313, 172] on td "10:16 am 602 South St, Castle Rock, CO 1:39 pm 602 South St, Castle Rock, CO" at bounding box center [237, 174] width 163 height 29
click at [313, 222] on div "Trip details Save This trip cannot be edited because it is either under review,…" at bounding box center [241, 222] width 483 height 0
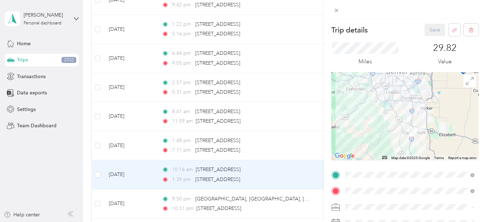
click at [393, 106] on div at bounding box center [404, 116] width 147 height 88
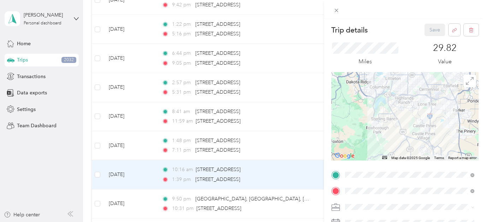
click at [399, 102] on div at bounding box center [404, 116] width 147 height 88
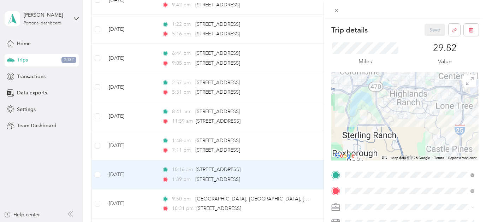
click at [399, 97] on div at bounding box center [404, 116] width 147 height 88
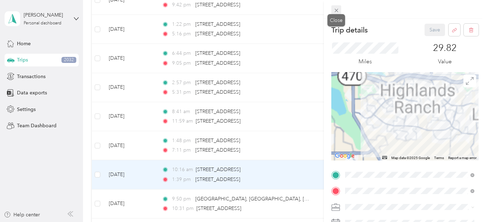
click at [338, 7] on span at bounding box center [336, 10] width 10 height 10
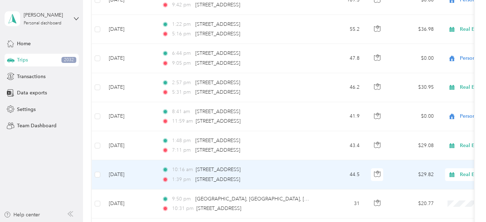
click at [459, 172] on span "Real Estate" at bounding box center [486, 175] width 77 height 8
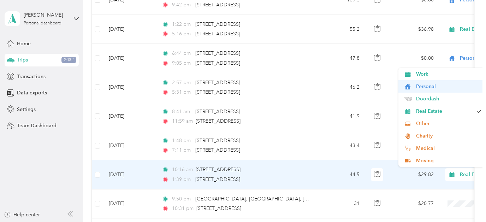
click at [436, 86] on span "Personal" at bounding box center [448, 86] width 65 height 7
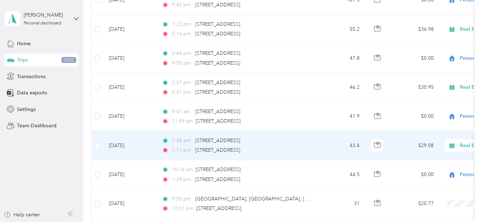
click at [326, 146] on td "43.4" at bounding box center [342, 145] width 47 height 29
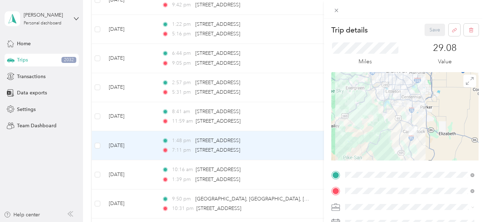
click at [392, 113] on div at bounding box center [404, 116] width 147 height 88
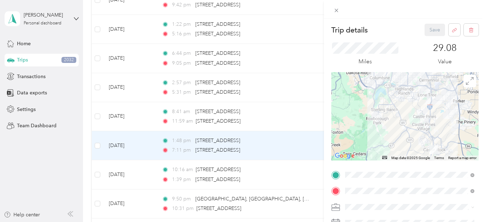
click at [397, 97] on div at bounding box center [404, 116] width 147 height 88
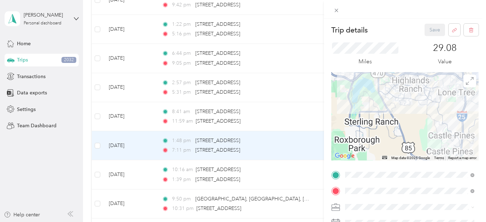
click at [397, 94] on div at bounding box center [404, 116] width 147 height 88
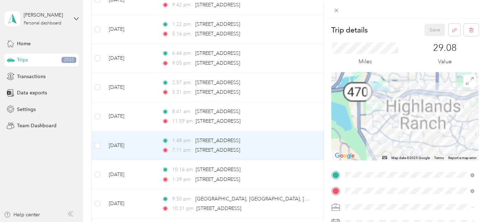
drag, startPoint x: 397, startPoint y: 85, endPoint x: 398, endPoint y: 127, distance: 41.3
click at [398, 127] on div at bounding box center [404, 116] width 147 height 88
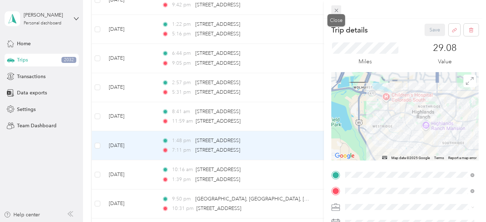
click at [336, 8] on icon at bounding box center [337, 10] width 6 height 6
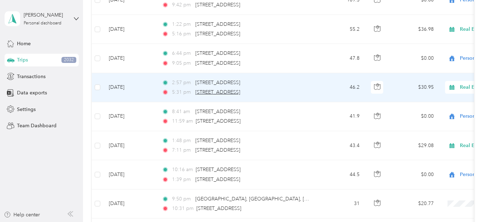
scroll to position [-5, 0]
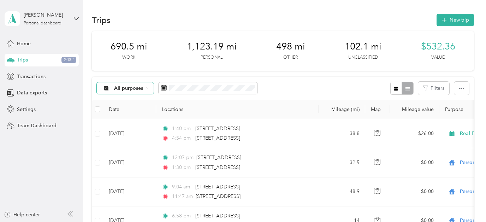
click at [148, 87] on icon at bounding box center [147, 88] width 3 height 3
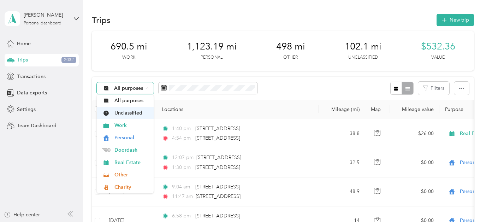
scroll to position [0, 0]
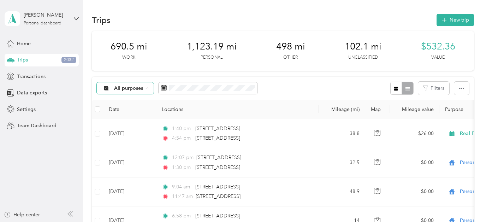
click at [137, 114] on li "Unclassified" at bounding box center [125, 113] width 57 height 12
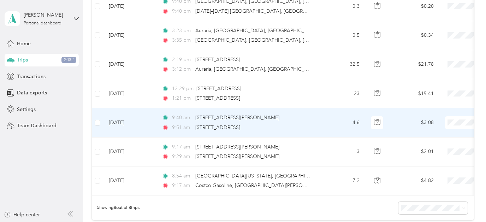
scroll to position [88, 0]
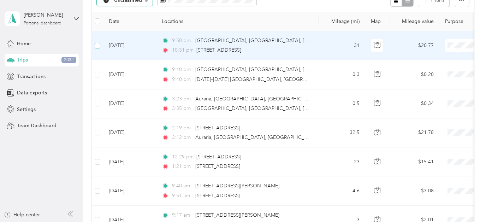
click at [99, 47] on span at bounding box center [98, 46] width 6 height 6
click at [98, 74] on div "Trip details Save This trip cannot be edited because it is either under review,…" at bounding box center [243, 111] width 486 height 222
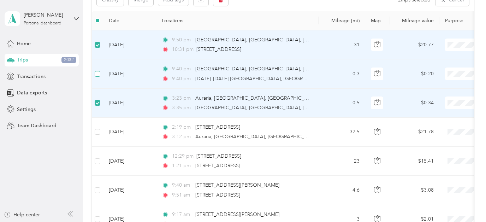
click at [98, 75] on span at bounding box center [98, 74] width 6 height 6
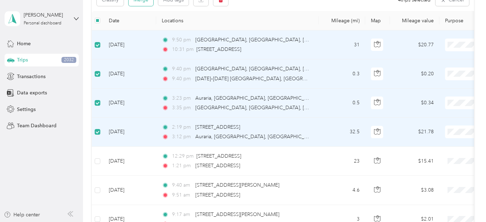
scroll to position [75, 0]
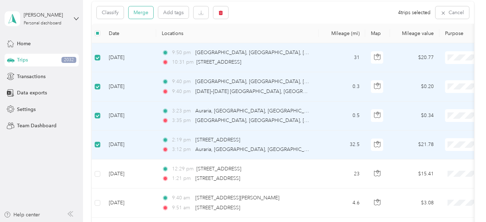
click at [146, 12] on button "Merge" at bounding box center [141, 12] width 25 height 12
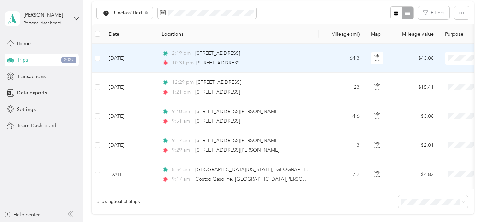
click at [425, 134] on li "Charity" at bounding box center [443, 133] width 88 height 12
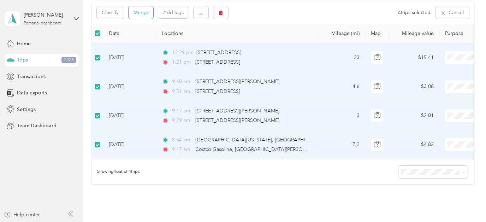
click at [140, 15] on button "Merge" at bounding box center [141, 12] width 25 height 12
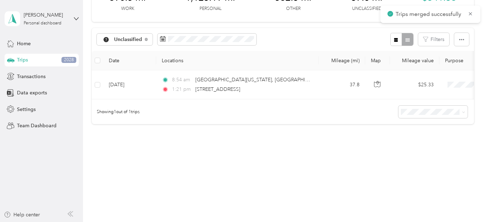
scroll to position [50, 0]
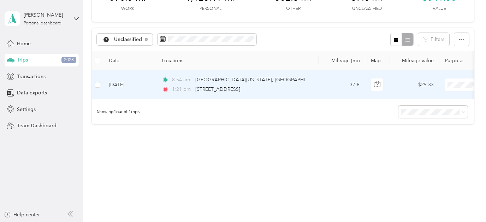
click at [437, 109] on li "Personal" at bounding box center [443, 108] width 88 height 12
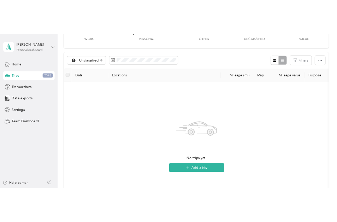
scroll to position [0, 0]
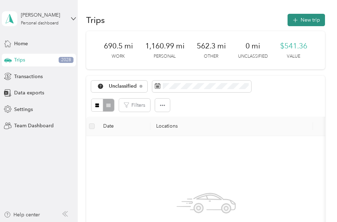
click at [314, 22] on button "New trip" at bounding box center [306, 20] width 37 height 12
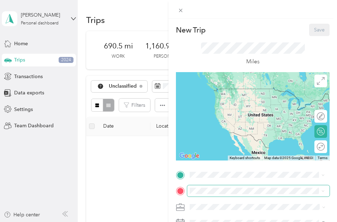
scroll to position [19, 0]
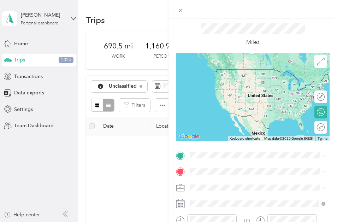
click at [222, 153] on div "Home" at bounding box center [225, 155] width 45 height 6
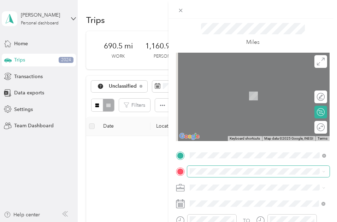
scroll to position [47, 0]
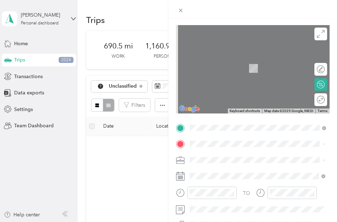
click at [220, 193] on strong "[PERSON_NAME]" at bounding box center [224, 193] width 42 height 6
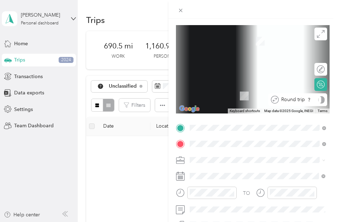
click at [320, 104] on div "Round trip" at bounding box center [298, 99] width 59 height 13
click at [317, 100] on div at bounding box center [317, 99] width 15 height 7
click at [320, 101] on div at bounding box center [317, 99] width 15 height 7
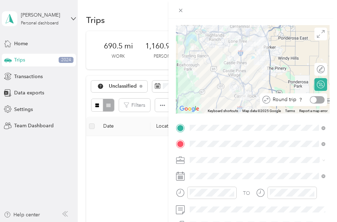
click at [317, 98] on div at bounding box center [317, 99] width 15 height 7
click at [206, 100] on li "Real Estate" at bounding box center [257, 98] width 141 height 12
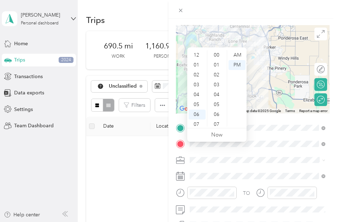
click at [196, 139] on div "09" at bounding box center [197, 144] width 17 height 10
click at [238, 53] on div "AM" at bounding box center [237, 55] width 17 height 10
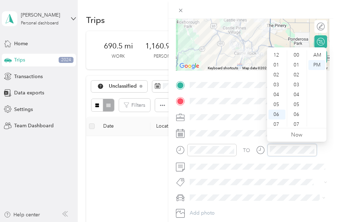
scroll to position [296, 0]
click at [277, 159] on div "11" at bounding box center [277, 164] width 17 height 10
click at [314, 55] on div "AM" at bounding box center [316, 55] width 17 height 10
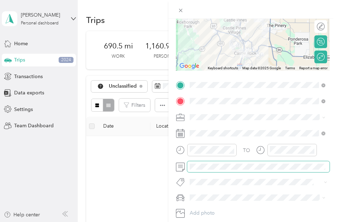
scroll to position [0, 0]
click at [213, 183] on div "Lexus" at bounding box center [257, 184] width 131 height 7
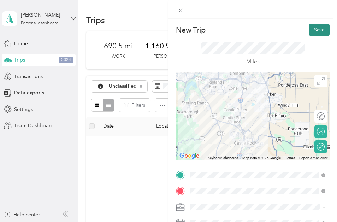
click at [319, 29] on button "Save" at bounding box center [319, 30] width 20 height 12
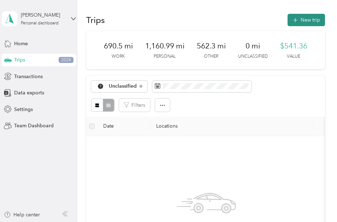
click at [310, 16] on button "New trip" at bounding box center [306, 20] width 37 height 12
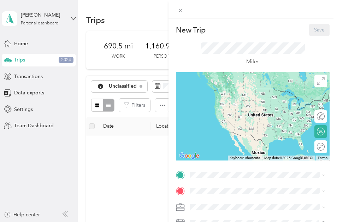
click at [209, 125] on div "Home [STREET_ADDRESS]" at bounding box center [225, 127] width 45 height 15
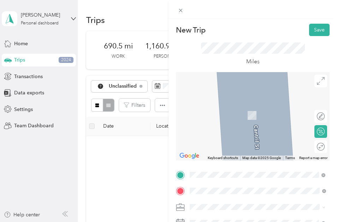
click at [226, 149] on span "37425 Polo Run Drive Elizabeth, Colorado 80107, United States" at bounding box center [258, 146] width 110 height 6
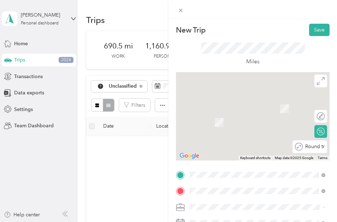
click at [323, 147] on div "Round trip" at bounding box center [310, 146] width 35 height 13
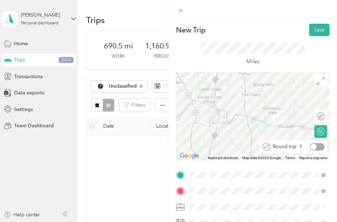
click at [318, 146] on div at bounding box center [317, 146] width 15 height 7
click at [214, 69] on span "Real Estate" at bounding box center [204, 69] width 24 height 6
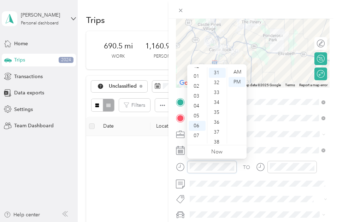
scroll to position [2, 0]
click at [198, 71] on div "12" at bounding box center [197, 70] width 17 height 10
click at [219, 82] on div "15" at bounding box center [217, 81] width 17 height 10
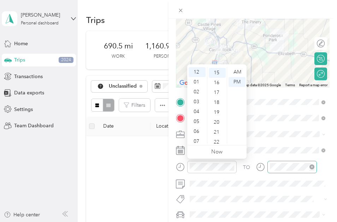
click at [283, 162] on div at bounding box center [291, 167] width 49 height 12
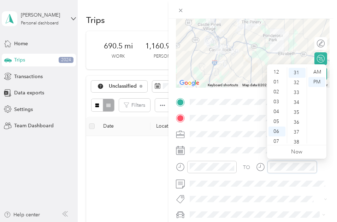
scroll to position [306, 0]
click at [279, 70] on div "04" at bounding box center [277, 69] width 17 height 10
click at [247, 190] on div "TO Add photo" at bounding box center [253, 173] width 154 height 155
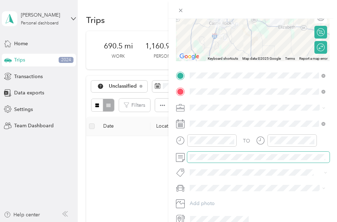
scroll to position [103, 0]
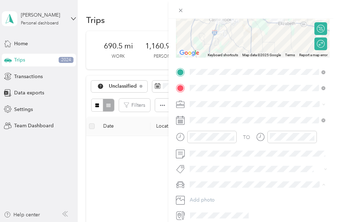
click at [198, 210] on li "Lexus" at bounding box center [257, 209] width 141 height 12
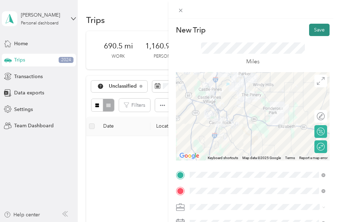
scroll to position [0, 0]
click at [320, 29] on button "Save" at bounding box center [319, 30] width 20 height 12
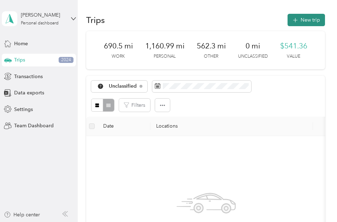
click at [308, 17] on button "New trip" at bounding box center [306, 20] width 37 height 12
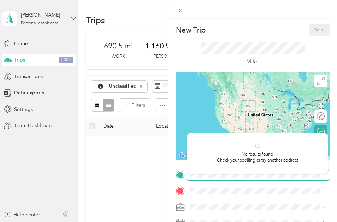
click at [183, 169] on div at bounding box center [253, 174] width 154 height 11
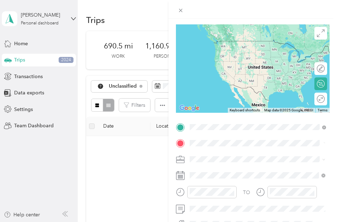
click at [227, 47] on div "Home [STREET_ADDRESS]" at bounding box center [225, 47] width 45 height 15
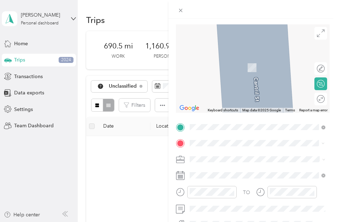
click at [217, 166] on span "37425 Polo Run Drive Elizabeth, Colorado 80107, United States" at bounding box center [258, 166] width 110 height 6
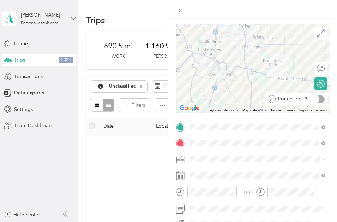
click at [318, 97] on div at bounding box center [320, 98] width 10 height 7
click at [213, 95] on span "Real Estate" at bounding box center [204, 97] width 24 height 6
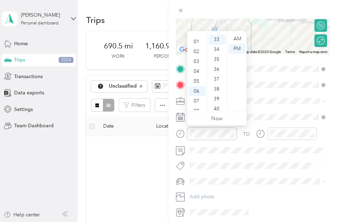
scroll to position [0, 0]
click at [197, 38] on div "12" at bounding box center [197, 39] width 17 height 10
click at [218, 51] on div "15" at bounding box center [217, 51] width 17 height 10
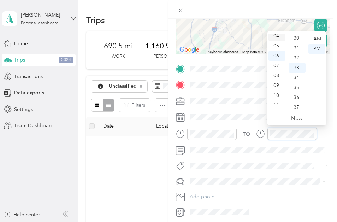
scroll to position [326, 0]
click at [277, 35] on div "04" at bounding box center [277, 36] width 17 height 10
click at [298, 46] on div "30" at bounding box center [297, 45] width 17 height 10
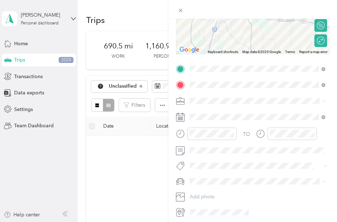
click at [196, 205] on span "Lexus" at bounding box center [198, 206] width 13 height 6
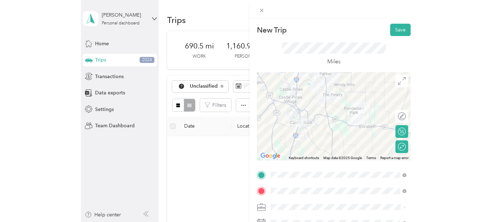
scroll to position [0, 0]
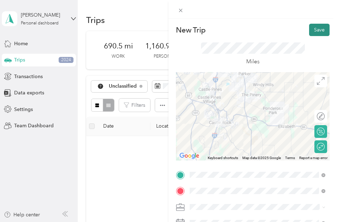
click at [317, 31] on button "Save" at bounding box center [319, 30] width 20 height 12
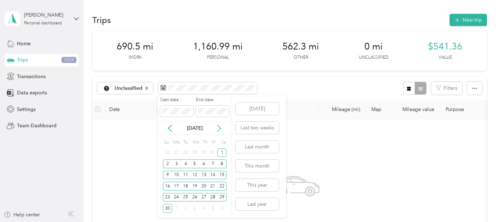
click at [220, 128] on icon at bounding box center [219, 128] width 7 height 7
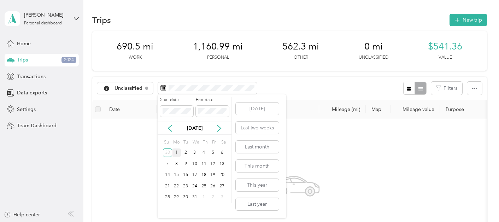
click at [176, 153] on div "1" at bounding box center [176, 152] width 9 height 9
click at [195, 197] on div "31" at bounding box center [194, 197] width 9 height 9
